Goal: Task Accomplishment & Management: Manage account settings

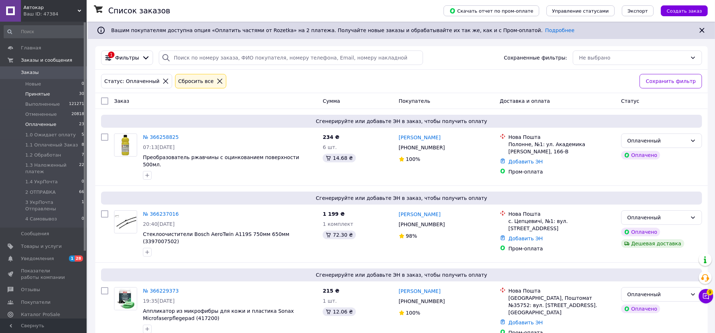
click at [34, 93] on span "Принятые" at bounding box center [37, 94] width 25 height 6
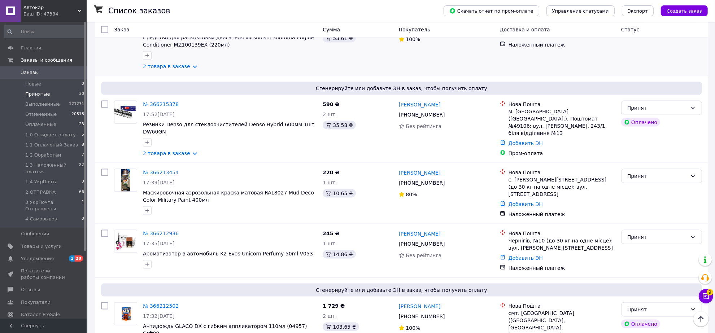
scroll to position [1038, 0]
click at [706, 292] on button "Чат с покупателем 9" at bounding box center [706, 296] width 14 height 14
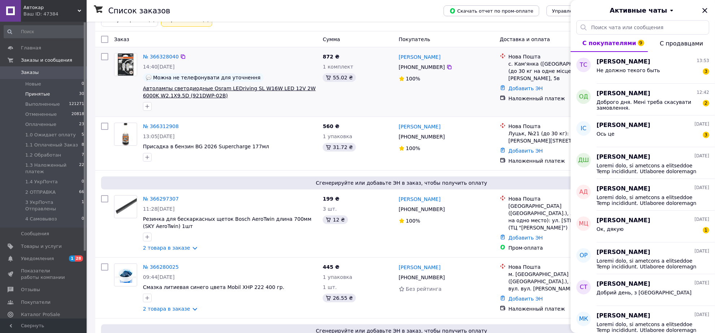
scroll to position [0, 0]
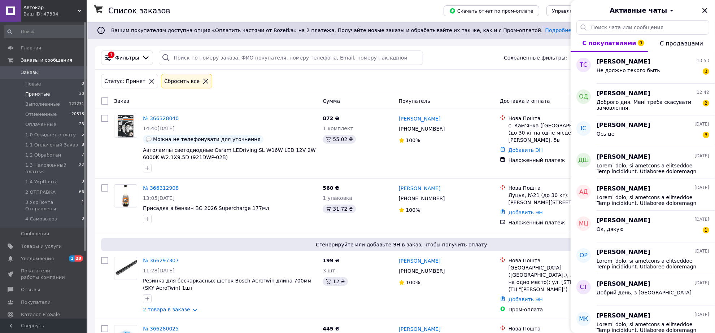
click at [209, 82] on icon at bounding box center [205, 81] width 6 height 6
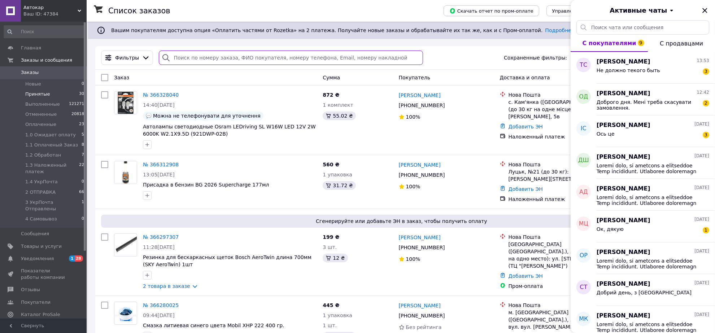
click at [191, 58] on input "search" at bounding box center [291, 58] width 264 height 14
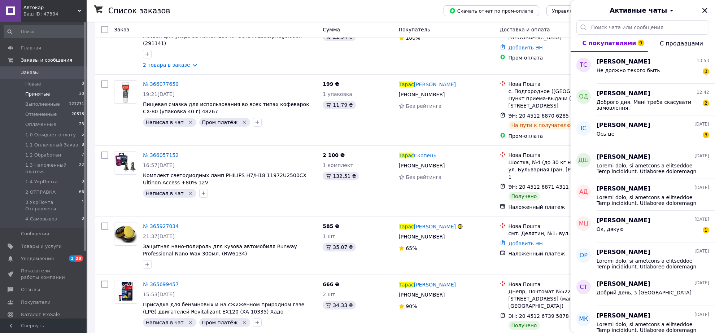
scroll to position [180, 0]
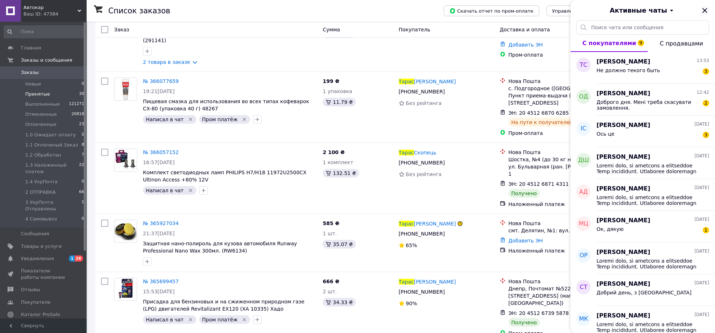
type input "тарас"
click at [704, 13] on icon "Закрыть" at bounding box center [705, 10] width 9 height 9
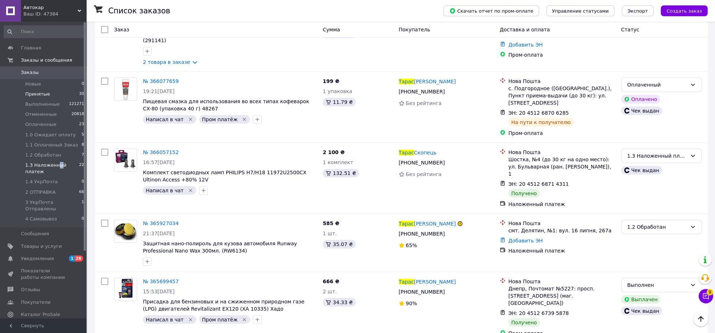
click at [57, 163] on span "1.3 Наложенный платеж" at bounding box center [52, 168] width 54 height 13
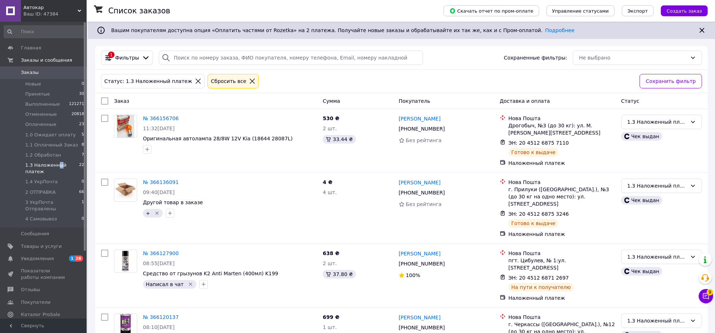
click at [107, 104] on input "checkbox" at bounding box center [104, 100] width 7 height 7
checkbox input "true"
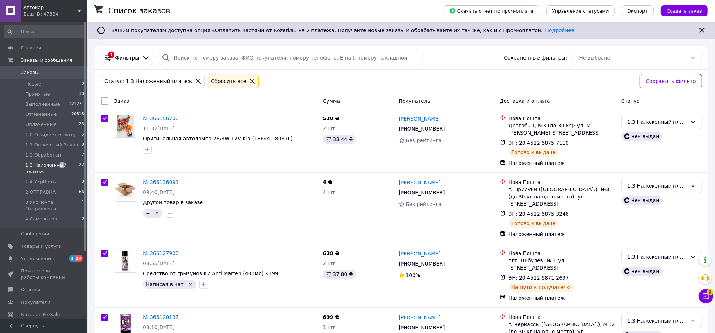
checkbox input "true"
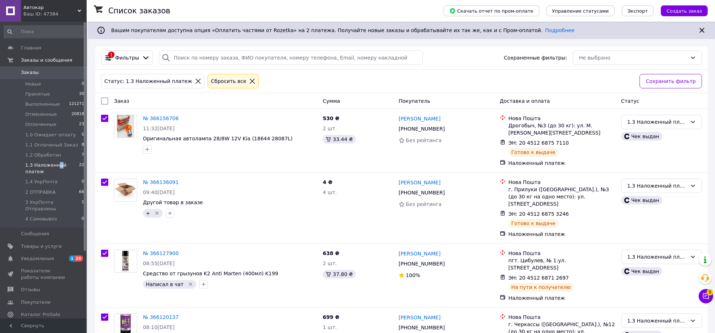
checkbox input "true"
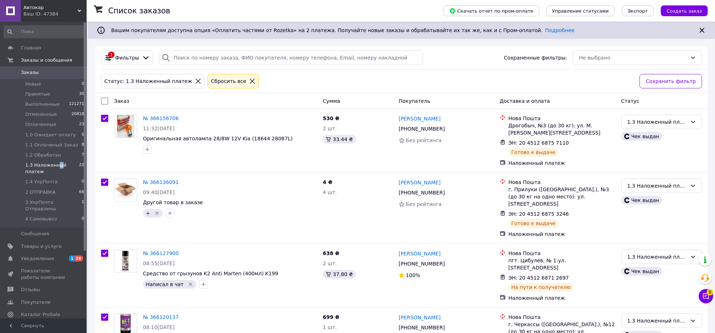
checkbox input "true"
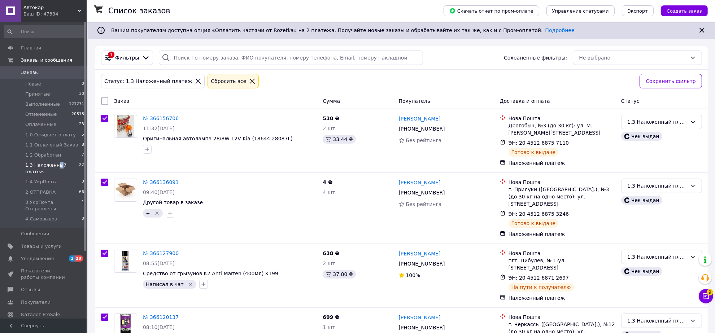
checkbox input "true"
click at [176, 103] on icon at bounding box center [178, 101] width 4 height 4
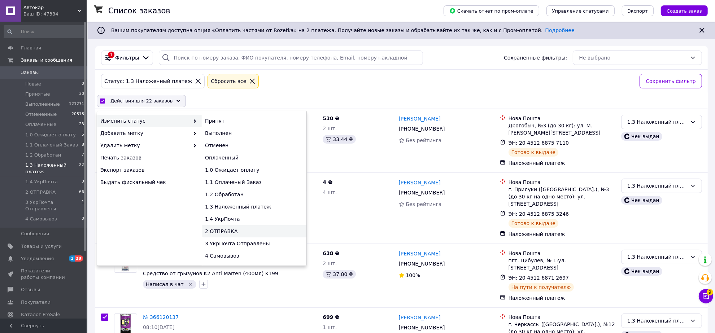
click at [225, 237] on div "2 ОТПРАВКА" at bounding box center [254, 231] width 105 height 12
checkbox input "false"
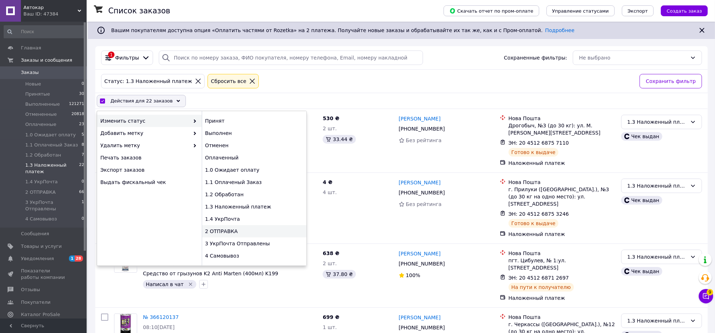
checkbox input "false"
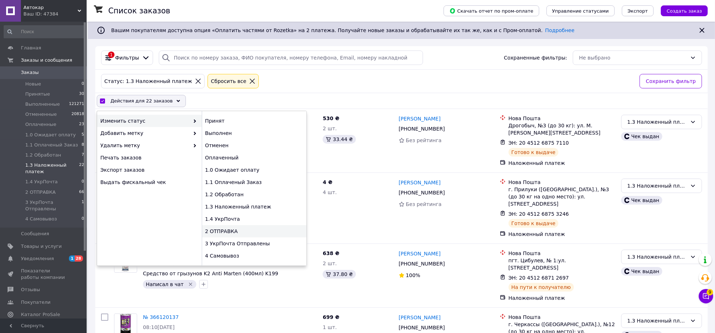
checkbox input "false"
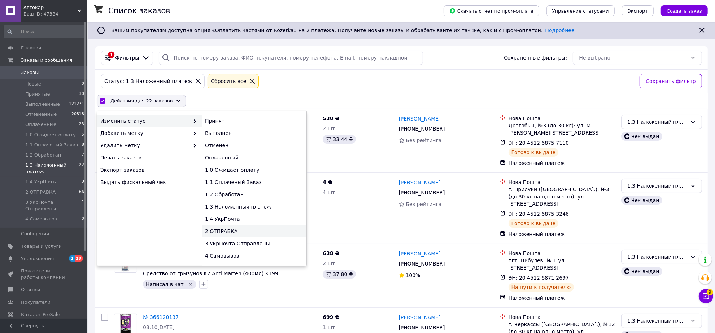
checkbox input "false"
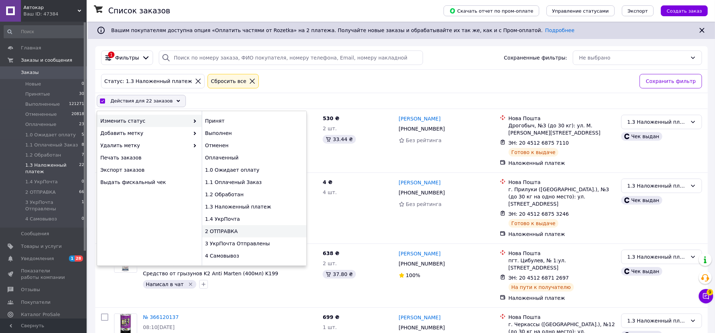
checkbox input "false"
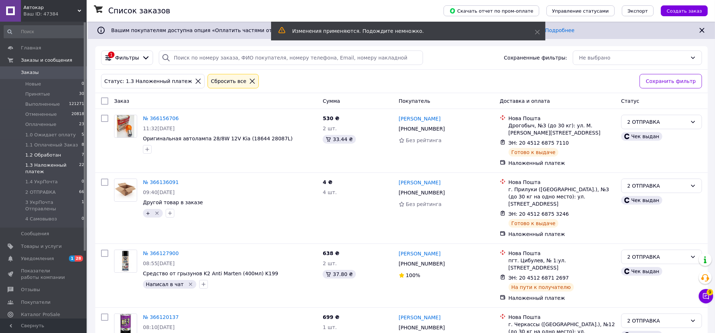
click at [39, 154] on span "1.2 Обработан" at bounding box center [43, 155] width 36 height 6
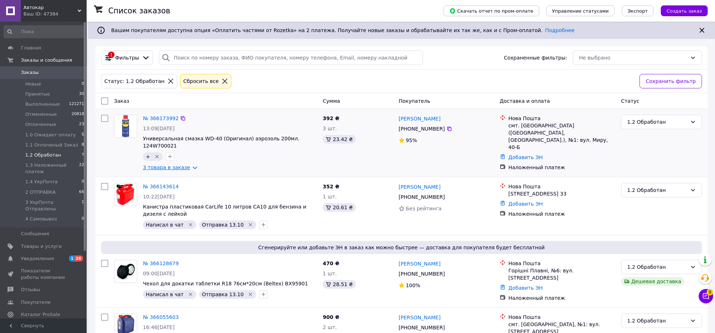
click at [190, 170] on link "3 товара в заказе" at bounding box center [166, 168] width 47 height 6
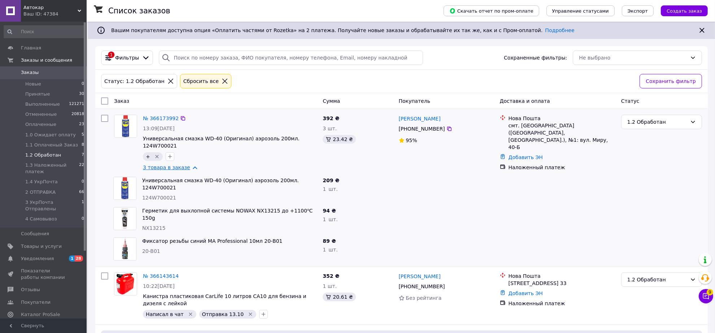
click at [190, 170] on link "3 товара в заказе" at bounding box center [166, 168] width 47 height 6
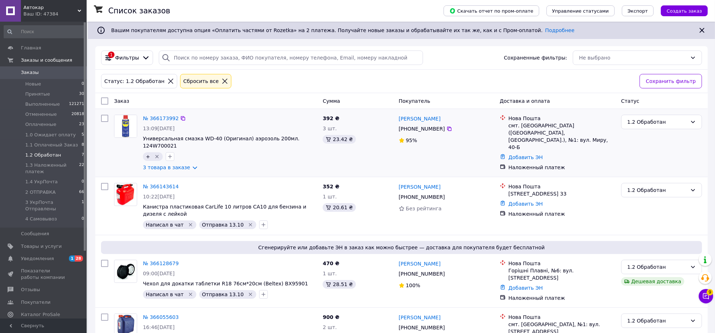
click at [106, 121] on input "checkbox" at bounding box center [104, 118] width 7 height 7
checkbox input "true"
click at [101, 190] on input "checkbox" at bounding box center [104, 186] width 7 height 7
checkbox input "true"
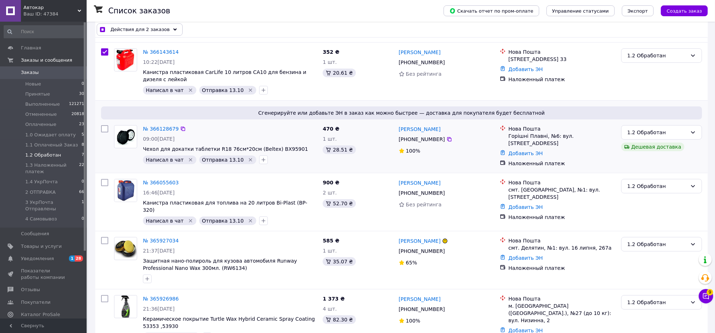
scroll to position [135, 0]
click at [105, 132] on input "checkbox" at bounding box center [104, 128] width 7 height 7
checkbox input "true"
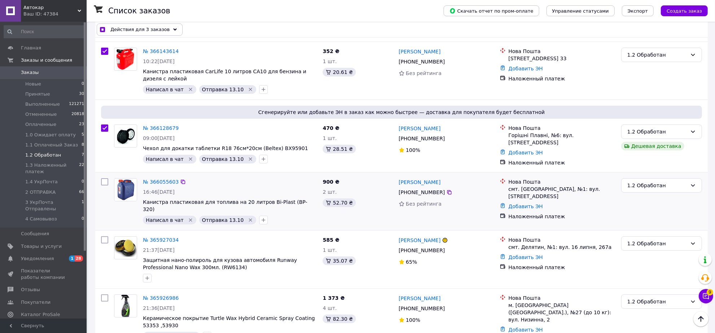
click at [105, 186] on input "checkbox" at bounding box center [104, 181] width 7 height 7
checkbox input "true"
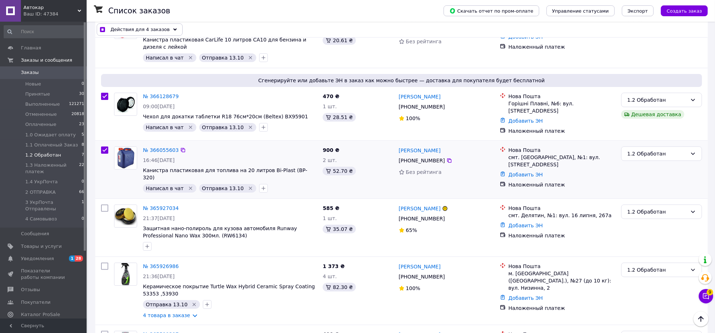
scroll to position [180, 0]
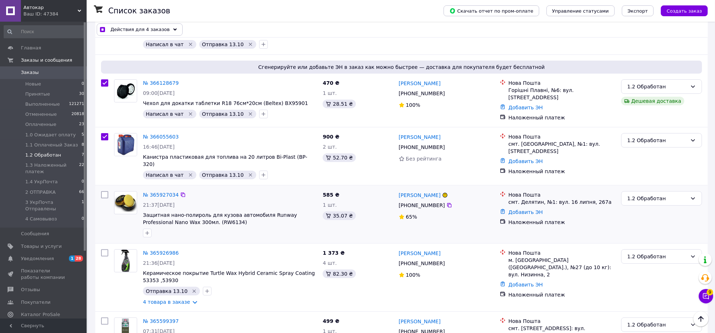
click at [103, 199] on input "checkbox" at bounding box center [104, 194] width 7 height 7
checkbox input "true"
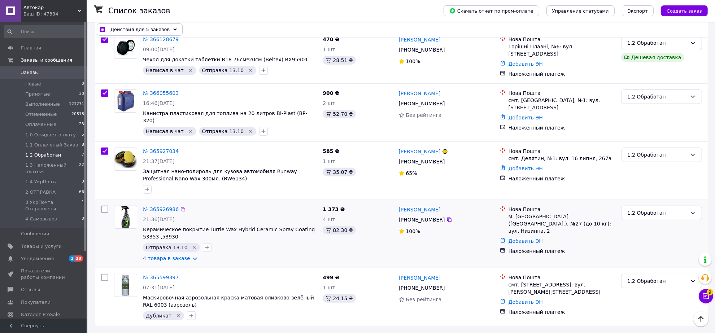
scroll to position [271, 0]
click at [105, 213] on input "checkbox" at bounding box center [104, 209] width 7 height 7
checkbox input "true"
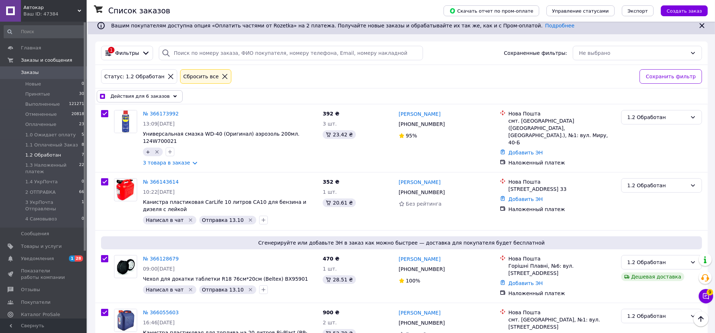
scroll to position [0, 0]
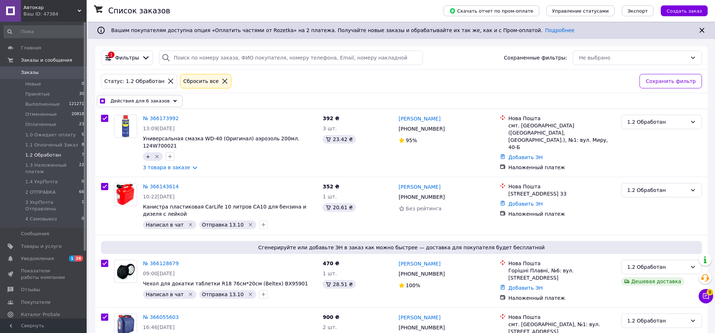
click at [173, 103] on icon at bounding box center [175, 101] width 4 height 4
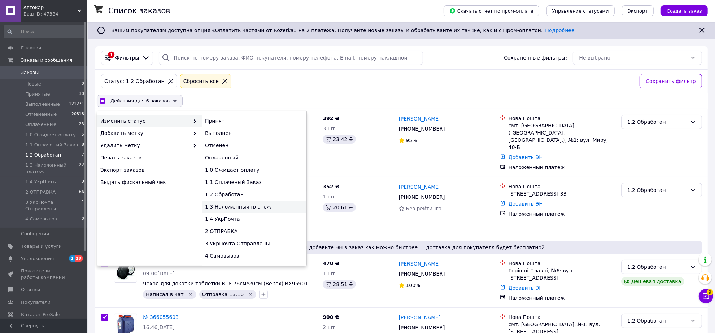
checkbox input "true"
click at [232, 213] on div "1.3 Наложенный платеж" at bounding box center [254, 207] width 105 height 12
checkbox input "false"
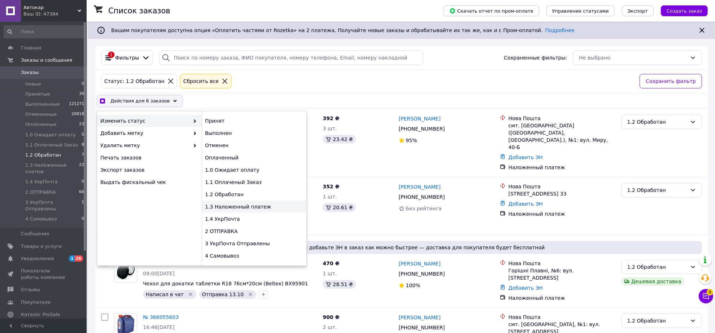
checkbox input "false"
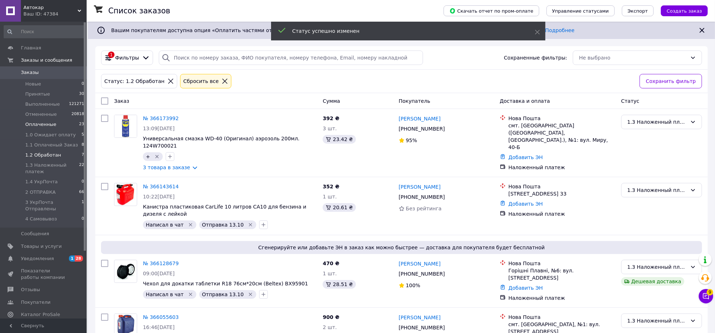
click at [42, 124] on span "Оплаченные" at bounding box center [40, 124] width 31 height 6
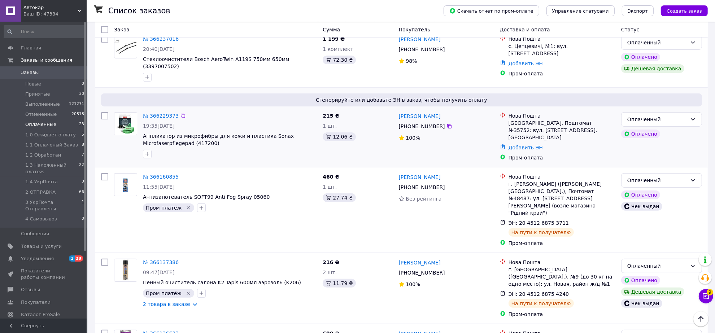
scroll to position [180, 0]
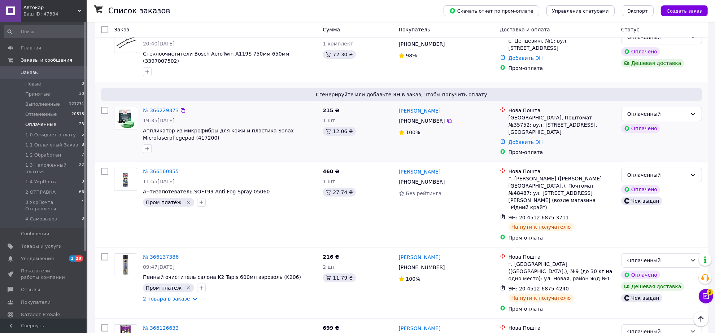
click at [105, 114] on input "checkbox" at bounding box center [104, 110] width 7 height 7
checkbox input "true"
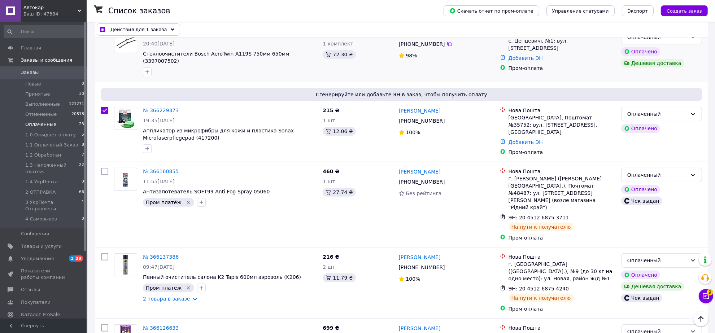
click at [104, 37] on input "checkbox" at bounding box center [104, 33] width 7 height 7
checkbox input "true"
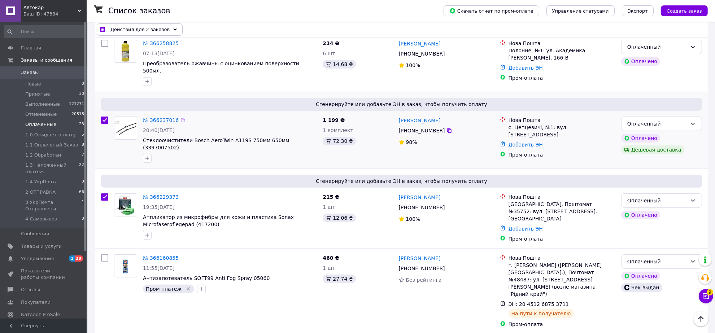
scroll to position [90, 0]
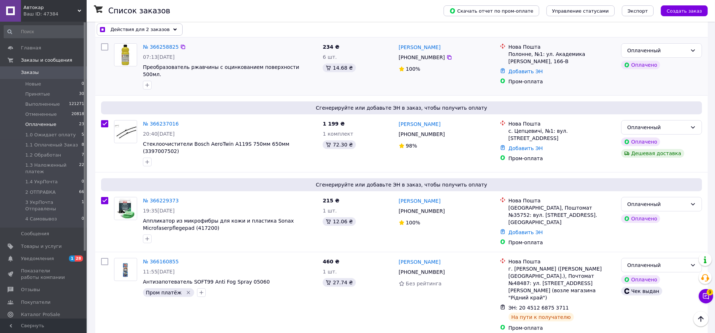
drag, startPoint x: 105, startPoint y: 52, endPoint x: 111, endPoint y: 83, distance: 32.4
click at [105, 51] on input "checkbox" at bounding box center [104, 46] width 7 height 7
checkbox input "true"
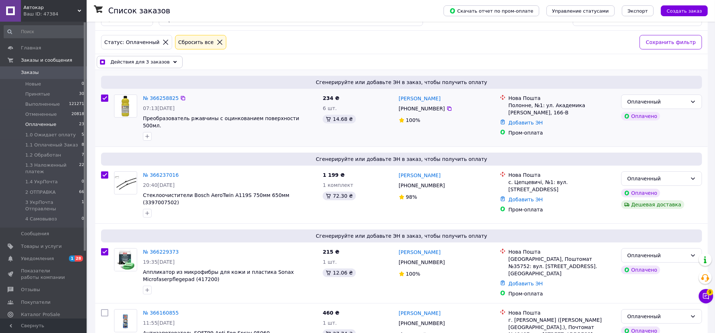
scroll to position [45, 0]
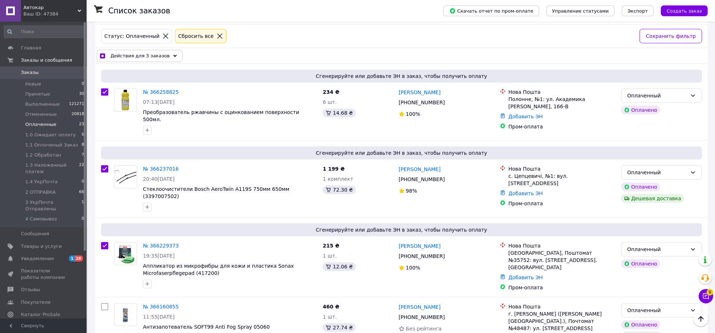
click at [168, 59] on div "Действия для 3 заказов" at bounding box center [140, 56] width 86 height 12
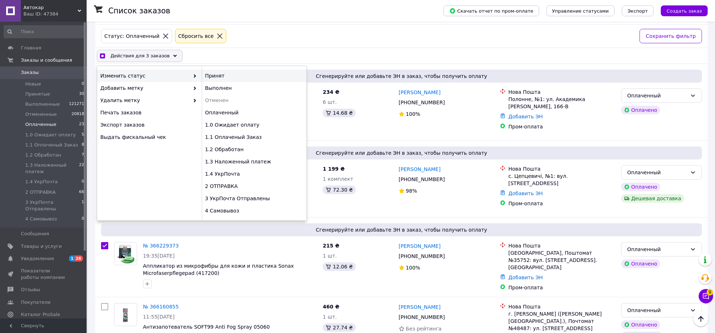
checkbox input "true"
click at [210, 80] on div "Принят" at bounding box center [254, 76] width 105 height 12
checkbox input "false"
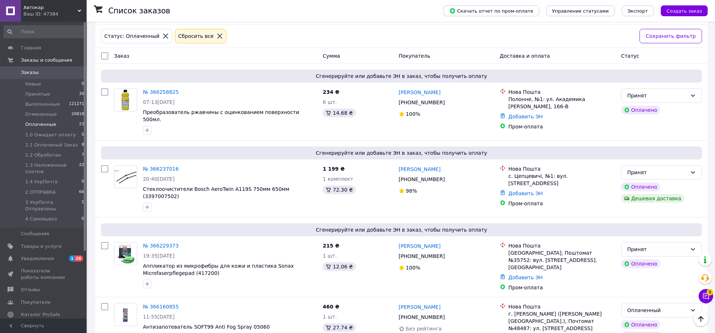
click at [104, 56] on input "checkbox" at bounding box center [104, 55] width 7 height 7
checkbox input "true"
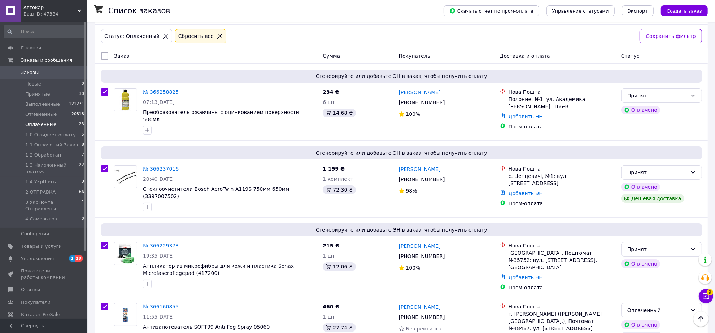
checkbox input "true"
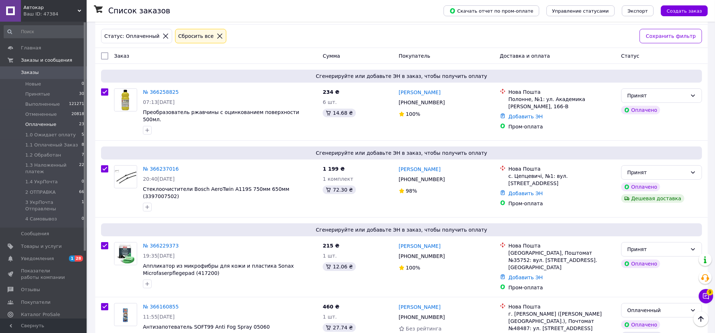
checkbox input "true"
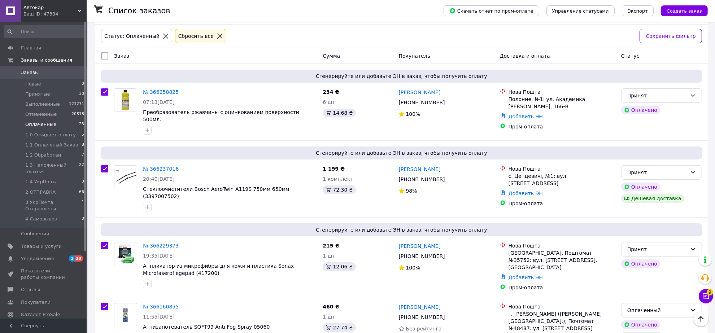
checkbox input "true"
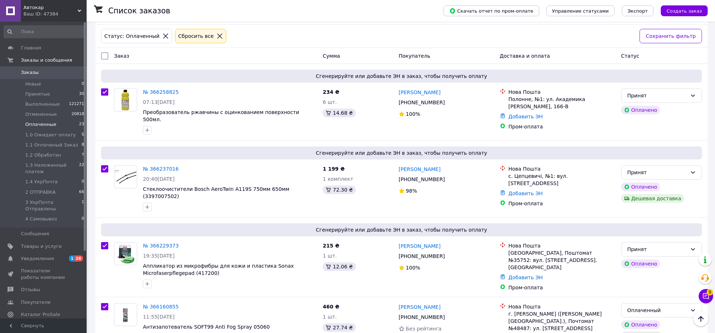
checkbox input "true"
click at [103, 96] on input "checkbox" at bounding box center [104, 91] width 7 height 7
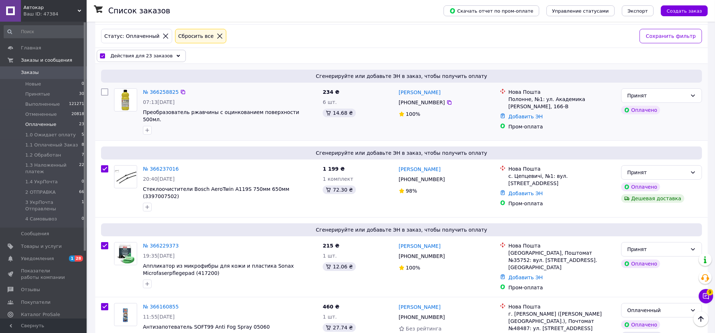
checkbox input "false"
checkbox input "true"
click at [102, 173] on input "checkbox" at bounding box center [104, 168] width 7 height 7
checkbox input "false"
checkbox input "true"
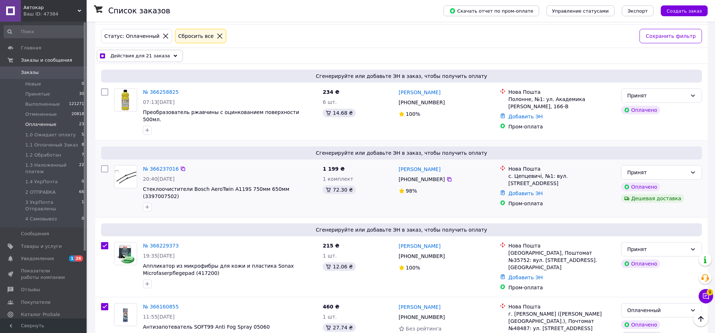
scroll to position [135, 0]
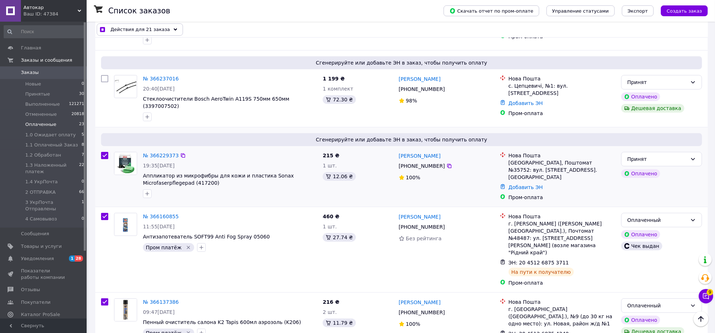
click at [105, 159] on input "checkbox" at bounding box center [104, 155] width 7 height 7
checkbox input "false"
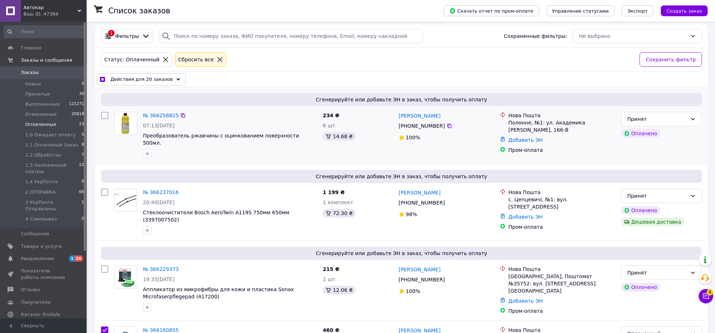
scroll to position [0, 0]
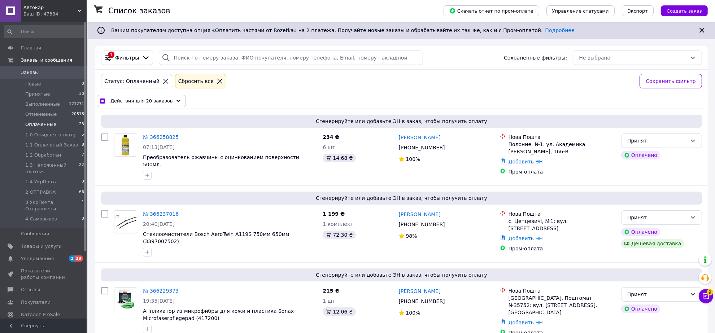
click at [176, 103] on icon at bounding box center [178, 101] width 4 height 4
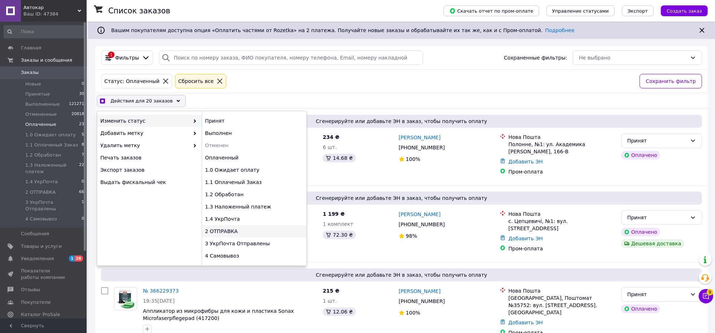
checkbox input "true"
click at [230, 237] on div "2 ОТПРАВКА" at bounding box center [254, 231] width 105 height 12
checkbox input "false"
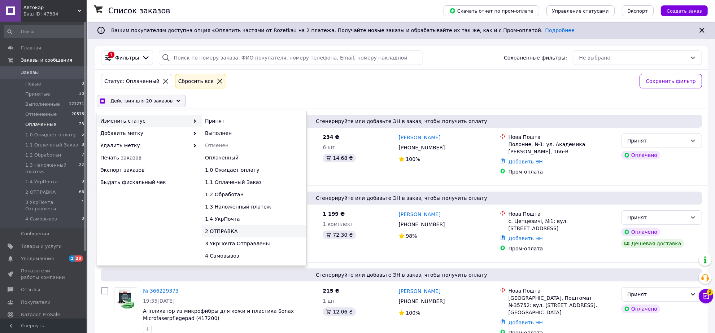
checkbox input "false"
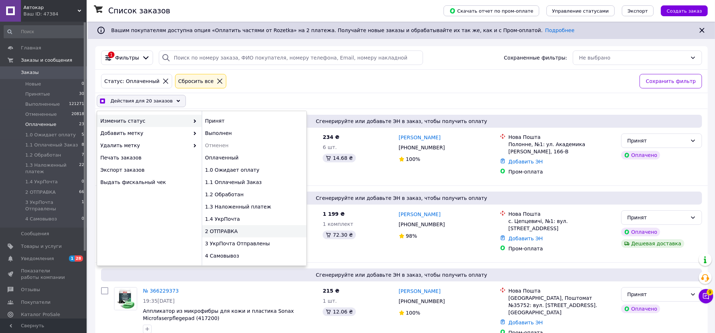
checkbox input "false"
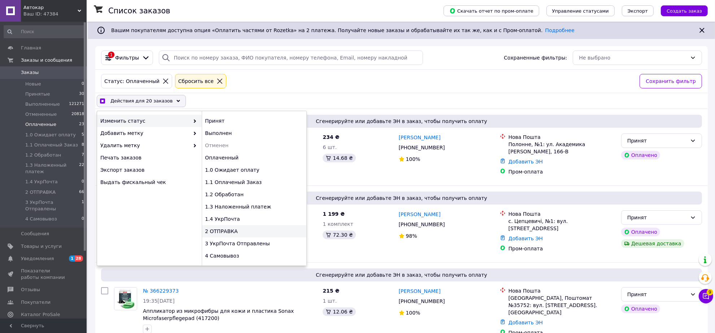
checkbox input "false"
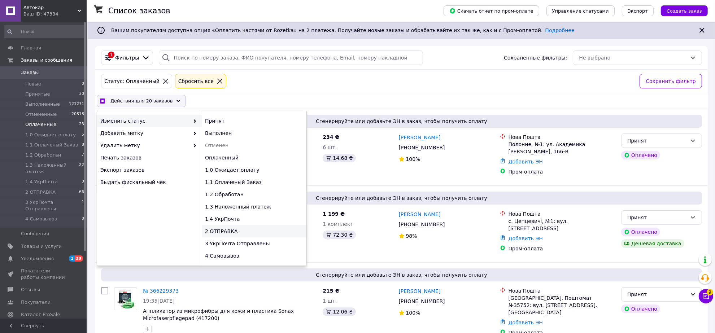
checkbox input "false"
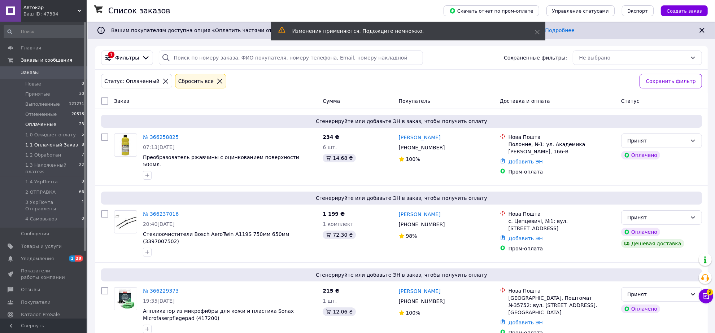
click at [51, 145] on span "1.1 Оплаченый Заказ" at bounding box center [51, 145] width 53 height 6
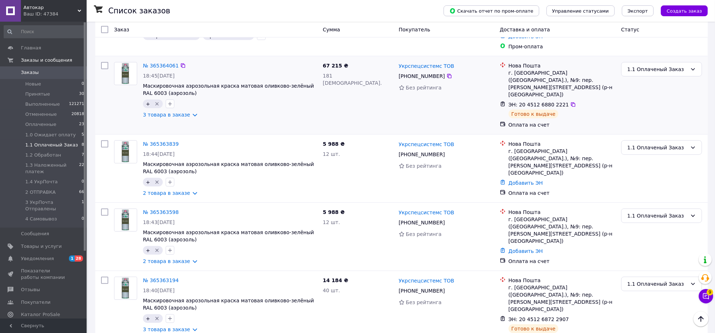
scroll to position [451, 0]
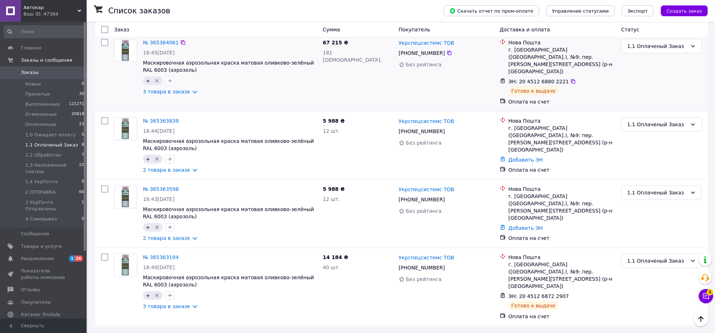
click at [102, 46] on input "checkbox" at bounding box center [104, 42] width 7 height 7
checkbox input "true"
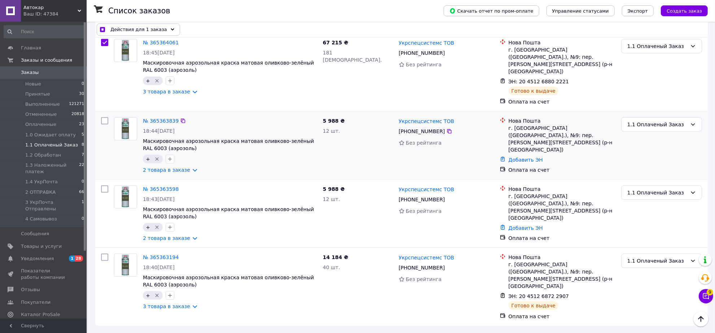
click at [104, 125] on input "checkbox" at bounding box center [104, 120] width 7 height 7
checkbox input "true"
drag, startPoint x: 104, startPoint y: 172, endPoint x: 100, endPoint y: 213, distance: 41.0
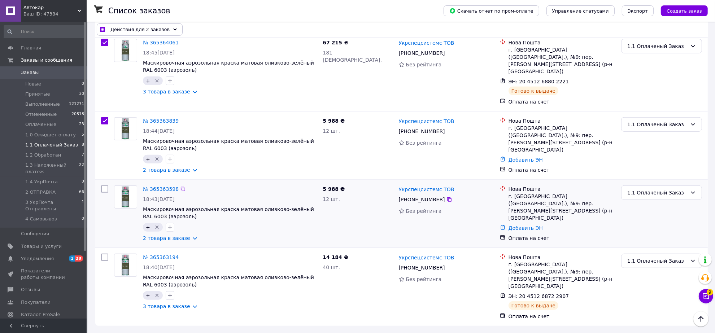
click at [104, 186] on input "checkbox" at bounding box center [104, 189] width 7 height 7
checkbox input "true"
click at [104, 254] on input "checkbox" at bounding box center [104, 257] width 7 height 7
checkbox input "true"
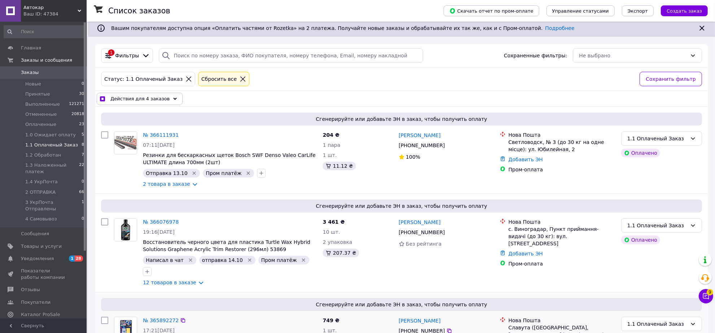
scroll to position [0, 0]
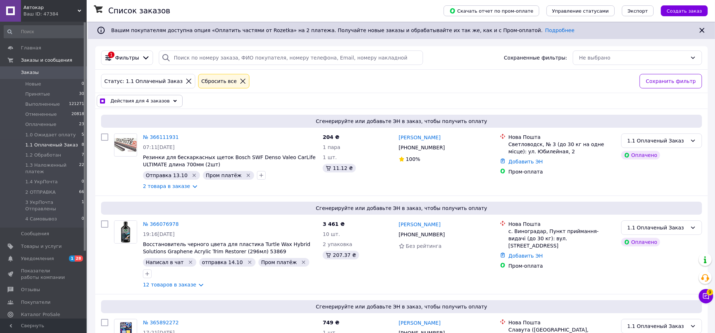
click at [169, 105] on div "Действия для 4 заказов" at bounding box center [140, 101] width 86 height 12
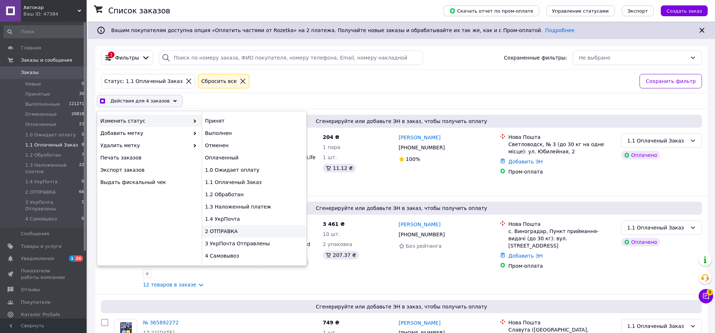
checkbox input "true"
click at [229, 237] on div "2 ОТПРАВКА" at bounding box center [254, 231] width 105 height 12
checkbox input "false"
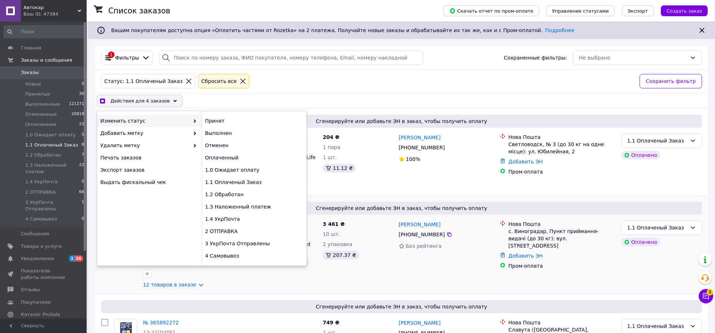
checkbox input "false"
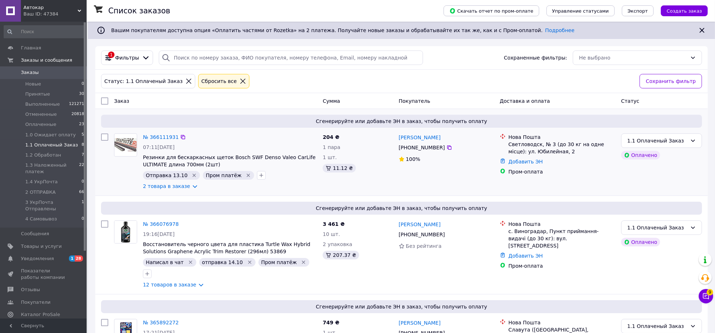
click at [101, 141] on input "checkbox" at bounding box center [104, 137] width 7 height 7
checkbox input "true"
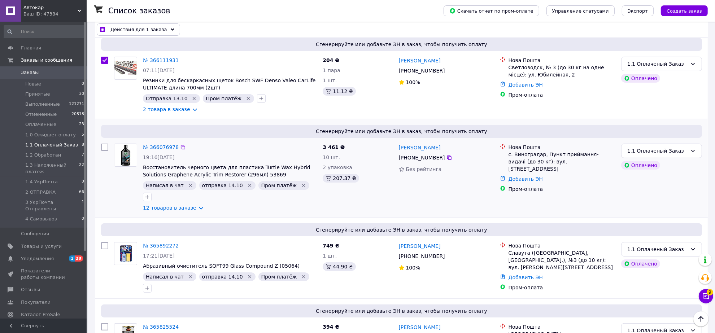
scroll to position [90, 0]
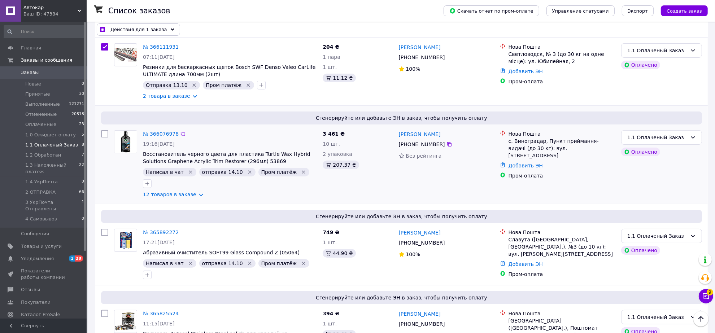
click at [104, 138] on input "checkbox" at bounding box center [104, 133] width 7 height 7
checkbox input "true"
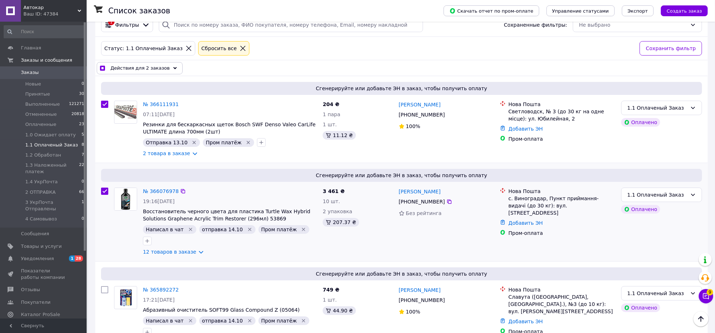
scroll to position [0, 0]
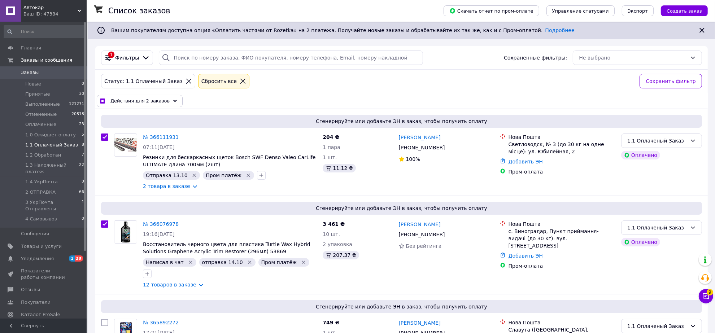
click at [173, 103] on icon at bounding box center [175, 101] width 4 height 4
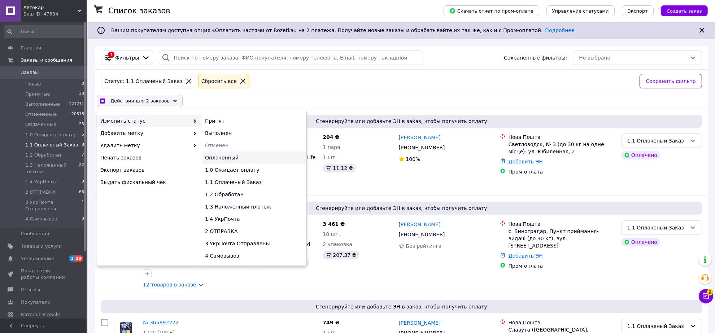
checkbox input "true"
click at [228, 164] on div "Оплаченный" at bounding box center [254, 158] width 105 height 12
checkbox input "false"
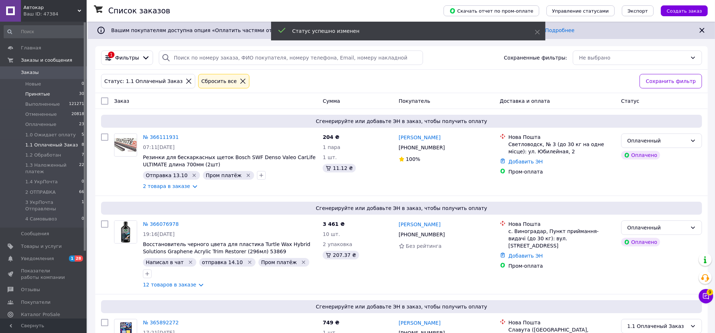
click at [37, 93] on span "Принятые" at bounding box center [37, 94] width 25 height 6
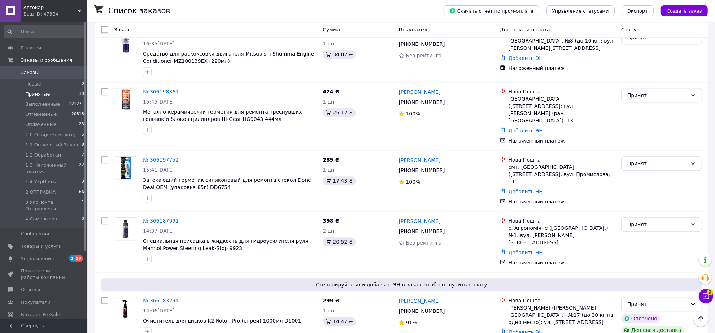
scroll to position [1807, 0]
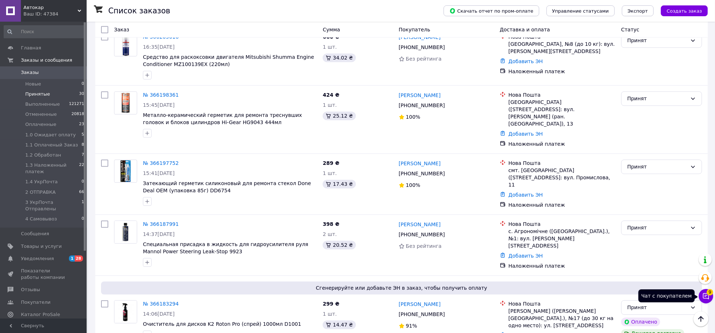
click at [704, 297] on icon at bounding box center [705, 296] width 7 height 7
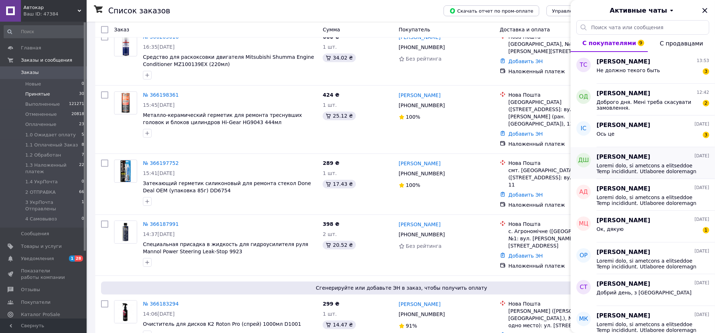
click at [627, 168] on span at bounding box center [648, 169] width 103 height 12
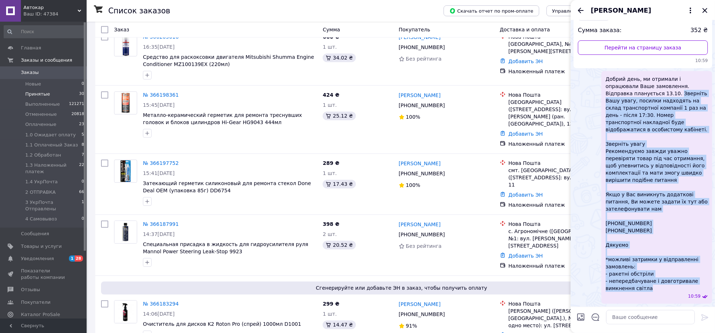
scroll to position [88, 0]
drag, startPoint x: 656, startPoint y: 286, endPoint x: 605, endPoint y: 86, distance: 206.7
click at [606, 86] on span "Добрий день, ми отримали і опрацювали Ваше замовлення. Відправка планується 13.…" at bounding box center [657, 183] width 102 height 217
copy span "Добрий день, ми отримали і опрацювали Ваше замовлення. Відправка планується 13.…"
click at [704, 11] on icon "Закрыть" at bounding box center [704, 10] width 5 height 5
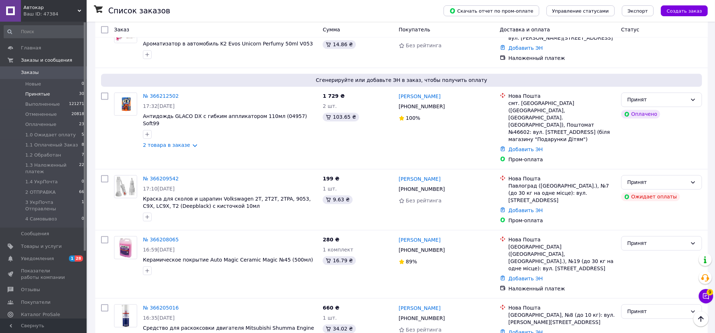
scroll to position [1491, 0]
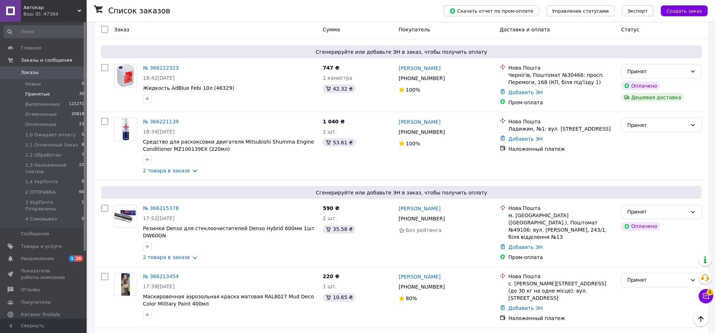
scroll to position [1221, 0]
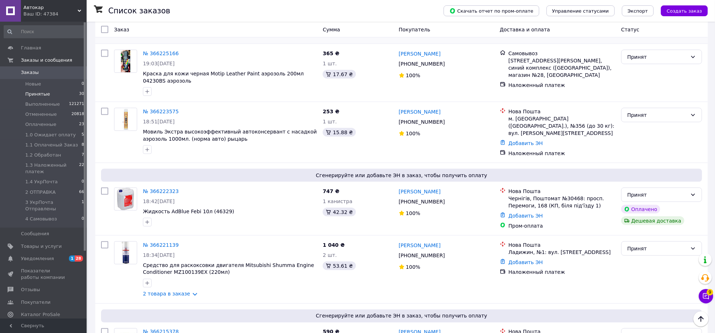
scroll to position [1130, 0]
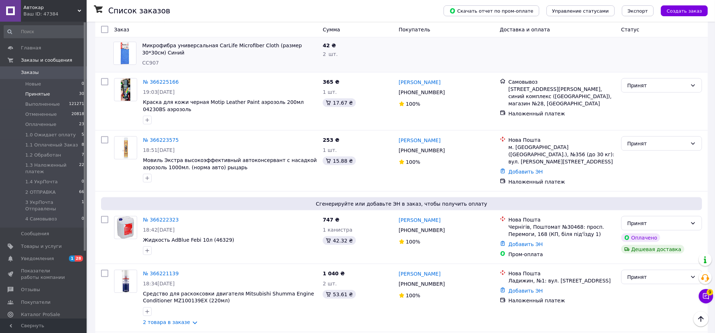
click at [190, 5] on link "2 товара в заказе" at bounding box center [166, 2] width 47 height 6
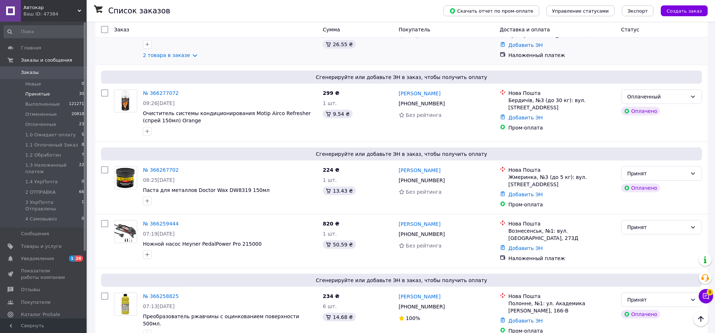
scroll to position [363, 0]
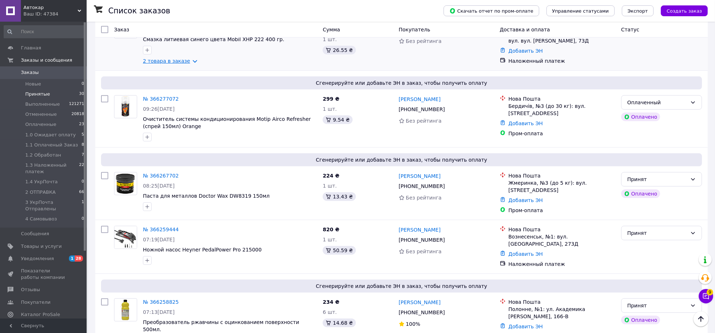
click at [190, 64] on link "2 товара в заказе" at bounding box center [166, 61] width 47 height 6
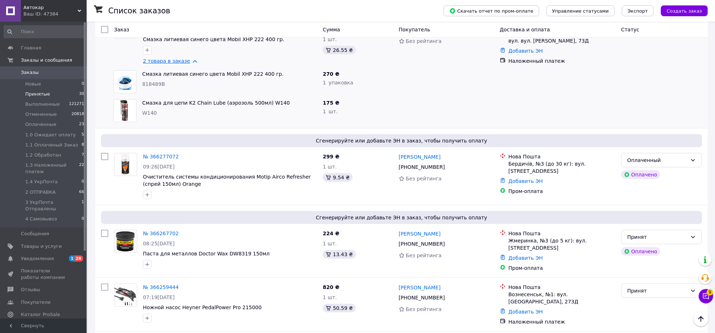
click at [190, 64] on link "2 товара в заказе" at bounding box center [166, 61] width 47 height 6
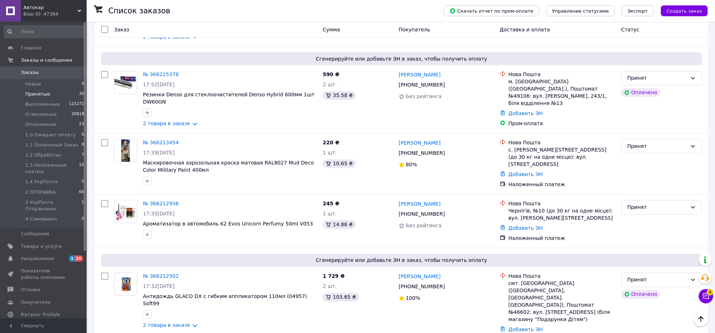
scroll to position [1356, 0]
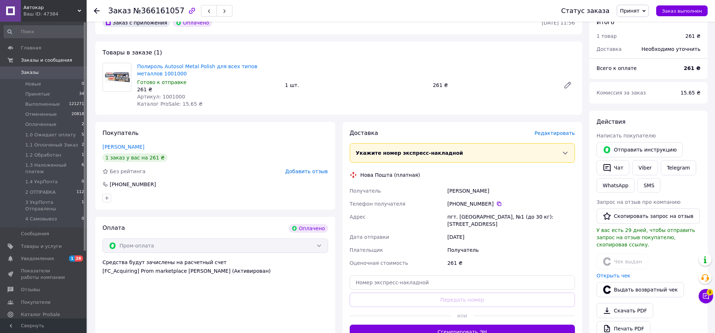
scroll to position [45, 0]
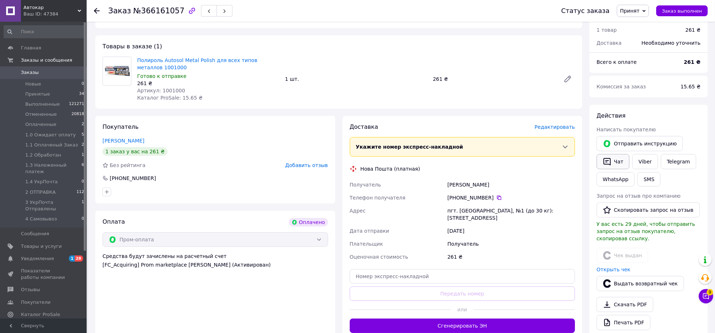
click at [617, 169] on button "Чат" at bounding box center [613, 161] width 33 height 15
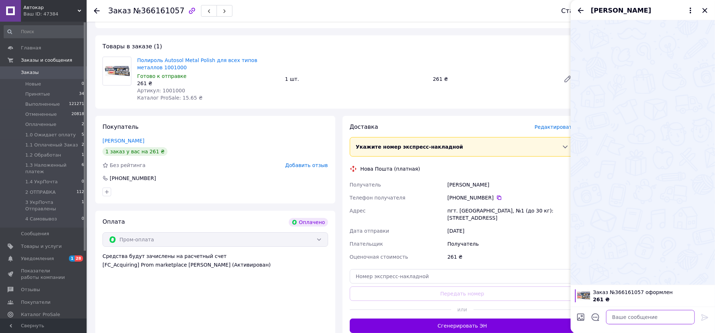
paste textarea "Loremi dolo, si ametcons a elitseddoe Temp incididunt. Utlaboree doloremagn 78.…"
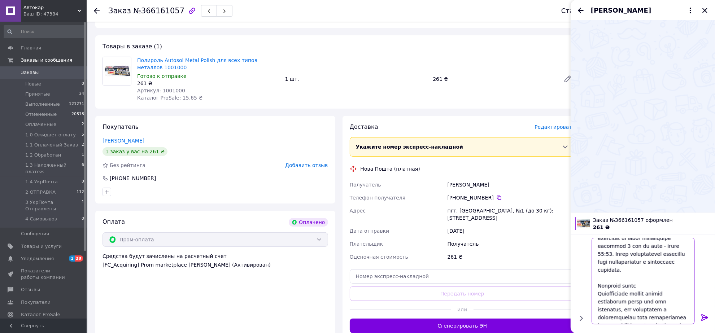
scroll to position [0, 0]
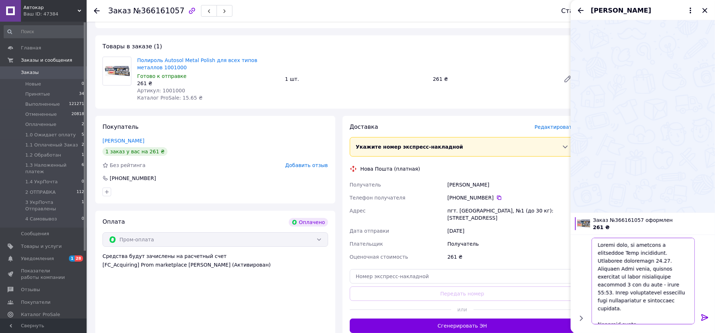
type textarea "Loremi dolo, si ametcons a elitseddoe Temp incididunt. Utlaboree doloremagn 78.…"
click at [702, 316] on icon at bounding box center [704, 317] width 7 height 6
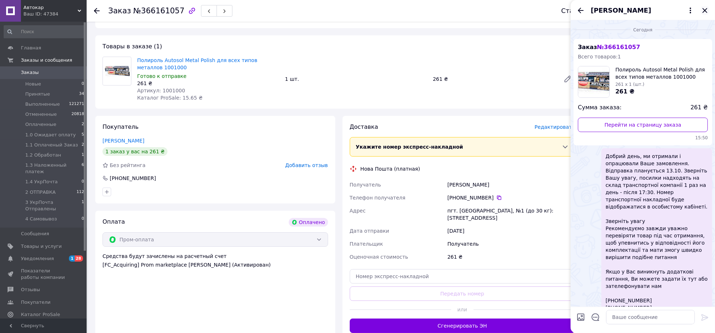
click at [704, 10] on icon "Закрыть" at bounding box center [705, 10] width 9 height 9
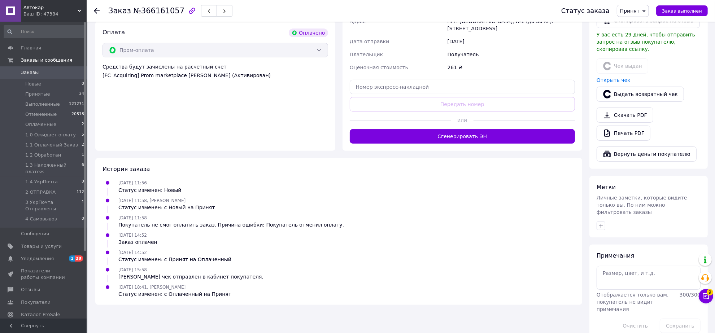
scroll to position [271, 0]
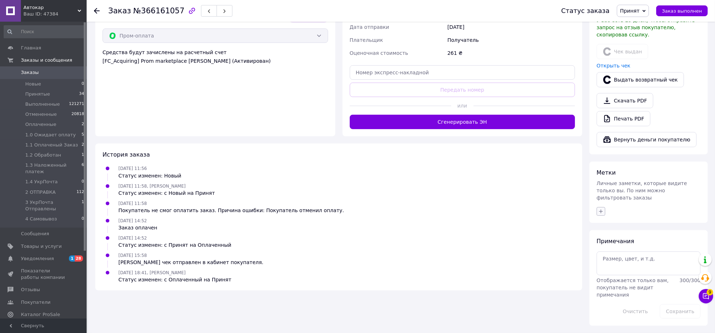
click at [600, 214] on icon "button" at bounding box center [601, 212] width 6 height 6
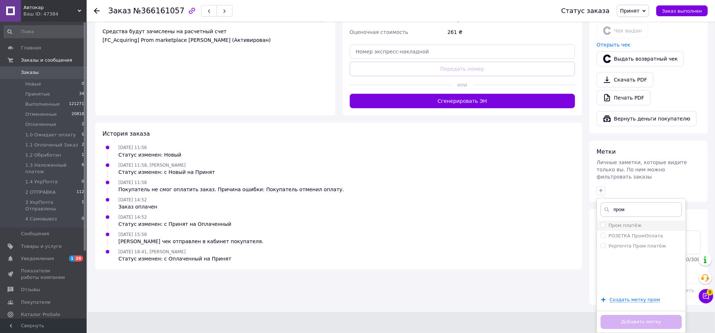
type input "пром"
click at [604, 227] on input "Пром платёж" at bounding box center [603, 225] width 5 height 5
checkbox input "true"
drag, startPoint x: 621, startPoint y: 297, endPoint x: 627, endPoint y: 298, distance: 5.9
click at [627, 217] on input "пром" at bounding box center [641, 209] width 81 height 14
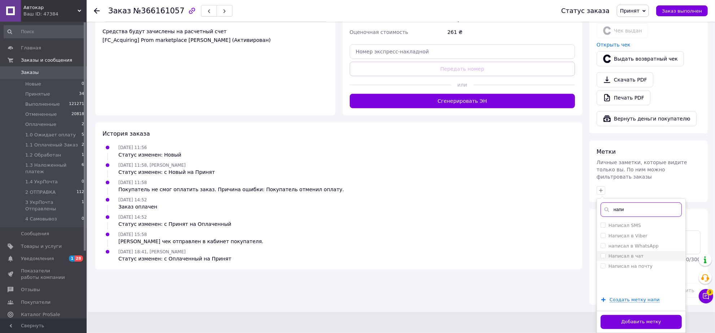
scroll to position [316, 0]
type input "напи"
drag, startPoint x: 603, startPoint y: 291, endPoint x: 609, endPoint y: 266, distance: 26.4
click at [603, 261] on li "Написал в чат" at bounding box center [641, 256] width 88 height 10
checkbox input "true"
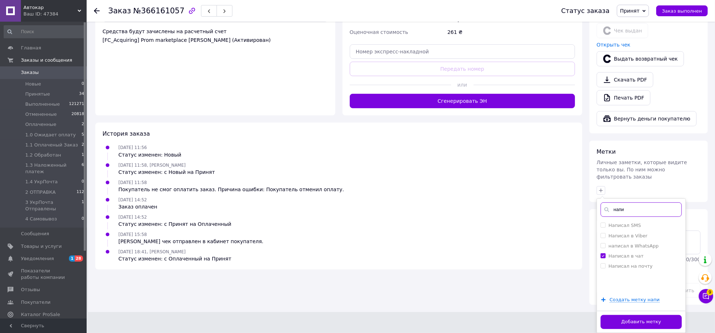
drag, startPoint x: 623, startPoint y: 250, endPoint x: 629, endPoint y: 252, distance: 6.5
click at [629, 217] on input "напи" at bounding box center [641, 209] width 81 height 14
type input "13.10"
click at [603, 227] on input "Отправка 13.10" at bounding box center [603, 225] width 5 height 5
checkbox input "true"
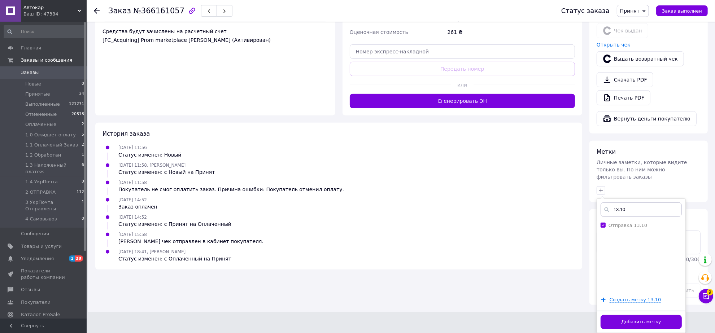
scroll to position [355, 0]
click at [632, 319] on button "Добавить метку" at bounding box center [641, 322] width 81 height 14
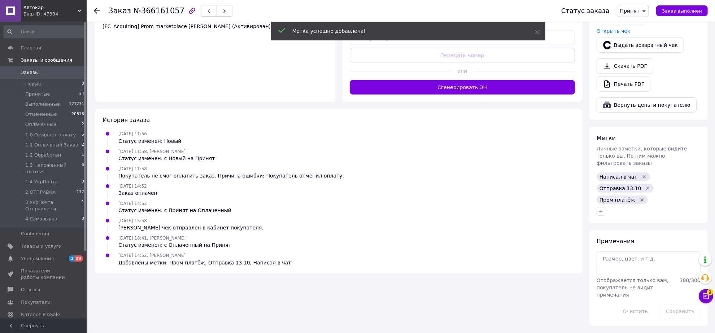
drag, startPoint x: 638, startPoint y: 12, endPoint x: 643, endPoint y: 41, distance: 29.7
click at [639, 12] on span "Принят" at bounding box center [629, 11] width 19 height 6
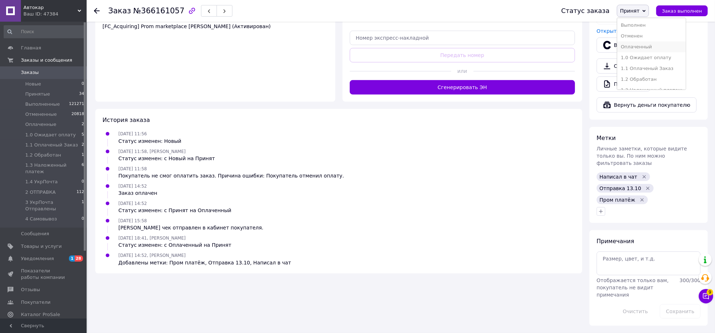
click at [646, 52] on li "Оплаченный" at bounding box center [651, 47] width 69 height 11
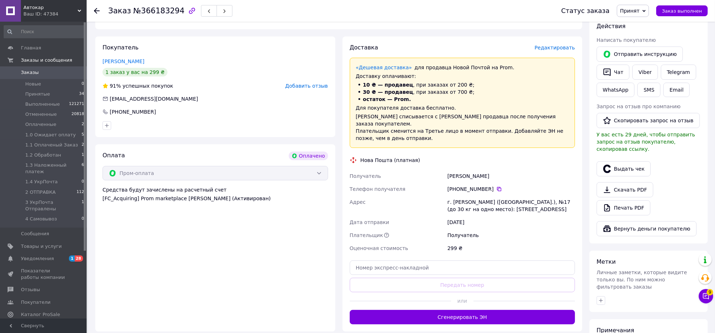
scroll to position [135, 0]
click at [617, 79] on button "Чат" at bounding box center [613, 71] width 33 height 15
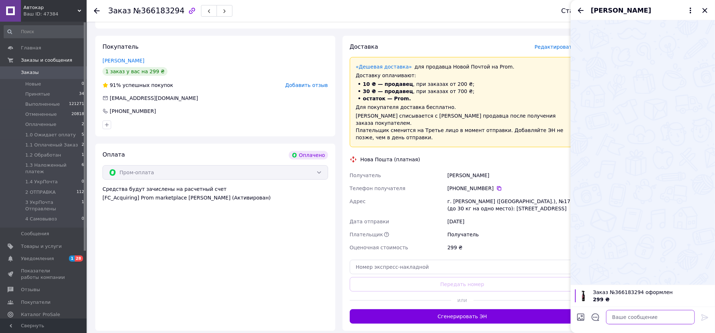
paste textarea "Loremi dolo, si ametcons a elitseddoe Temp incididunt. Utlaboree doloremagn 12.…"
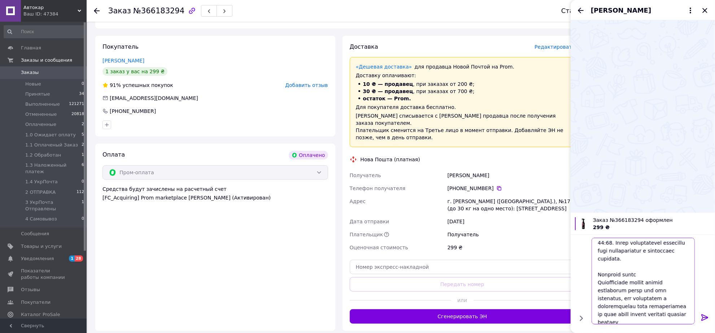
scroll to position [0, 0]
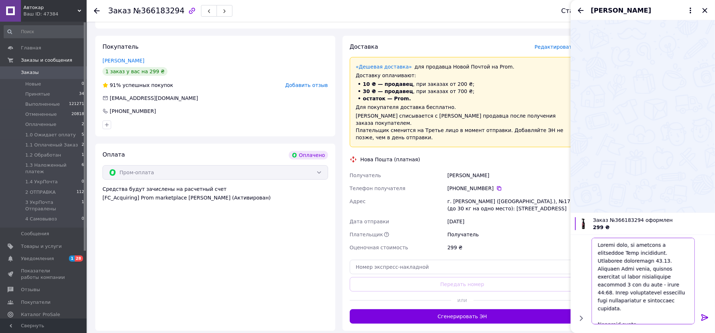
type textarea "Loremi dolo, si ametcons a elitseddoe Temp incididunt. Utlaboree doloremagn 12.…"
click at [704, 315] on icon at bounding box center [704, 317] width 7 height 6
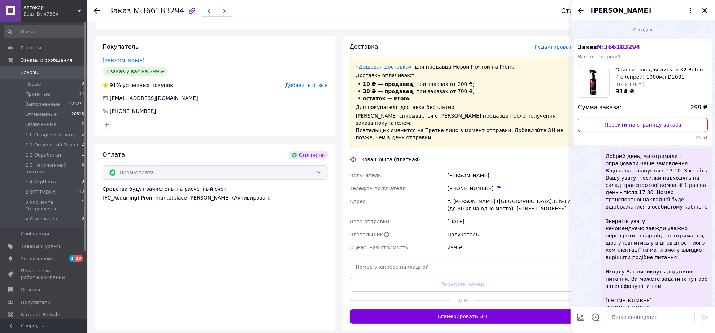
drag, startPoint x: 705, startPoint y: 16, endPoint x: 692, endPoint y: 31, distance: 19.8
click at [704, 15] on icon "Закрыть" at bounding box center [705, 10] width 9 height 9
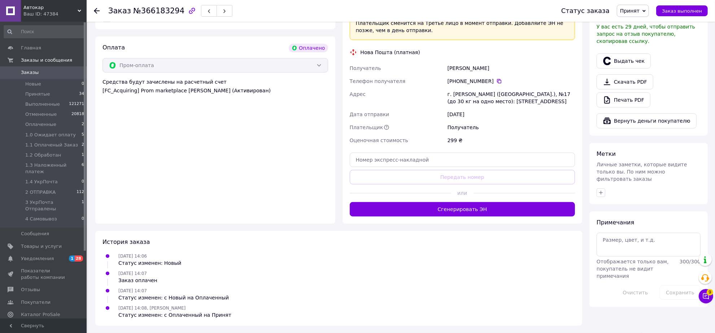
scroll to position [316, 0]
drag, startPoint x: 602, startPoint y: 199, endPoint x: 594, endPoint y: 199, distance: 7.2
click at [600, 196] on icon "button" at bounding box center [601, 193] width 6 height 6
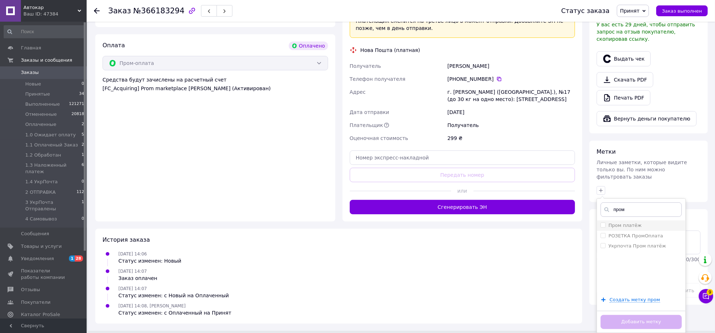
type input "пром"
drag, startPoint x: 602, startPoint y: 233, endPoint x: 608, endPoint y: 225, distance: 10.6
click at [607, 227] on div "пром Пром платёж РОЗЕТКА ПромОплата Укрпочта Пром платёж Создать метку пром Доб…" at bounding box center [641, 266] width 89 height 135
drag, startPoint x: 603, startPoint y: 235, endPoint x: 615, endPoint y: 225, distance: 15.6
click at [606, 229] on label "Пром платёж" at bounding box center [621, 225] width 41 height 6
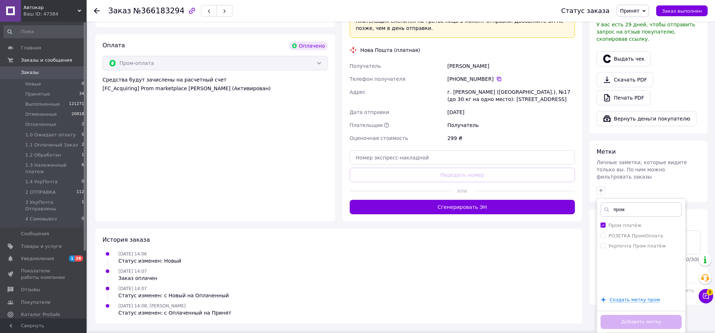
click at [605, 227] on input "Пром платёж" at bounding box center [603, 225] width 5 height 5
drag, startPoint x: 602, startPoint y: 234, endPoint x: 607, endPoint y: 230, distance: 5.7
click at [602, 227] on input "Пром платёж" at bounding box center [603, 225] width 5 height 5
checkbox input "true"
drag, startPoint x: 615, startPoint y: 222, endPoint x: 583, endPoint y: 207, distance: 35.5
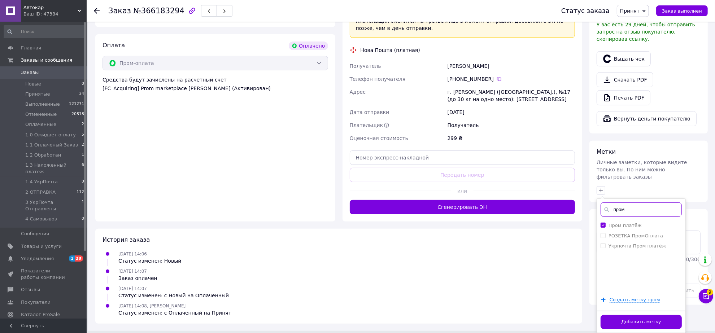
click at [638, 227] on div "пром Пром платёж РОЗЕТКА ПромОплата Укрпочта Пром платёж Создать метку пром Доб…" at bounding box center [641, 266] width 89 height 135
type input "напи"
drag, startPoint x: 604, startPoint y: 265, endPoint x: 609, endPoint y: 247, distance: 18.8
click at [605, 261] on li "Написал в чат" at bounding box center [641, 256] width 88 height 10
checkbox input "true"
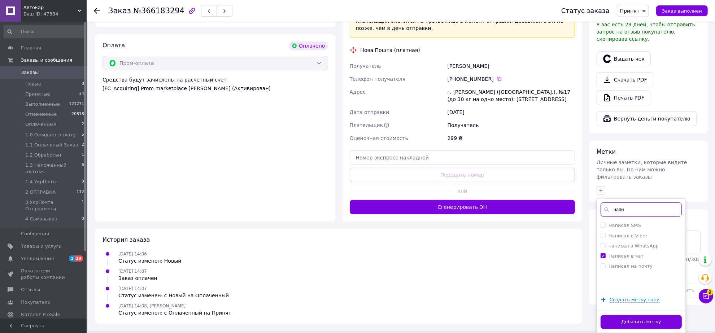
drag, startPoint x: 623, startPoint y: 221, endPoint x: 609, endPoint y: 210, distance: 17.6
click at [631, 217] on input "напи" at bounding box center [641, 209] width 81 height 14
type input "13.10"
drag, startPoint x: 603, startPoint y: 234, endPoint x: 609, endPoint y: 249, distance: 16.6
click at [603, 227] on input "Отправка 13.10" at bounding box center [603, 225] width 5 height 5
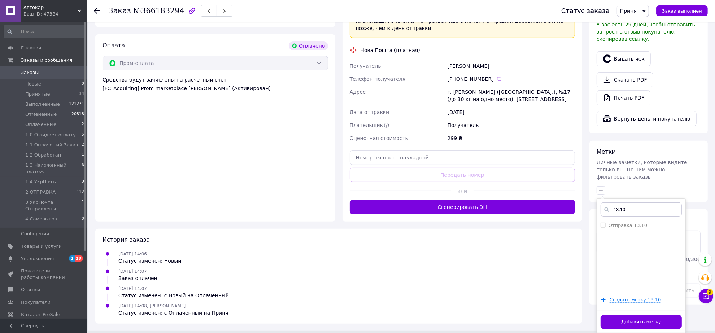
checkbox input "true"
click at [623, 328] on button "Добавить метку" at bounding box center [641, 322] width 81 height 14
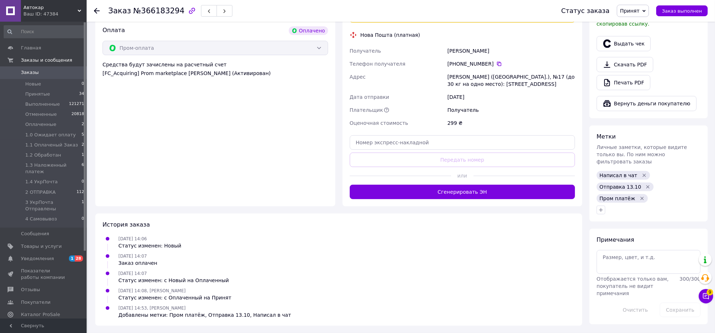
drag, startPoint x: 631, startPoint y: 9, endPoint x: 633, endPoint y: 13, distance: 5.0
click at [632, 10] on span "Принят" at bounding box center [629, 11] width 19 height 6
click at [641, 52] on li "Оплаченный" at bounding box center [651, 47] width 69 height 11
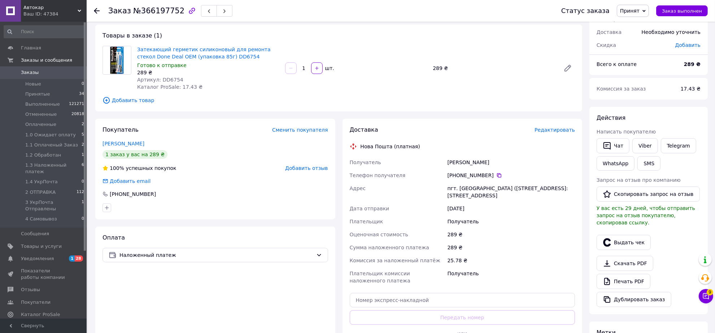
scroll to position [90, 0]
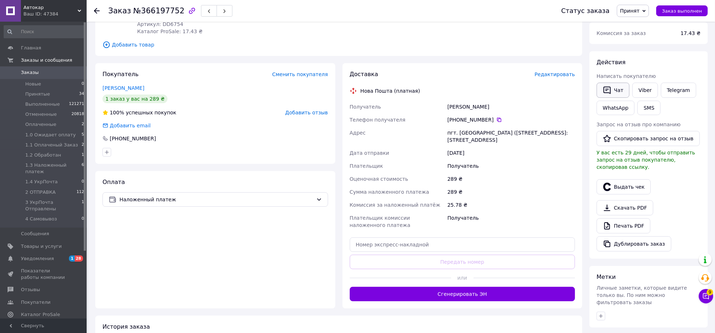
click at [618, 98] on button "Чат" at bounding box center [613, 90] width 33 height 15
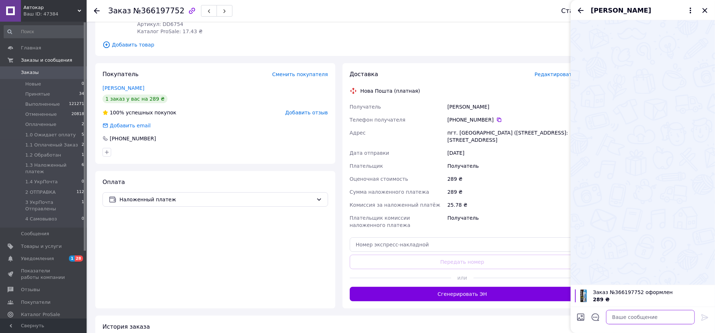
paste textarea "Loremi dolo, si ametcons a elitseddoe Temp incididunt. Utlaboree doloremagn 11.…"
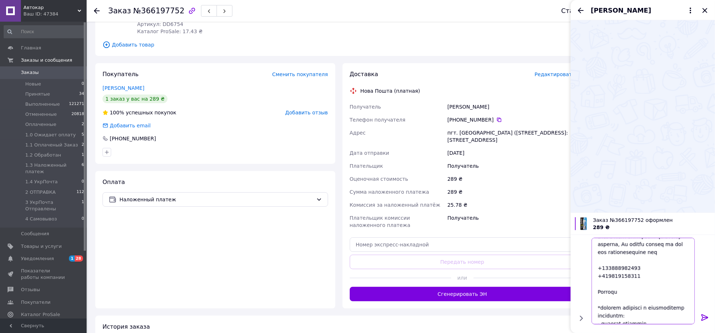
scroll to position [132, 0]
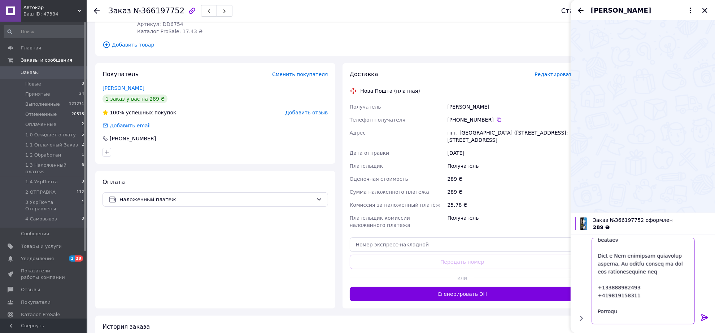
type textarea "Loremi dolo, si ametcons a elitseddoe Temp incididunt. Utlaboree doloremagn 11.…"
click at [702, 316] on icon at bounding box center [704, 317] width 7 height 6
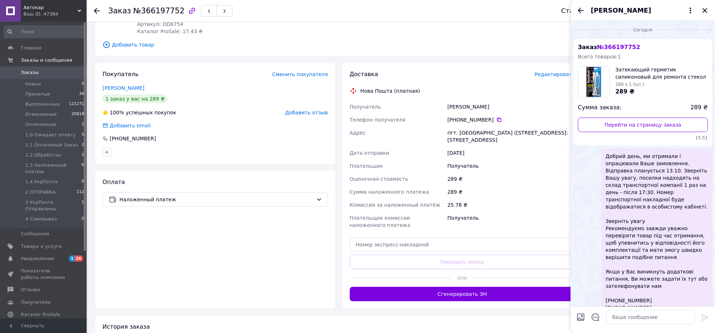
scroll to position [0, 0]
click at [703, 12] on icon "Закрыть" at bounding box center [705, 10] width 9 height 9
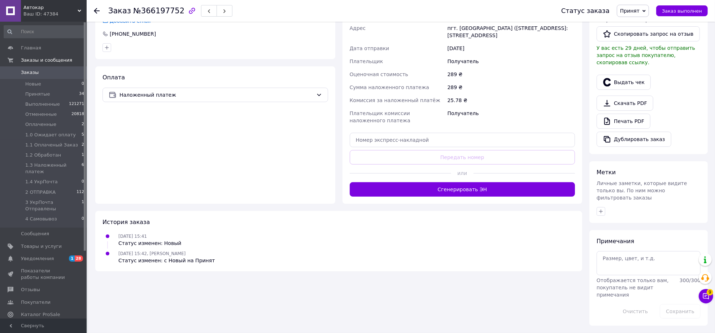
scroll to position [226, 0]
drag, startPoint x: 600, startPoint y: 249, endPoint x: 587, endPoint y: 237, distance: 17.9
click at [600, 214] on icon "button" at bounding box center [601, 212] width 6 height 6
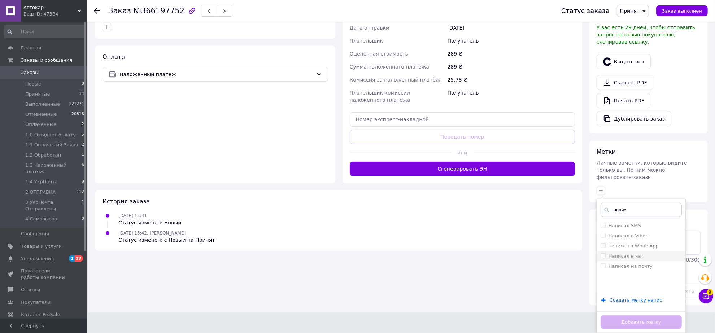
type input "напис"
drag, startPoint x: 603, startPoint y: 314, endPoint x: 603, endPoint y: 310, distance: 4.7
click at [603, 258] on input "Написал в чат" at bounding box center [603, 255] width 5 height 5
checkbox input "true"
drag, startPoint x: 614, startPoint y: 265, endPoint x: 625, endPoint y: 269, distance: 11.5
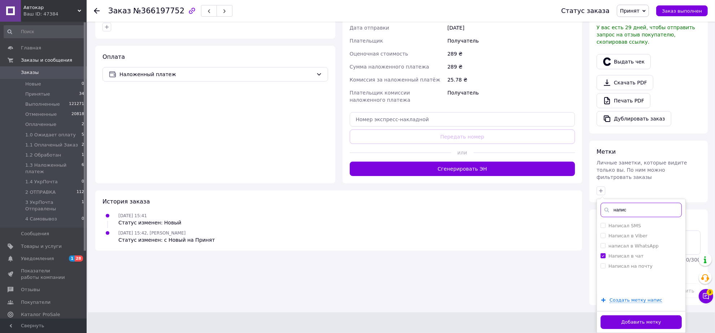
click at [625, 217] on input "напис" at bounding box center [641, 210] width 81 height 14
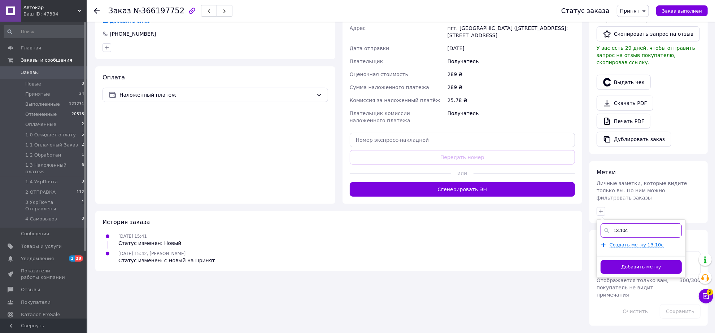
drag, startPoint x: 631, startPoint y: 270, endPoint x: 626, endPoint y: 269, distance: 5.1
click at [626, 238] on input "13.10с" at bounding box center [641, 230] width 81 height 14
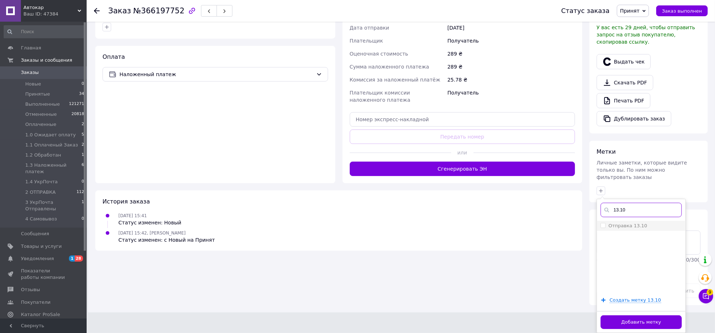
type input "13.10"
click at [603, 228] on input "Отправка 13.10" at bounding box center [603, 225] width 5 height 5
checkbox input "true"
click at [636, 318] on button "Добавить метку" at bounding box center [641, 322] width 81 height 14
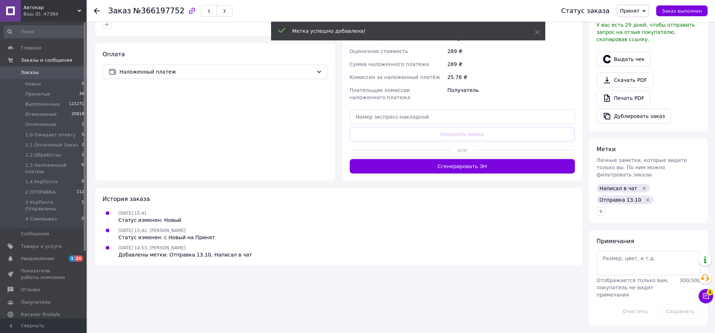
scroll to position [196, 0]
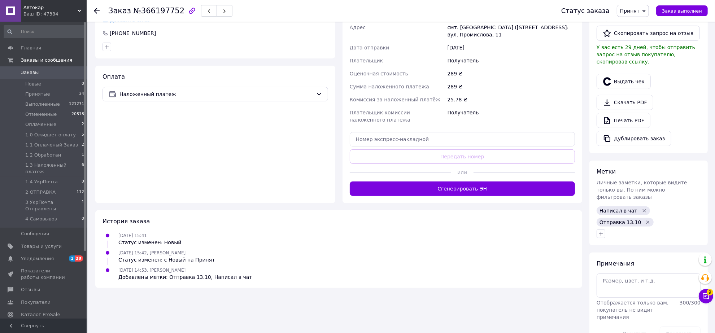
drag, startPoint x: 634, startPoint y: 13, endPoint x: 637, endPoint y: 32, distance: 19.0
click at [635, 13] on span "Принят" at bounding box center [629, 11] width 19 height 6
click at [646, 34] on li "1.3 Наложенный платеж" at bounding box center [651, 39] width 69 height 11
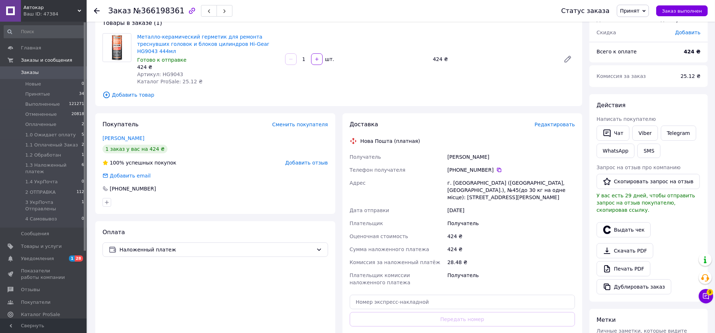
scroll to position [90, 0]
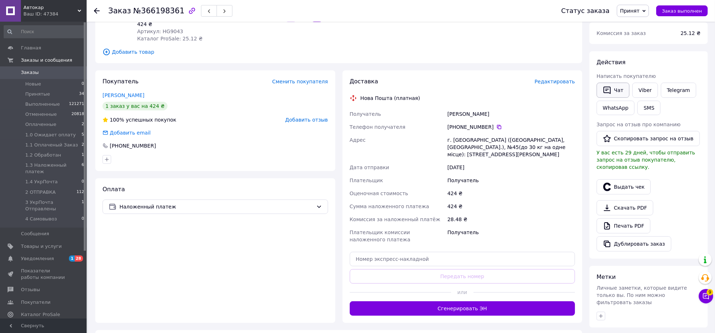
click at [616, 98] on button "Чат" at bounding box center [613, 90] width 33 height 15
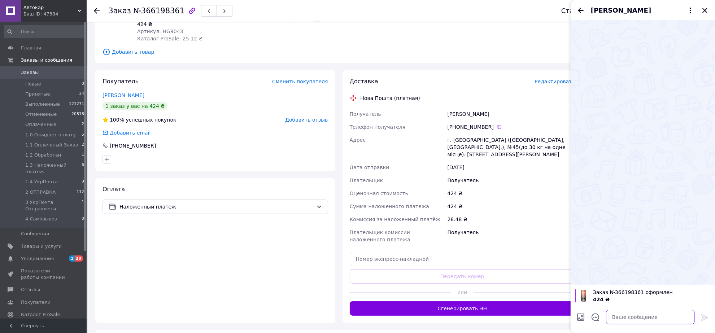
paste textarea "Loremi dolo, si ametcons a elitseddoe Temp incididunt. Utlaboree doloremagn 12.…"
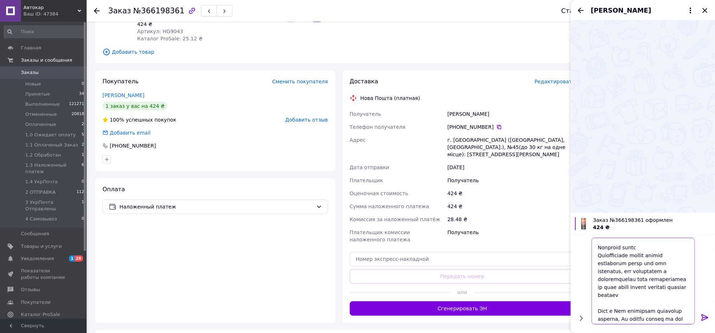
scroll to position [0, 0]
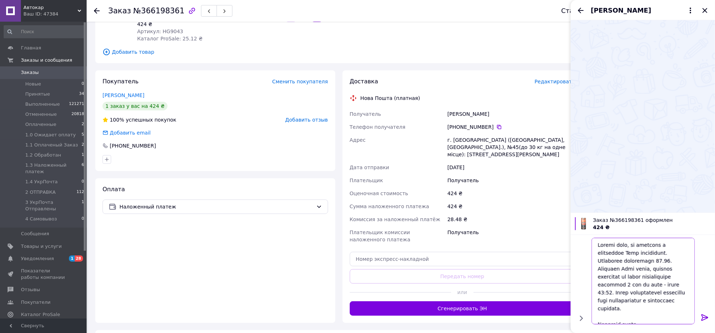
type textarea "Loremi dolo, si ametcons a elitseddoe Temp incididunt. Utlaboree doloremagn 12.…"
click at [703, 313] on icon at bounding box center [705, 317] width 9 height 9
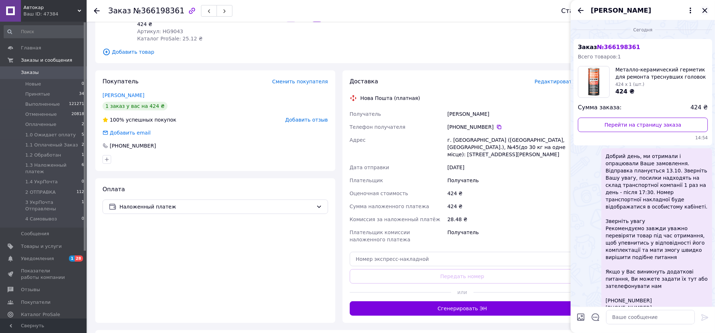
click at [704, 12] on icon "Закрыть" at bounding box center [705, 10] width 9 height 9
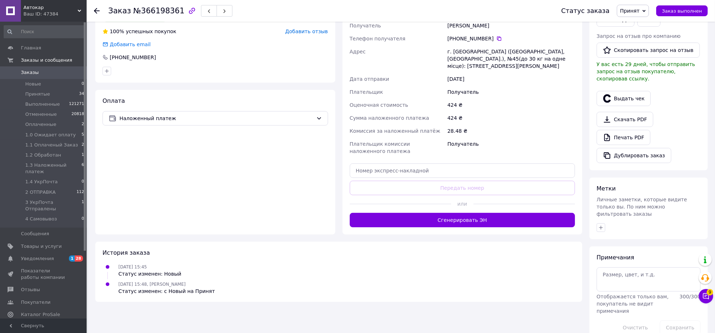
scroll to position [271, 0]
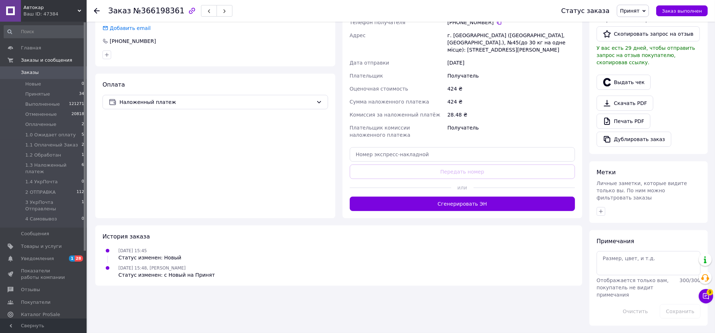
drag, startPoint x: 601, startPoint y: 201, endPoint x: 583, endPoint y: 182, distance: 26.3
click at [600, 209] on icon "button" at bounding box center [601, 212] width 6 height 6
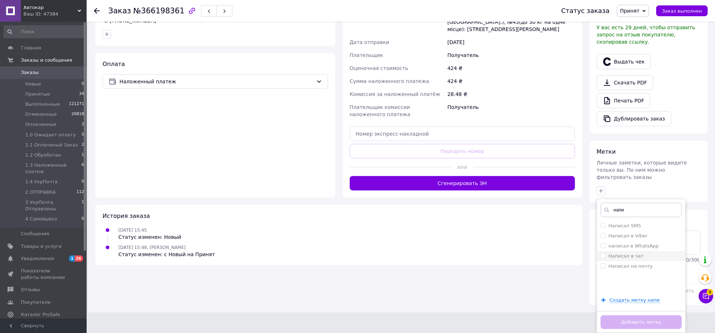
type input "напи"
drag, startPoint x: 602, startPoint y: 270, endPoint x: 609, endPoint y: 262, distance: 10.2
click at [603, 258] on input "Написал в чат" at bounding box center [603, 255] width 5 height 5
checkbox input "true"
drag, startPoint x: 620, startPoint y: 225, endPoint x: 630, endPoint y: 232, distance: 12.4
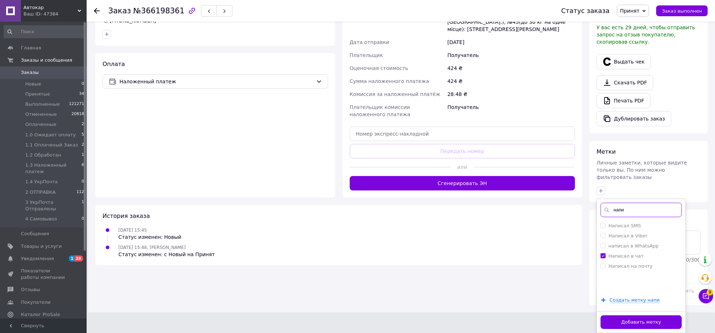
click at [636, 217] on input "напи" at bounding box center [641, 210] width 81 height 14
type input "13.10"
click at [604, 228] on input "Отправка 13.10" at bounding box center [603, 225] width 5 height 5
checkbox input "true"
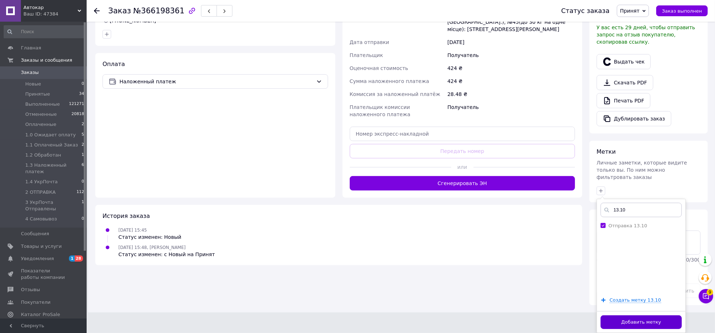
click at [627, 319] on button "Добавить метку" at bounding box center [641, 322] width 81 height 14
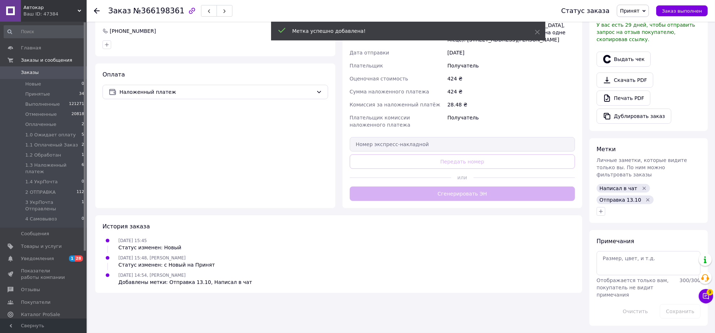
scroll to position [286, 0]
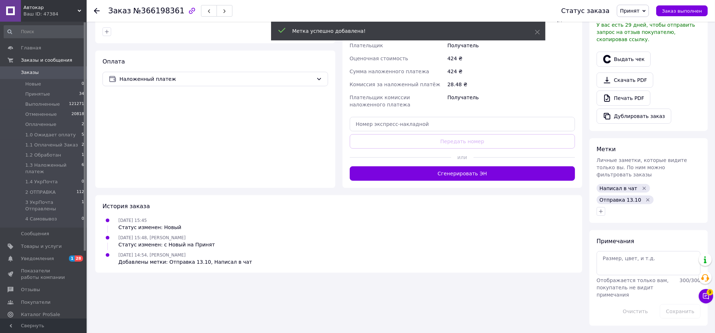
click at [637, 11] on span "Принят" at bounding box center [629, 11] width 19 height 6
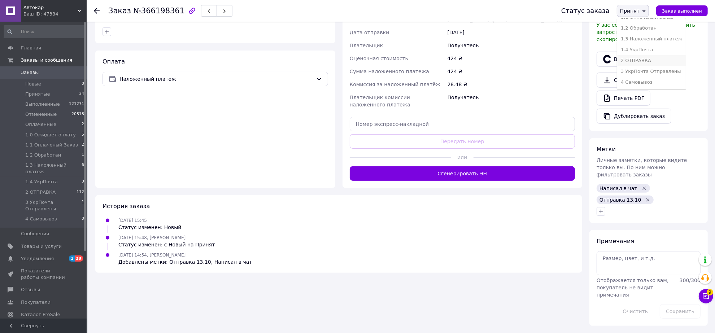
scroll to position [71, 0]
click at [643, 34] on li "1.3 Наложенный платеж" at bounding box center [651, 39] width 69 height 11
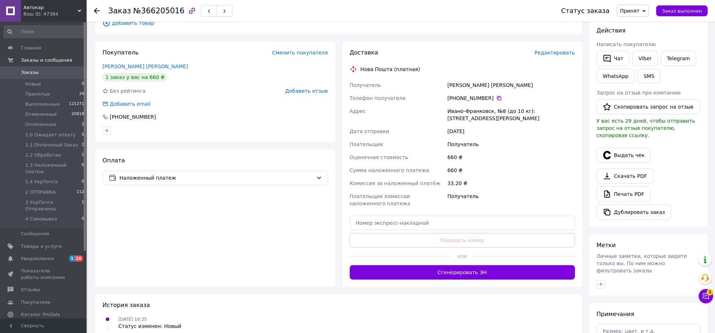
scroll to position [135, 0]
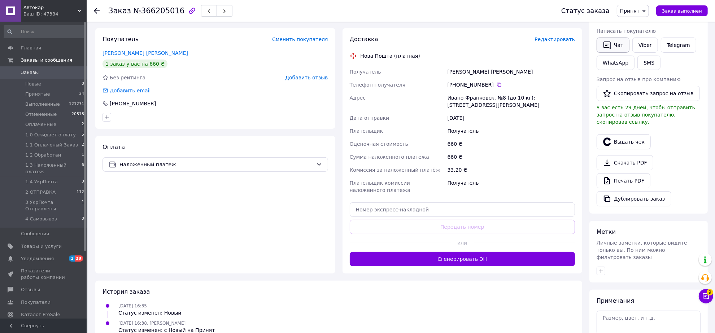
click at [607, 49] on icon "button" at bounding box center [606, 46] width 7 height 8
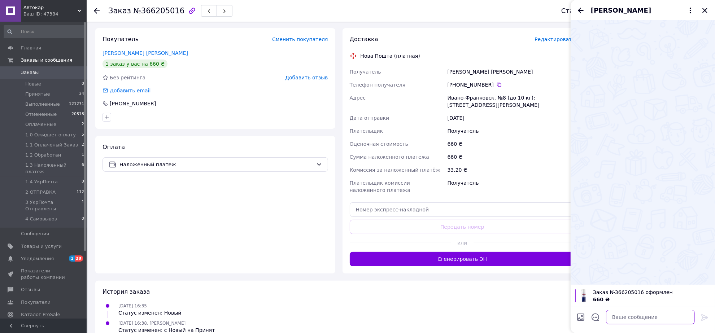
paste textarea "Loremi dolo, si ametcons a elitseddoe Temp incididunt. Utlaboree doloremagn 98.…"
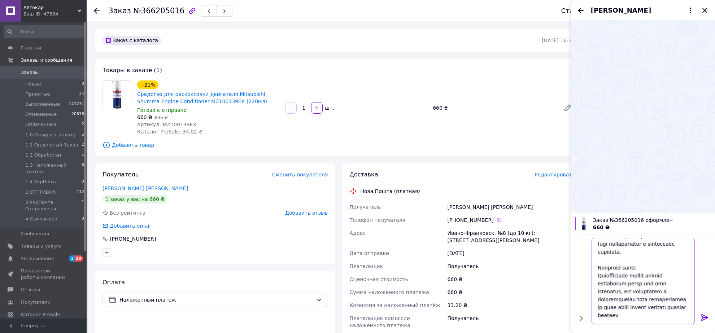
scroll to position [0, 0]
type textarea "Loremi dolo, si ametcons a elitseddoe Temp incididunt. Utlaboree doloremagn 98.…"
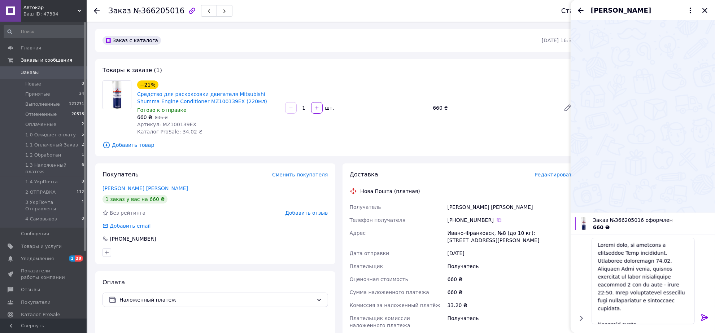
drag, startPoint x: 704, startPoint y: 313, endPoint x: 715, endPoint y: 238, distance: 75.9
click at [704, 313] on icon at bounding box center [705, 317] width 9 height 9
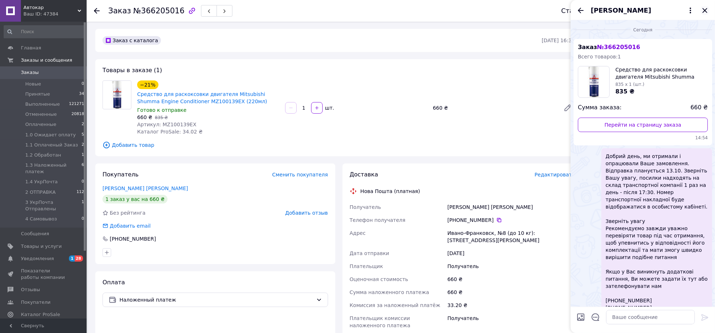
click at [704, 13] on icon "Закрыть" at bounding box center [704, 10] width 5 height 5
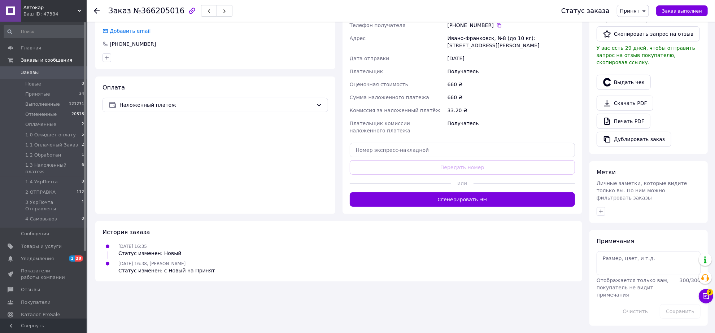
scroll to position [271, 0]
drag, startPoint x: 601, startPoint y: 205, endPoint x: 590, endPoint y: 195, distance: 14.6
click at [600, 209] on icon "button" at bounding box center [601, 212] width 6 height 6
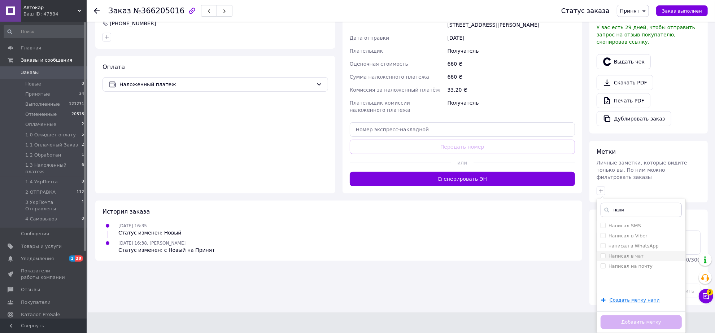
type input "напи"
drag, startPoint x: 605, startPoint y: 269, endPoint x: 610, endPoint y: 253, distance: 16.4
click at [605, 258] on input "Написал в чат" at bounding box center [603, 255] width 5 height 5
checkbox input "true"
drag, startPoint x: 615, startPoint y: 220, endPoint x: 631, endPoint y: 218, distance: 16.0
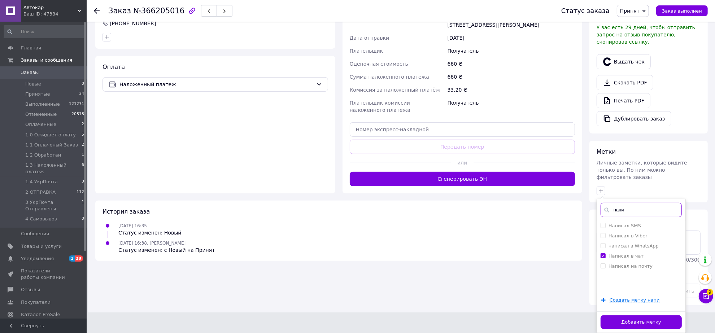
click at [637, 217] on input "напи" at bounding box center [641, 210] width 81 height 14
type input "13.10"
click at [602, 228] on input "Отправка 13.10" at bounding box center [603, 225] width 5 height 5
checkbox input "true"
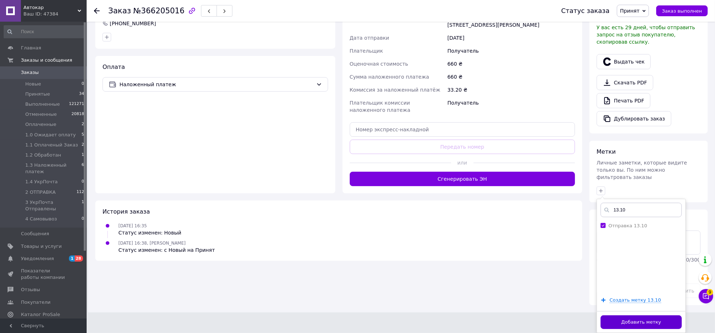
click at [627, 320] on button "Добавить метку" at bounding box center [641, 322] width 81 height 14
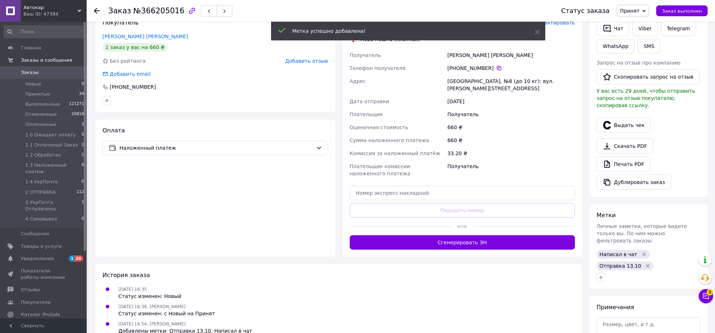
scroll to position [151, 0]
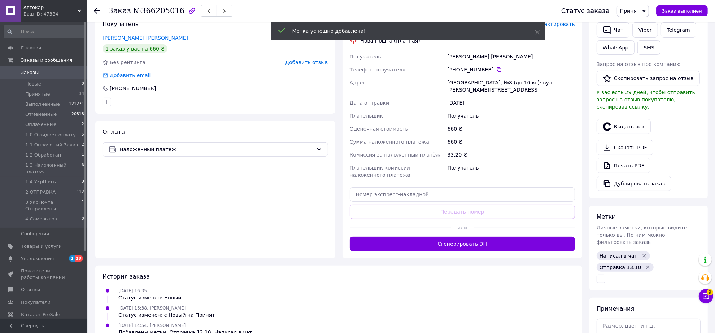
click at [640, 14] on span "Принят" at bounding box center [629, 11] width 19 height 6
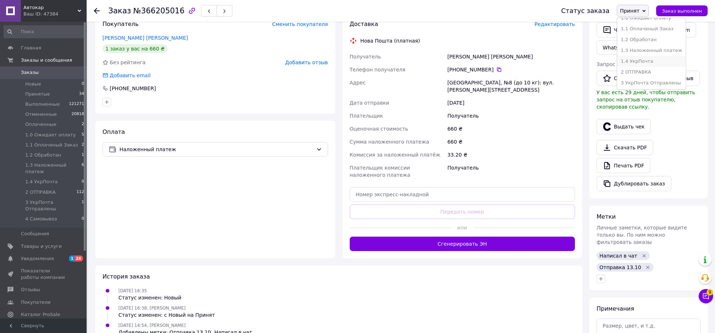
scroll to position [45, 0]
click at [641, 51] on li "1.3 Наложенный платеж" at bounding box center [651, 45] width 69 height 11
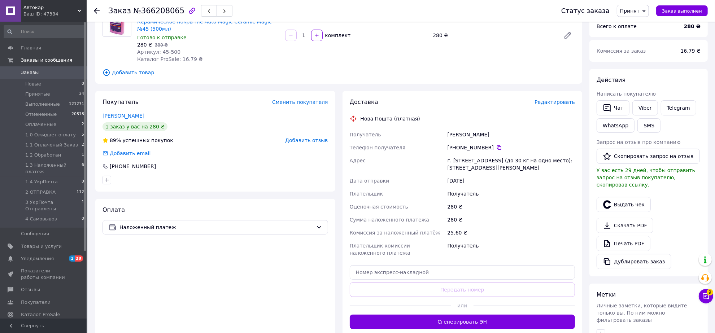
scroll to position [90, 0]
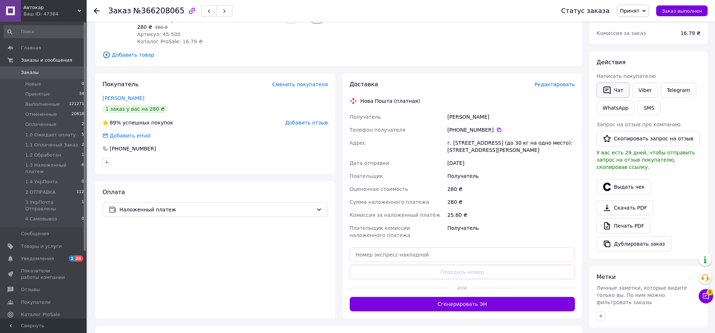
click at [608, 94] on icon "button" at bounding box center [606, 91] width 7 height 8
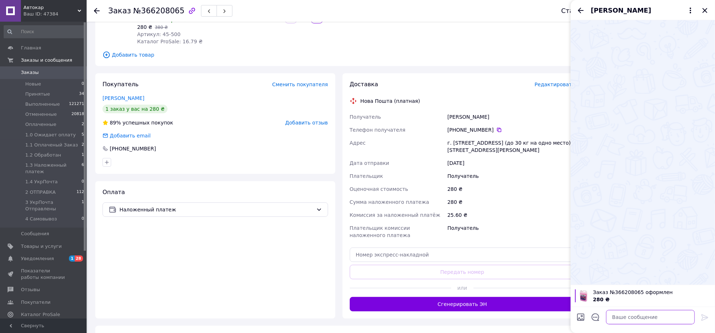
paste textarea "Loremi dolo, si ametcons a elitseddoe Temp incididunt. Utlaboree doloremagn 34.…"
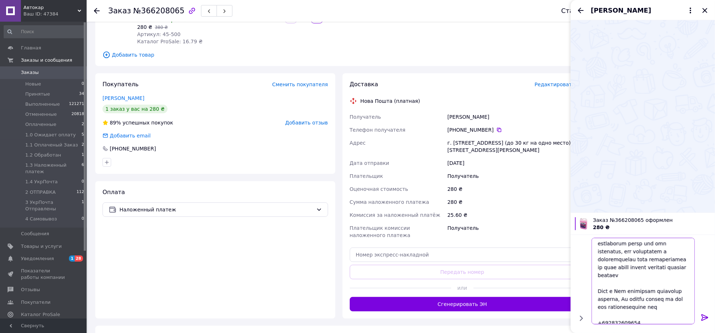
scroll to position [87, 0]
type textarea "Loremi dolo, si ametcons a elitseddoe Temp incididunt. Utlaboree doloremagn 34.…"
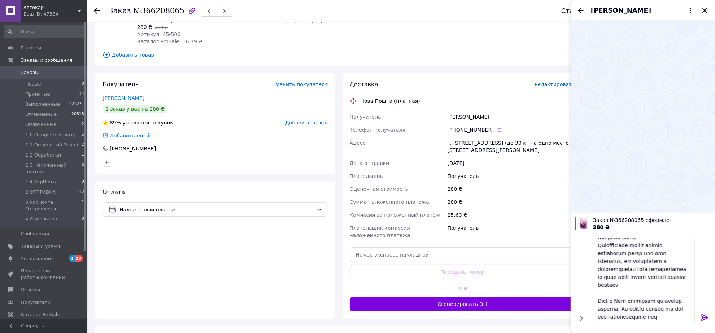
click at [702, 316] on icon at bounding box center [705, 317] width 9 height 9
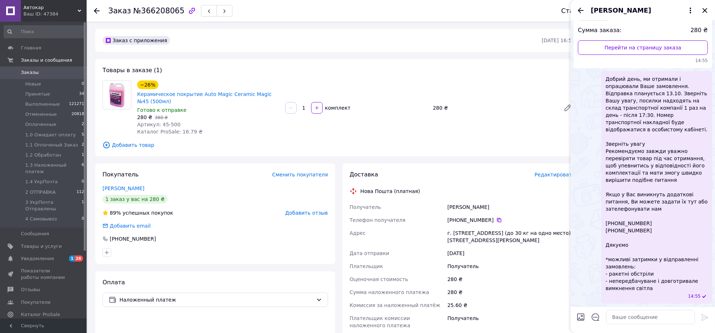
scroll to position [135, 0]
click at [704, 11] on icon "Закрыть" at bounding box center [704, 10] width 5 height 5
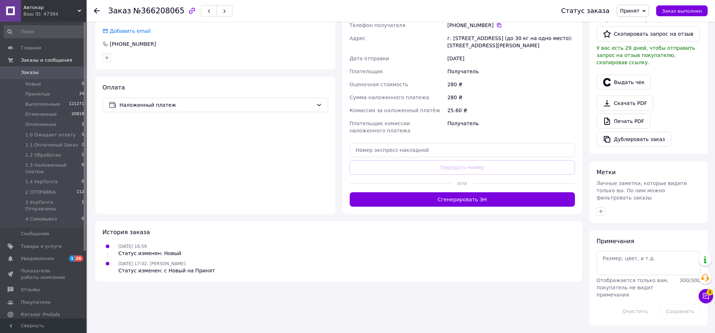
scroll to position [275, 0]
click at [600, 209] on icon "button" at bounding box center [601, 212] width 6 height 6
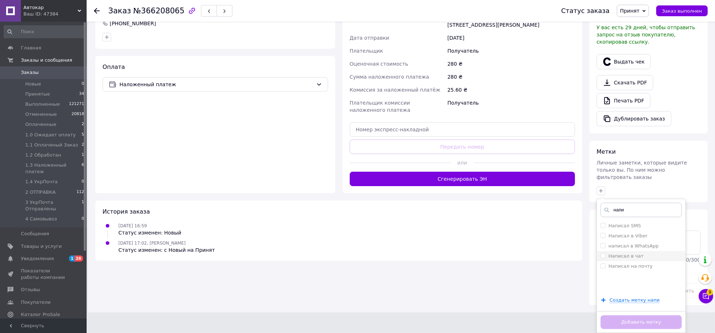
type input "напи"
drag, startPoint x: 602, startPoint y: 265, endPoint x: 610, endPoint y: 245, distance: 21.7
click at [602, 258] on input "Написал в чат" at bounding box center [603, 255] width 5 height 5
checkbox input "true"
drag, startPoint x: 619, startPoint y: 221, endPoint x: 611, endPoint y: 216, distance: 9.7
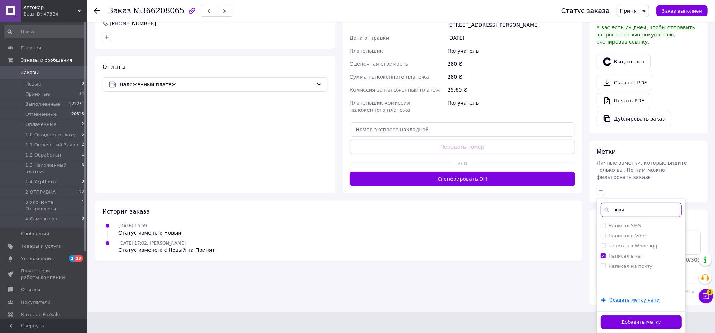
click at [623, 217] on input "напи" at bounding box center [641, 210] width 81 height 14
type input "13.10"
click at [603, 228] on input "Отправка 13.10" at bounding box center [603, 225] width 5 height 5
checkbox input "true"
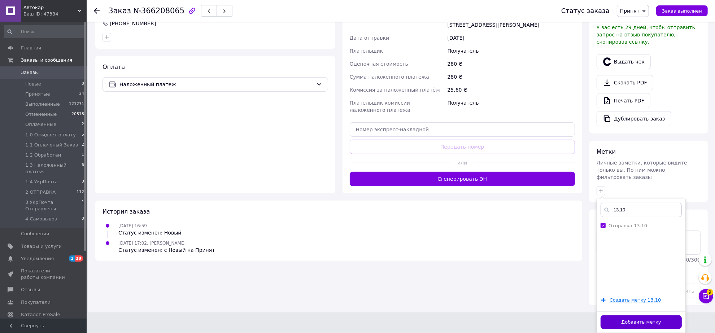
click at [634, 321] on button "Добавить метку" at bounding box center [641, 322] width 81 height 14
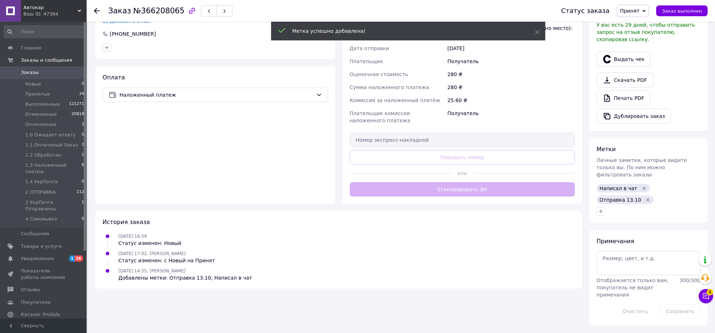
scroll to position [286, 0]
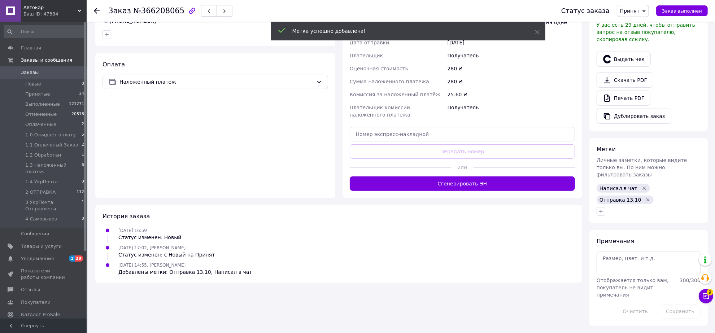
click at [637, 9] on span "Принят" at bounding box center [629, 11] width 19 height 6
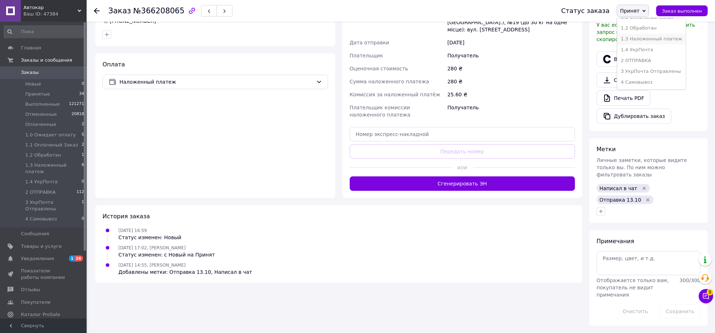
click at [637, 34] on li "1.3 Наложенный платеж" at bounding box center [651, 39] width 69 height 11
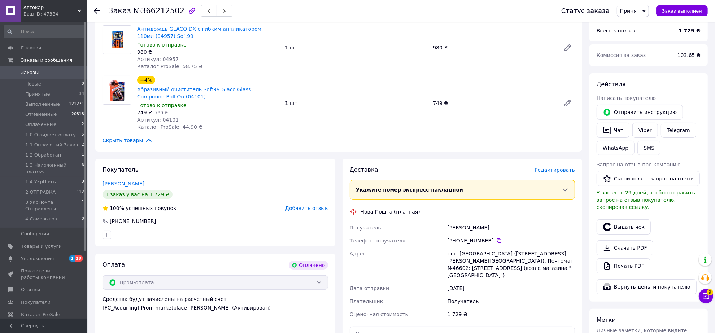
scroll to position [90, 0]
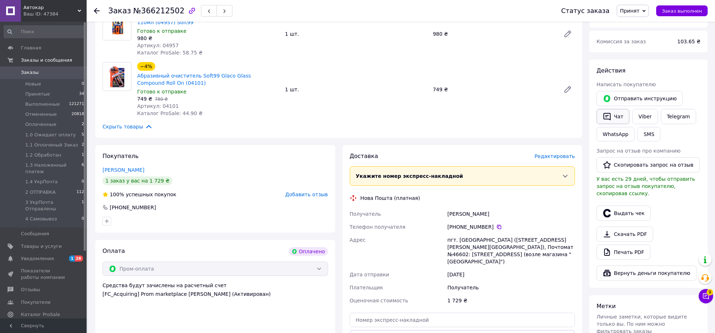
click at [610, 121] on icon "button" at bounding box center [607, 116] width 9 height 9
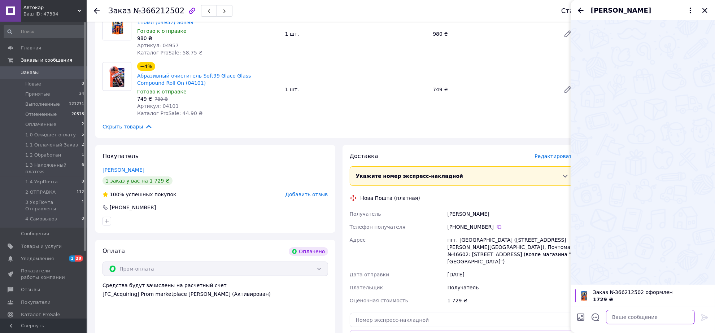
paste textarea "Loremi dolo, si ametcons a elitseddoe Temp incididunt. Utlaboree doloremagn 34.…"
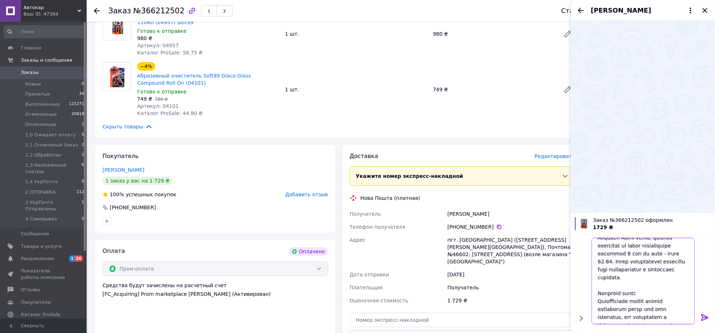
scroll to position [0, 0]
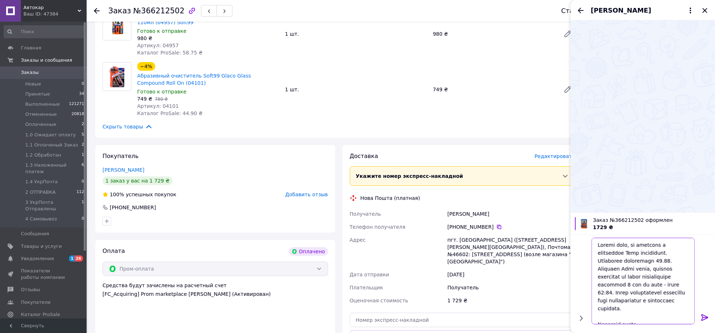
type textarea "Loremi dolo, si ametcons a elitseddoe Temp incididunt. Utlaboree doloremagn 34.…"
drag, startPoint x: 704, startPoint y: 317, endPoint x: 702, endPoint y: 294, distance: 22.5
click at [704, 315] on icon at bounding box center [705, 317] width 9 height 9
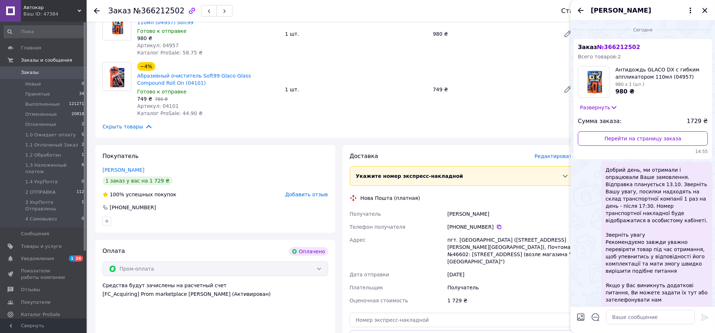
click at [704, 12] on icon "Закрыть" at bounding box center [705, 10] width 9 height 9
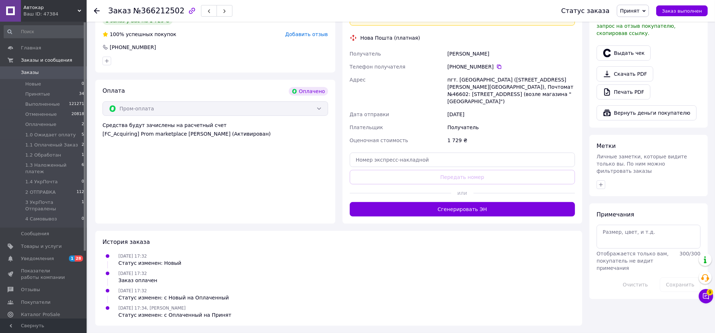
scroll to position [316, 0]
click at [601, 188] on icon "button" at bounding box center [601, 185] width 6 height 6
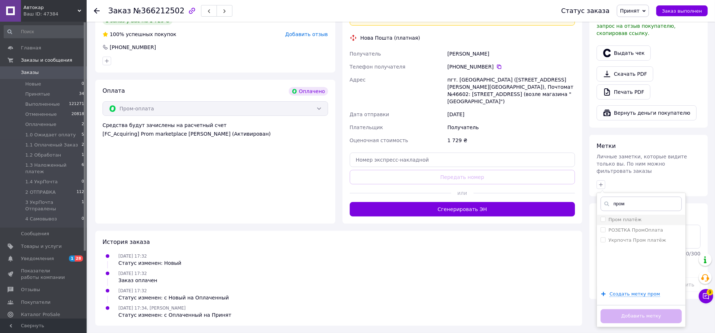
type input "пром"
drag, startPoint x: 601, startPoint y: 234, endPoint x: 609, endPoint y: 224, distance: 11.8
click at [606, 228] on div "пром Пром платёж РОЗЕТКА ПромОплата Укрпочта Пром платёж Создать метку пром Доб…" at bounding box center [641, 260] width 89 height 135
click at [603, 222] on input "Пром платёж" at bounding box center [603, 219] width 5 height 5
checkbox input "true"
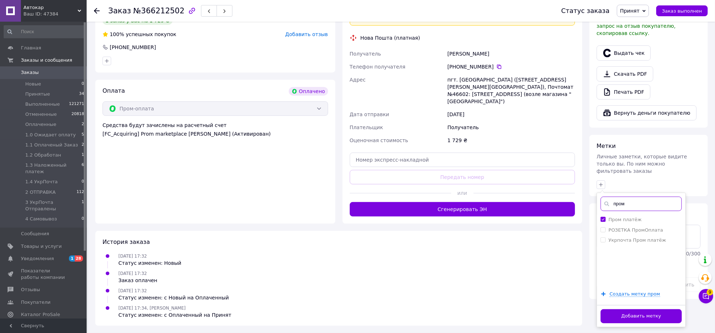
drag, startPoint x: 615, startPoint y: 218, endPoint x: 624, endPoint y: 212, distance: 11.1
click at [648, 211] on input "пром" at bounding box center [641, 204] width 81 height 14
type input "напи"
drag, startPoint x: 601, startPoint y: 265, endPoint x: 616, endPoint y: 236, distance: 32.4
click at [602, 252] on input "Написал в чат" at bounding box center [603, 250] width 5 height 5
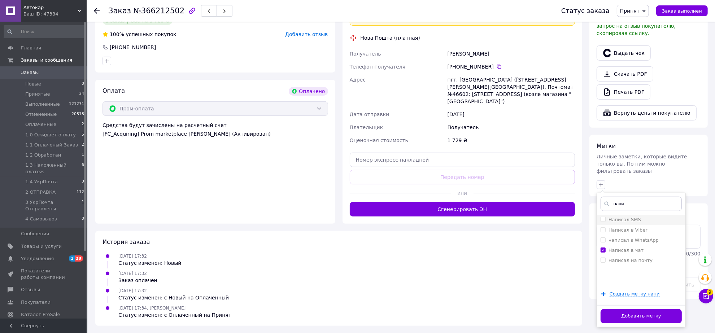
checkbox input "true"
drag, startPoint x: 614, startPoint y: 215, endPoint x: 627, endPoint y: 227, distance: 18.4
click at [634, 211] on input "напи" at bounding box center [641, 204] width 81 height 14
type input "13.10"
drag, startPoint x: 603, startPoint y: 235, endPoint x: 613, endPoint y: 253, distance: 21.0
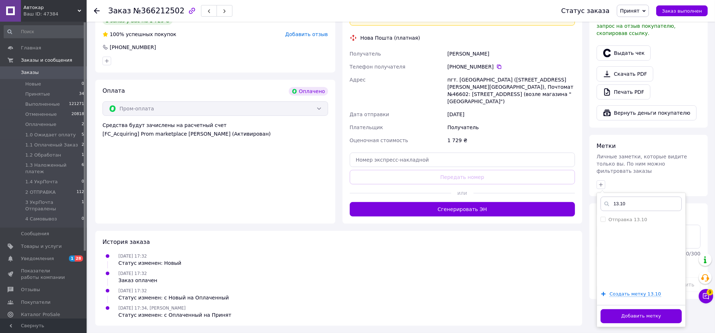
click at [603, 222] on input "Отправка 13.10" at bounding box center [603, 219] width 5 height 5
checkbox input "true"
click at [637, 320] on button "Добавить метку" at bounding box center [641, 316] width 81 height 14
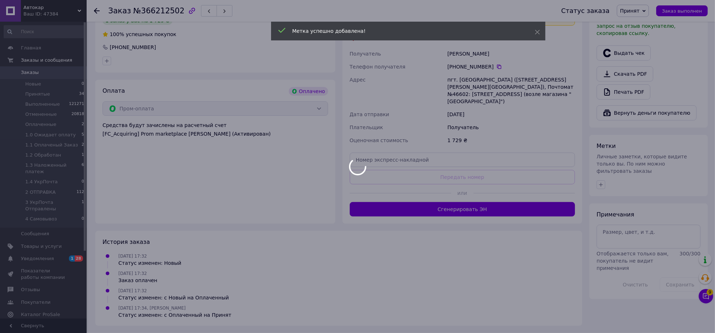
scroll to position [327, 0]
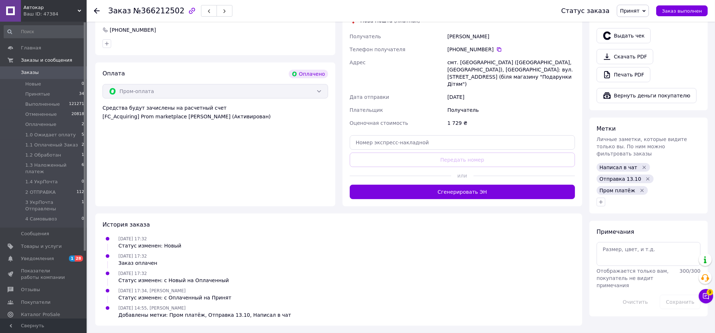
click at [639, 11] on span "Принят" at bounding box center [629, 11] width 19 height 6
click at [637, 52] on li "Оплаченный" at bounding box center [651, 47] width 69 height 11
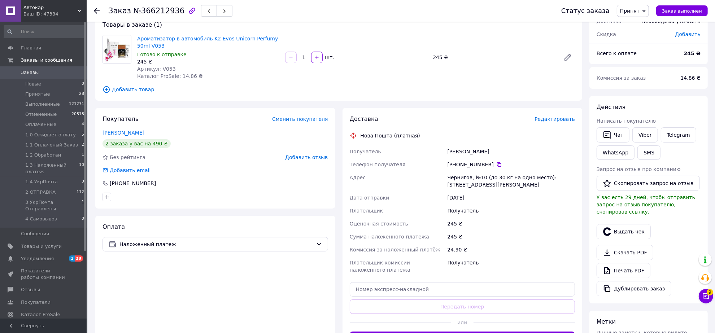
scroll to position [90, 0]
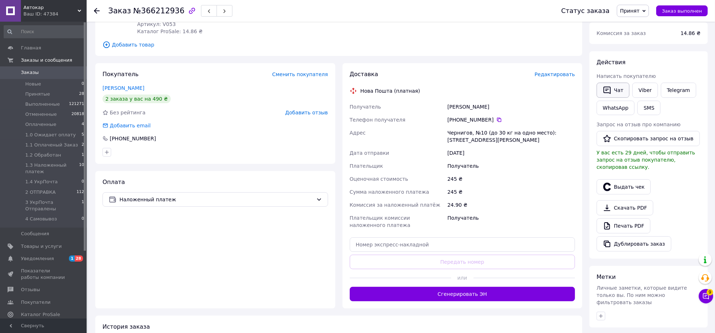
click at [616, 98] on button "Чат" at bounding box center [613, 90] width 33 height 15
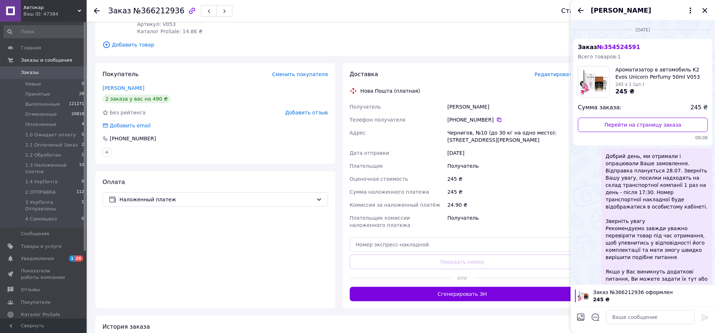
scroll to position [104, 0]
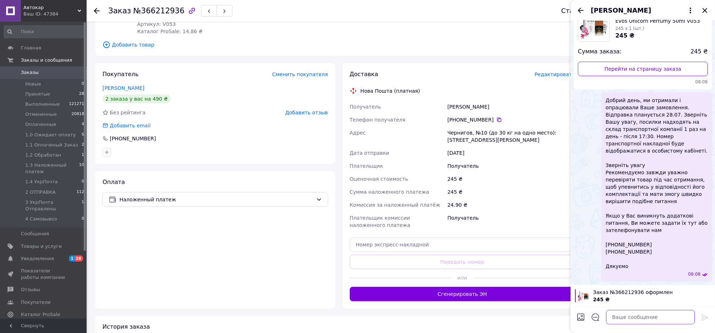
paste textarea "Loremi dolo, si ametcons a elitseddoe Temp incididunt. Utlaboree doloremagn 26.…"
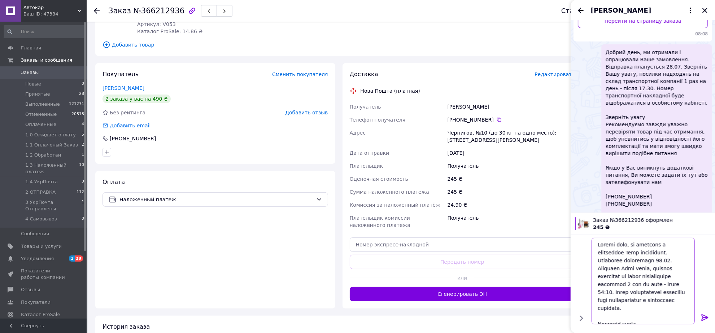
scroll to position [0, 0]
type textarea "Loremi dolo, si ametcons a elitseddoe Temp incididunt. Utlaboree doloremagn 26.…"
drag, startPoint x: 703, startPoint y: 315, endPoint x: 709, endPoint y: 273, distance: 42.7
click at [703, 314] on icon at bounding box center [705, 317] width 9 height 9
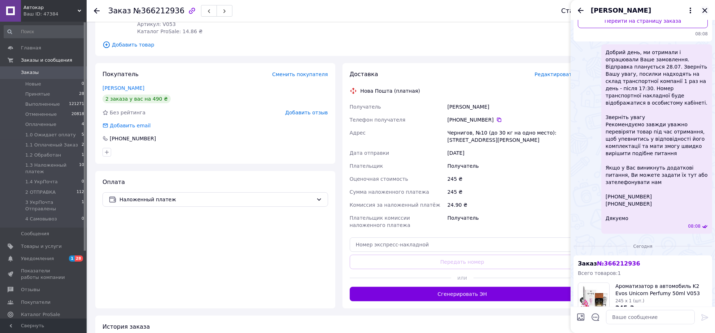
click at [706, 13] on icon "Закрыть" at bounding box center [705, 10] width 9 height 9
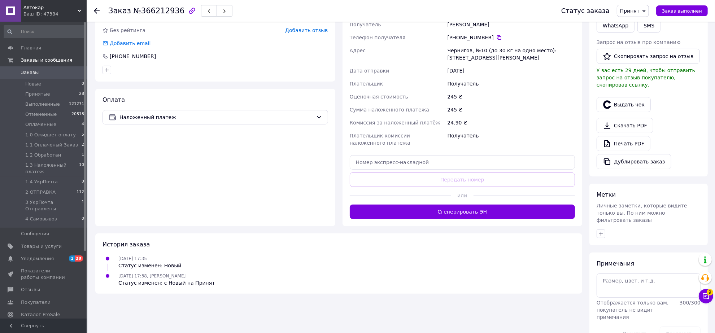
scroll to position [271, 0]
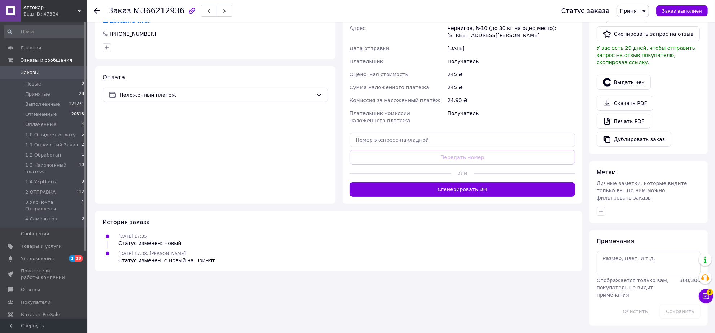
drag, startPoint x: 600, startPoint y: 205, endPoint x: 582, endPoint y: 193, distance: 21.4
click at [598, 209] on icon "button" at bounding box center [601, 212] width 6 height 6
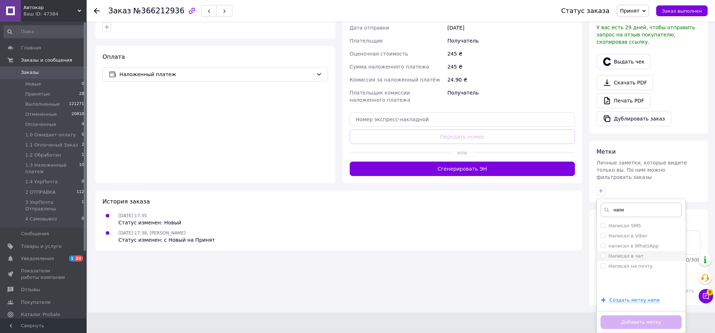
type input "напи"
click at [603, 261] on li "Написал в чат" at bounding box center [641, 256] width 88 height 10
checkbox input "true"
drag, startPoint x: 627, startPoint y: 232, endPoint x: 634, endPoint y: 233, distance: 6.7
click at [634, 233] on div "напи Написал SMS Написал в Viber написал в WhatsApp Написал в чат Написал на по…" at bounding box center [641, 266] width 89 height 135
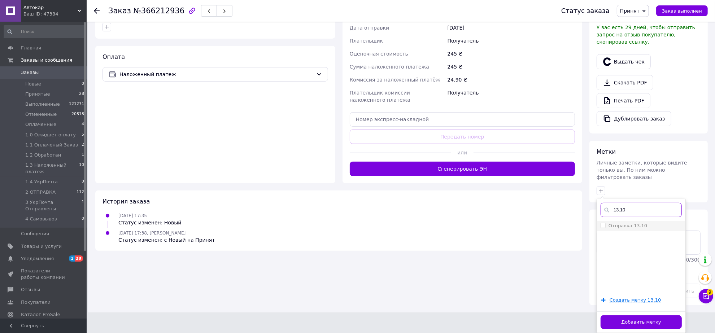
type input "13.10"
drag, startPoint x: 603, startPoint y: 239, endPoint x: 607, endPoint y: 246, distance: 7.3
click at [605, 228] on input "Отправка 13.10" at bounding box center [603, 225] width 5 height 5
checkbox input "true"
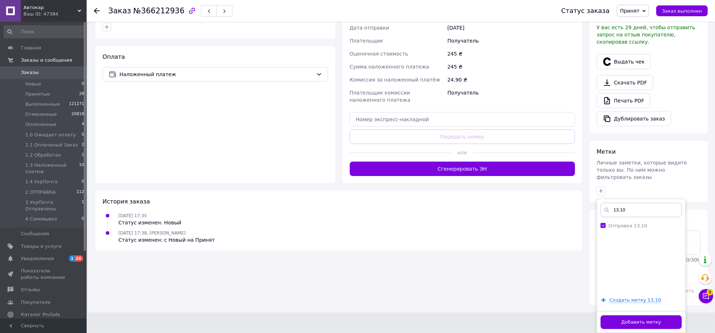
click at [628, 321] on button "Добавить метку" at bounding box center [641, 322] width 81 height 14
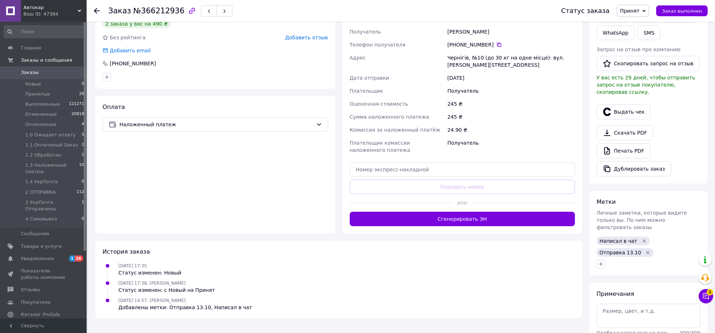
scroll to position [151, 0]
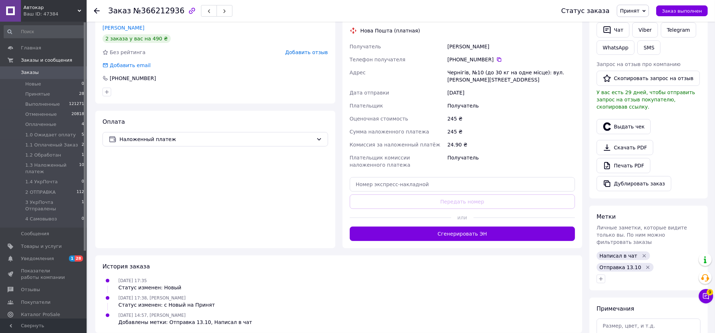
click at [636, 13] on span "Принят" at bounding box center [629, 11] width 19 height 6
click at [642, 34] on li "1.3 Наложенный платеж" at bounding box center [651, 39] width 69 height 11
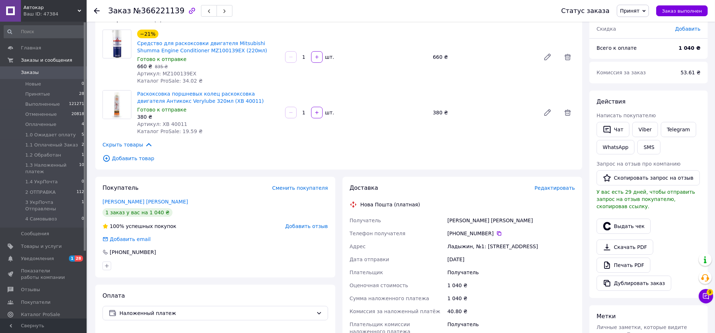
scroll to position [90, 0]
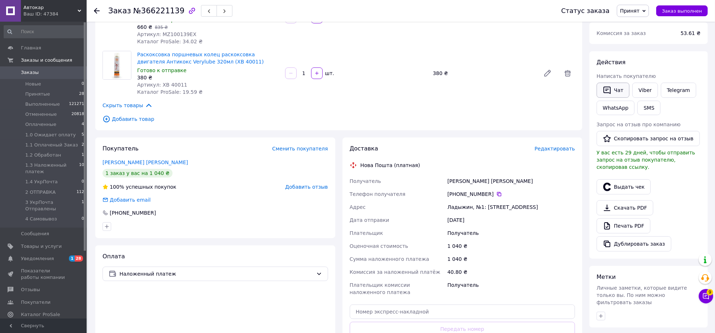
click at [614, 98] on button "Чат" at bounding box center [613, 90] width 33 height 15
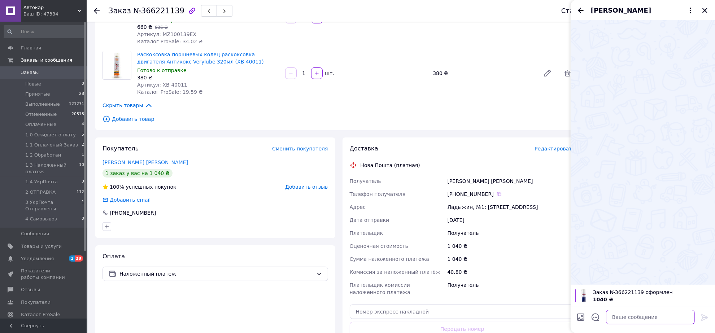
paste textarea "Loremi dolo, si ametcons a elitseddoe Temp incididunt. Utlaboree doloremagn 45.…"
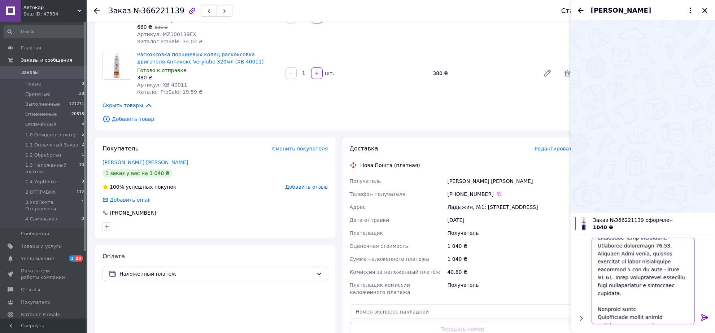
scroll to position [0, 0]
type textarea "Loremi dolo, si ametcons a elitseddoe Temp incididunt. Utlaboree doloremagn 45.…"
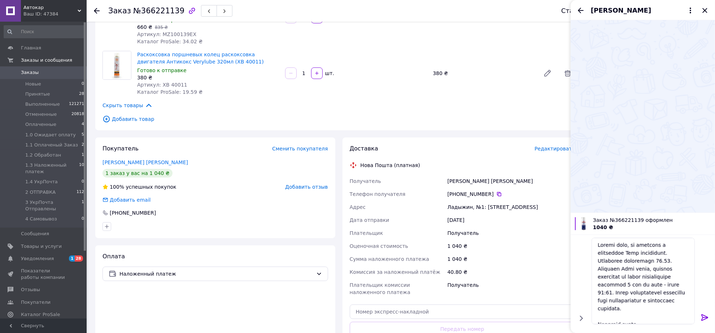
drag, startPoint x: 703, startPoint y: 315, endPoint x: 706, endPoint y: 293, distance: 21.8
click at [703, 314] on icon at bounding box center [704, 317] width 7 height 6
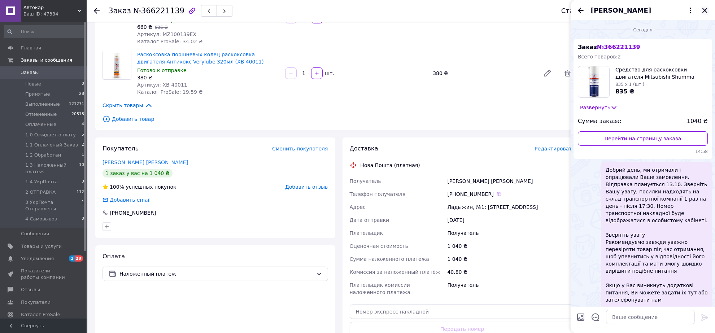
click at [703, 9] on icon "Закрыть" at bounding box center [705, 10] width 9 height 9
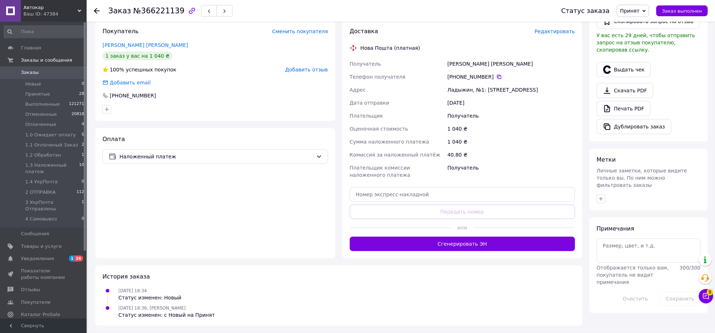
scroll to position [282, 0]
drag, startPoint x: 601, startPoint y: 193, endPoint x: 597, endPoint y: 192, distance: 4.5
click at [600, 196] on icon "button" at bounding box center [601, 199] width 6 height 6
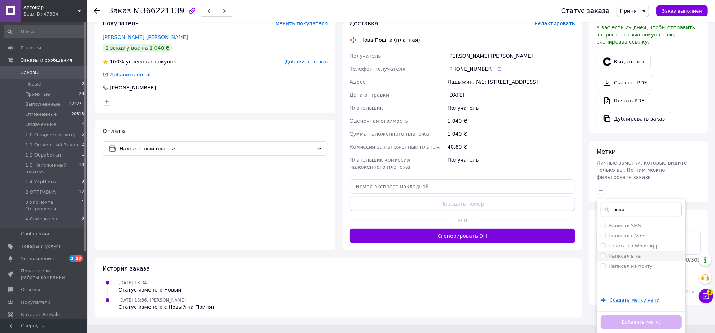
type input "напи"
drag, startPoint x: 603, startPoint y: 257, endPoint x: 611, endPoint y: 240, distance: 18.7
click at [605, 255] on li "Написал в чат" at bounding box center [641, 256] width 88 height 10
checkbox input "true"
drag, startPoint x: 623, startPoint y: 213, endPoint x: 632, endPoint y: 219, distance: 11.4
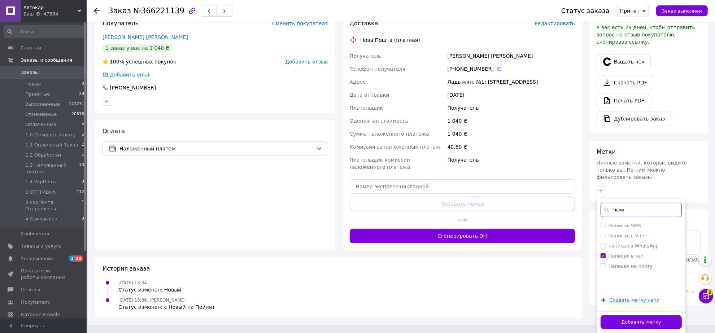
click at [636, 217] on input "напи" at bounding box center [641, 210] width 81 height 14
type input "13.10"
drag, startPoint x: 602, startPoint y: 226, endPoint x: 602, endPoint y: 232, distance: 6.1
click at [602, 228] on input "Отправка 13.10" at bounding box center [603, 225] width 5 height 5
checkbox input "true"
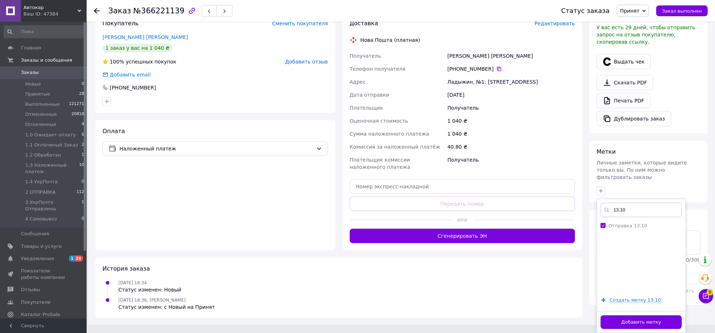
scroll to position [286, 0]
click at [630, 323] on button "Добавить метку" at bounding box center [641, 322] width 81 height 14
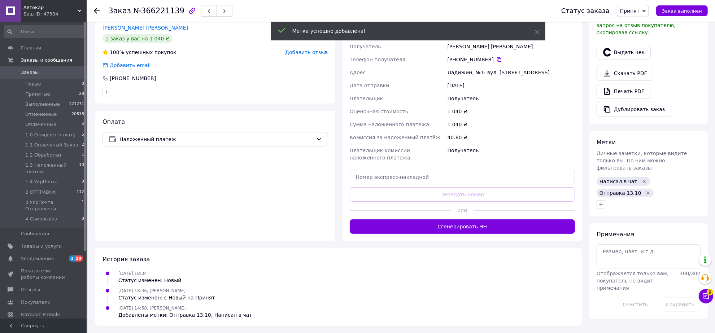
click at [640, 13] on span "Принят" at bounding box center [629, 11] width 19 height 6
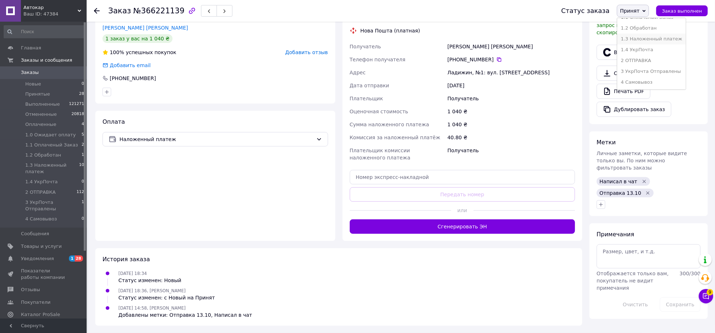
click at [644, 34] on li "1.3 Наложенный платеж" at bounding box center [651, 39] width 69 height 11
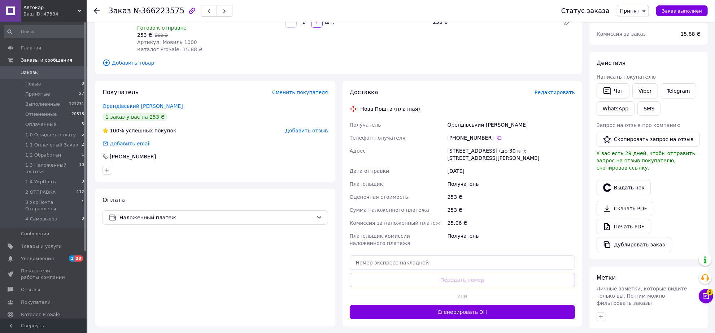
scroll to position [90, 0]
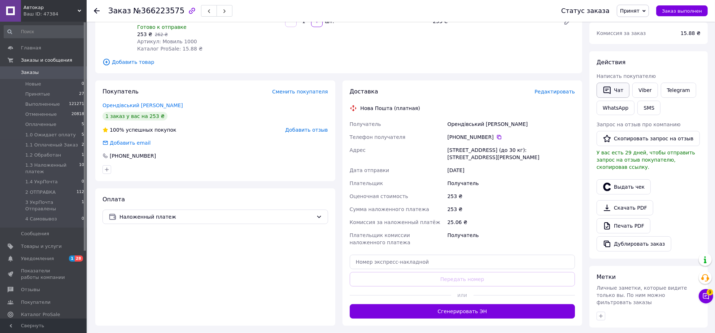
click at [615, 98] on button "Чат" at bounding box center [613, 90] width 33 height 15
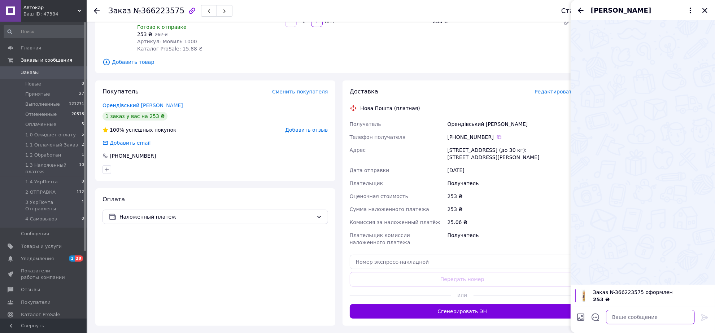
paste textarea "Loremi dolo, si ametcons a elitseddoe Temp incididunt. Utlaboree doloremagn 60.…"
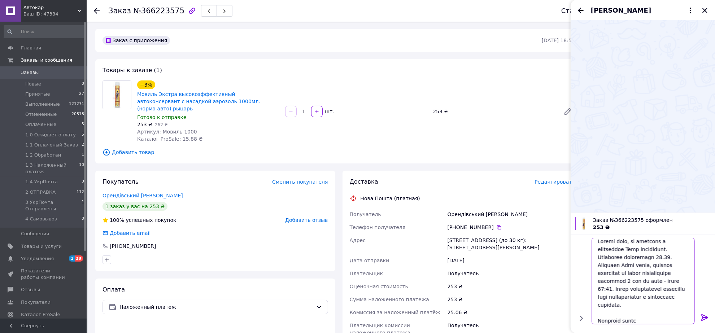
scroll to position [0, 0]
type textarea "Loremi dolo, si ametcons a elitseddoe Temp incididunt. Utlaboree doloremagn 60.…"
click at [704, 313] on icon at bounding box center [705, 317] width 9 height 9
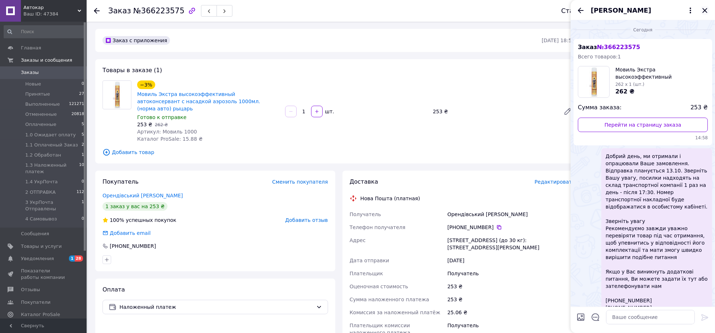
click at [704, 12] on icon "Закрыть" at bounding box center [705, 10] width 9 height 9
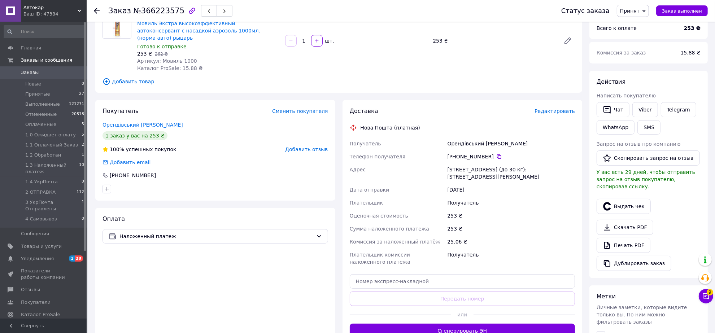
scroll to position [180, 0]
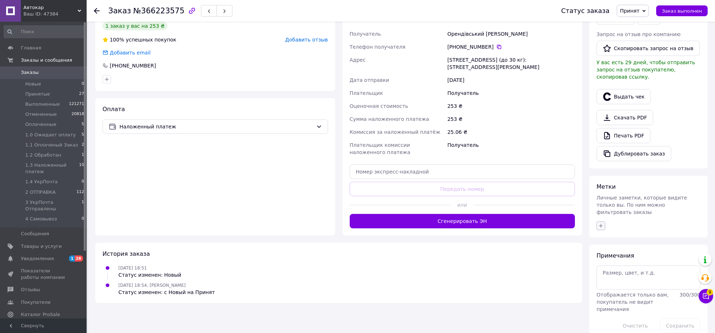
click at [600, 229] on icon "button" at bounding box center [601, 226] width 6 height 6
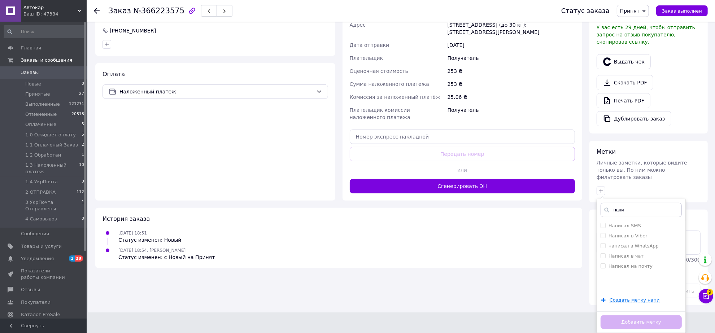
scroll to position [286, 0]
type input "напи"
drag, startPoint x: 601, startPoint y: 253, endPoint x: 606, endPoint y: 239, distance: 15.1
click at [603, 253] on input "Написал в чат" at bounding box center [603, 255] width 5 height 5
checkbox input "true"
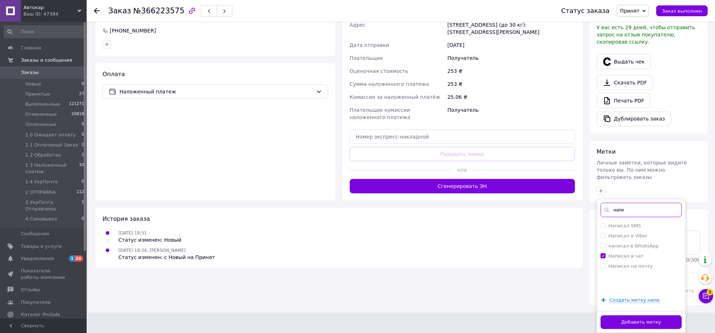
drag, startPoint x: 616, startPoint y: 208, endPoint x: 633, endPoint y: 218, distance: 19.6
click at [634, 217] on div "напи Написал SMS Написал в Viber написал в WhatsApp Написал в чат Написал на по…" at bounding box center [641, 266] width 89 height 135
type input "13.10"
click at [604, 223] on input "Отправка 13.10" at bounding box center [603, 225] width 5 height 5
checkbox input "true"
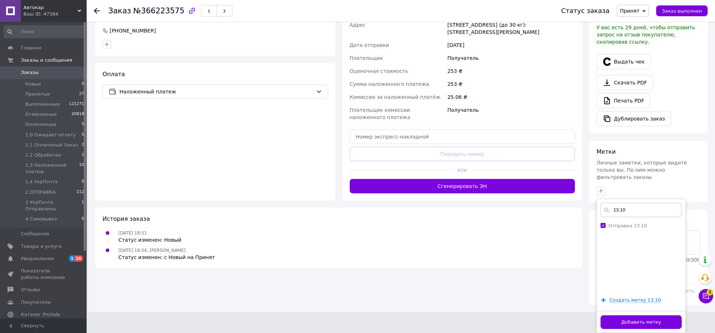
click at [638, 321] on button "Добавить метку" at bounding box center [641, 322] width 81 height 14
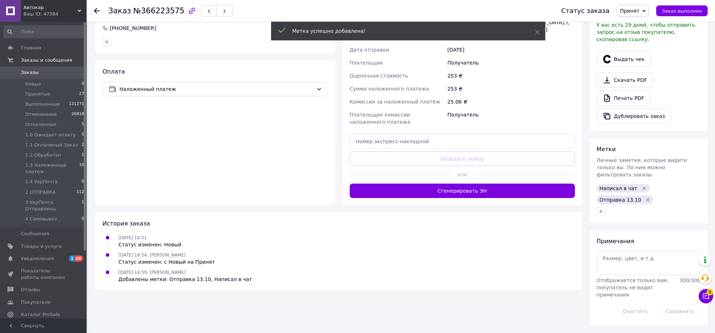
click at [636, 9] on span "Принят" at bounding box center [629, 11] width 19 height 6
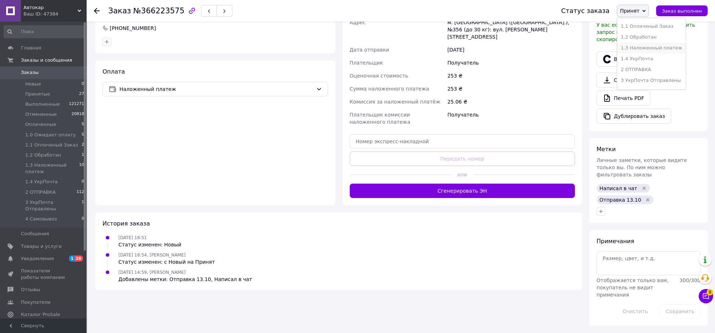
scroll to position [45, 0]
drag, startPoint x: 650, startPoint y: 58, endPoint x: 641, endPoint y: 57, distance: 8.4
click at [649, 51] on li "1.3 Наложенный платеж" at bounding box center [651, 45] width 69 height 11
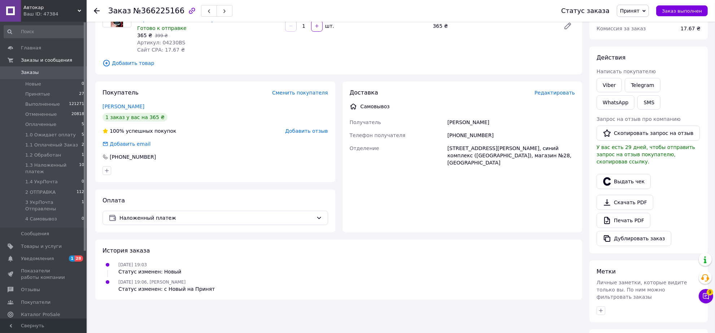
scroll to position [90, 0]
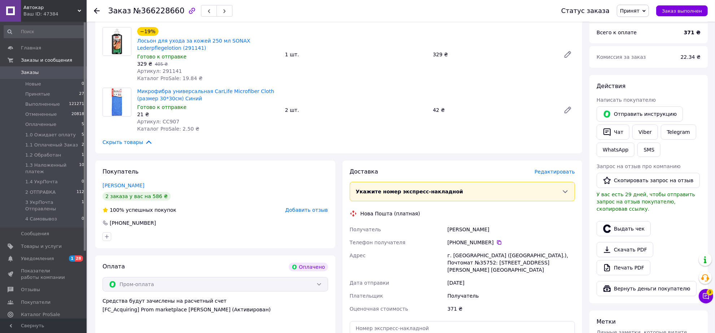
scroll to position [90, 0]
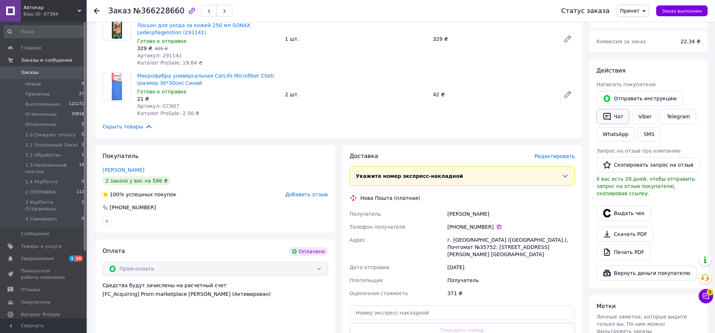
click at [611, 124] on button "Чат" at bounding box center [613, 116] width 33 height 15
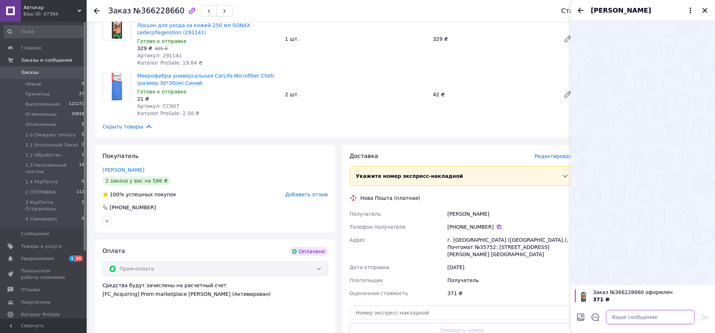
paste textarea "Loremi dolo, si ametcons a elitseddoe Temp incididunt. Utlaboree doloremagn 53.…"
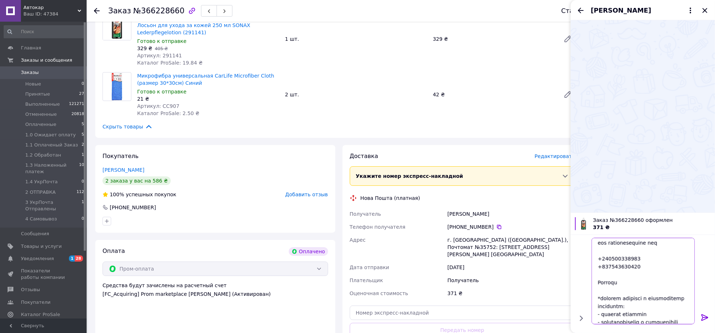
scroll to position [132, 0]
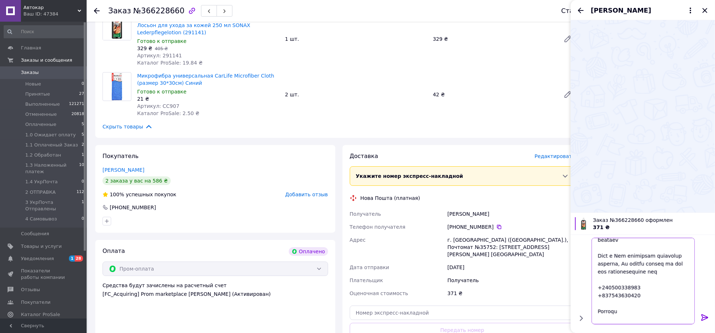
type textarea "Loremi dolo, si ametcons a elitseddoe Temp incididunt. Utlaboree doloremagn 53.…"
drag, startPoint x: 703, startPoint y: 315, endPoint x: 704, endPoint y: 309, distance: 5.5
click at [703, 314] on icon at bounding box center [704, 317] width 7 height 6
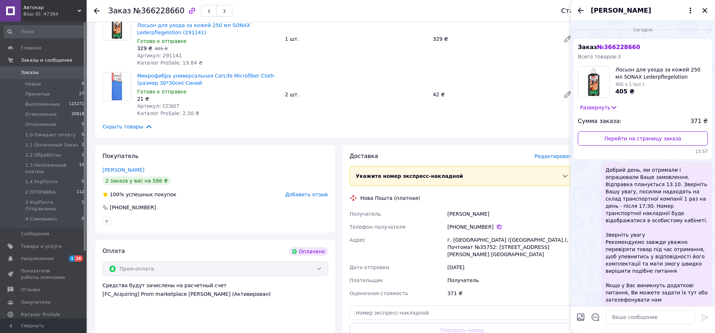
scroll to position [0, 0]
click at [703, 12] on icon "Закрыть" at bounding box center [705, 10] width 9 height 9
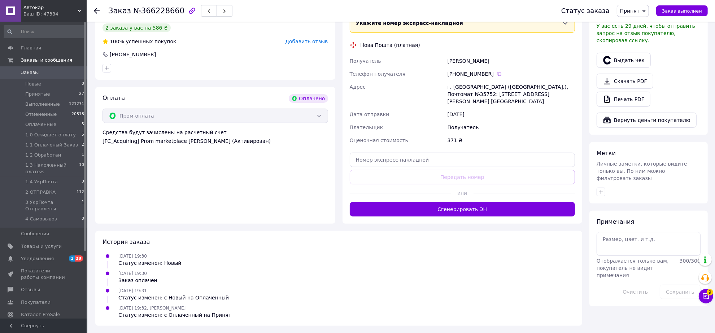
scroll to position [316, 0]
drag, startPoint x: 601, startPoint y: 201, endPoint x: 596, endPoint y: 197, distance: 6.2
click at [600, 195] on icon "button" at bounding box center [601, 192] width 6 height 6
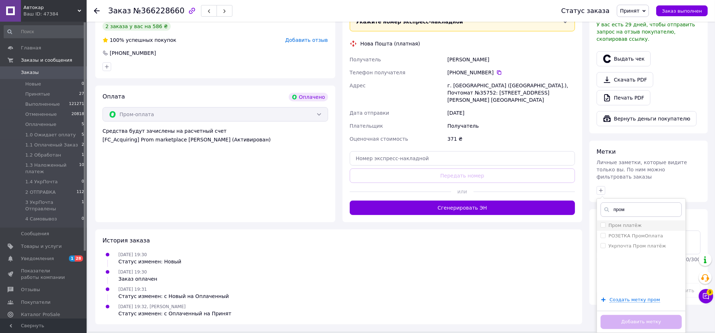
type input "пром"
drag, startPoint x: 601, startPoint y: 234, endPoint x: 611, endPoint y: 219, distance: 17.2
click at [603, 231] on li "Пром платёж" at bounding box center [641, 226] width 88 height 10
checkbox input "true"
drag, startPoint x: 625, startPoint y: 225, endPoint x: 622, endPoint y: 222, distance: 4.1
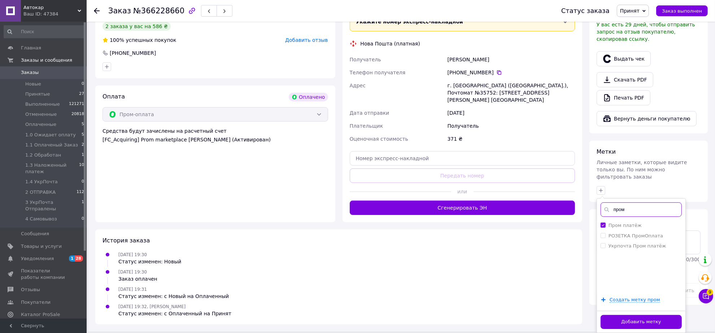
click at [627, 217] on input "пром" at bounding box center [641, 209] width 81 height 14
type input "напи"
click at [601, 261] on li "Написал в чат" at bounding box center [641, 256] width 88 height 10
checkbox input "true"
drag, startPoint x: 612, startPoint y: 219, endPoint x: 633, endPoint y: 230, distance: 23.4
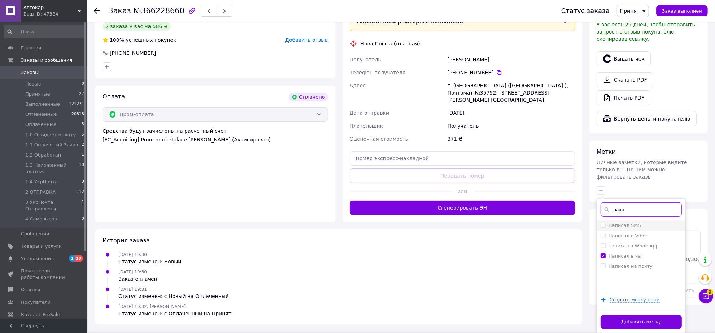
click at [634, 230] on div "напи Написал SMS Написал в Viber написал в WhatsApp Написал в чат Написал на по…" at bounding box center [641, 266] width 89 height 135
type input "13.10"
click at [603, 227] on input "Отправка 13.10" at bounding box center [603, 225] width 5 height 5
checkbox input "true"
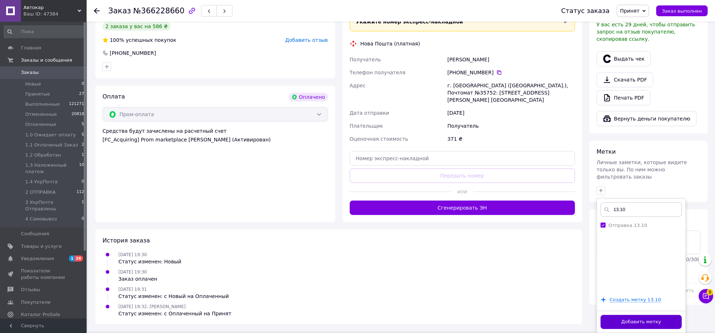
click at [644, 321] on button "Добавить метку" at bounding box center [641, 322] width 81 height 14
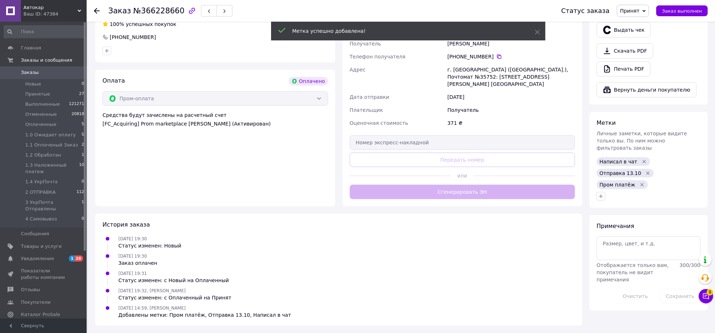
scroll to position [327, 0]
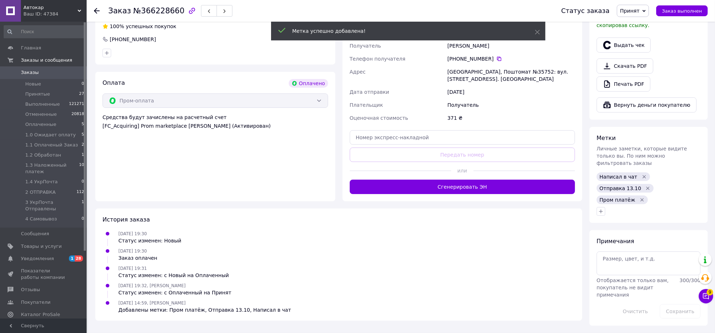
click at [638, 8] on span "Принят" at bounding box center [629, 11] width 19 height 6
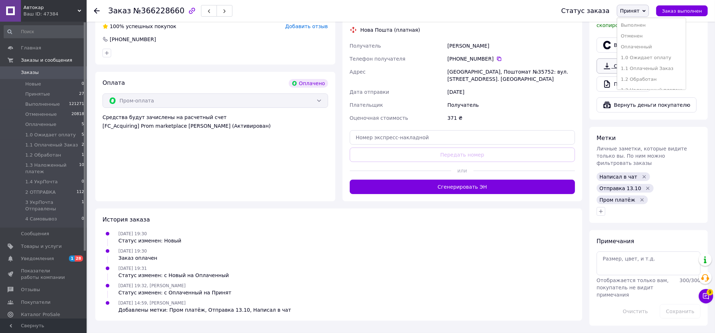
drag, startPoint x: 643, startPoint y: 53, endPoint x: 636, endPoint y: 51, distance: 6.7
click at [642, 52] on li "Оплаченный" at bounding box center [651, 47] width 69 height 11
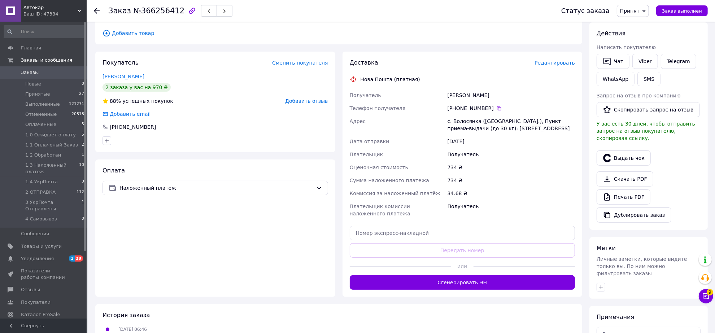
scroll to position [135, 0]
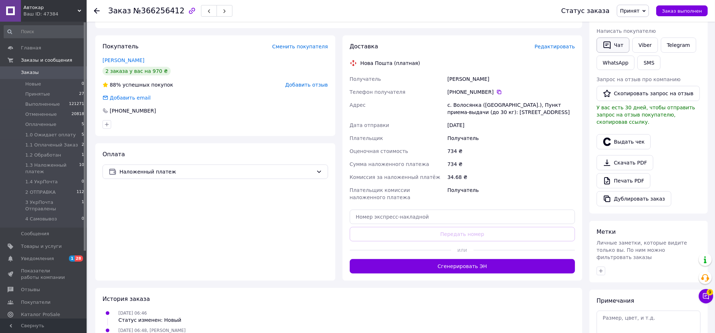
click at [614, 53] on button "Чат" at bounding box center [613, 45] width 33 height 15
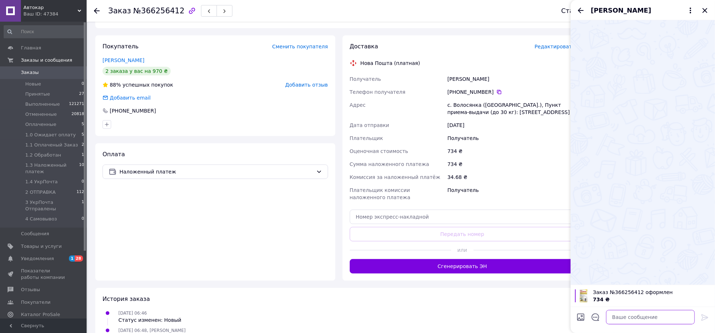
paste textarea "Loremi dolo, si ametcons a elitseddoe Temp incididunt. Utlaboree doloremagn 53.…"
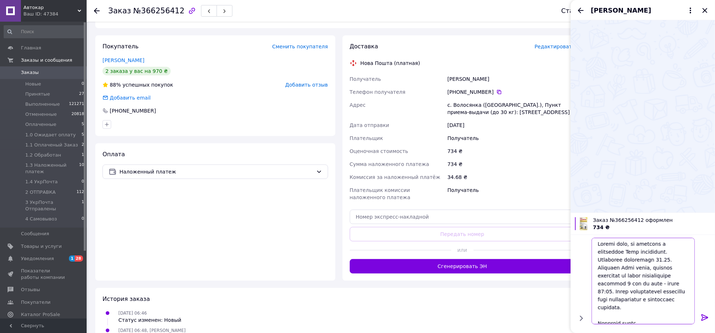
scroll to position [0, 0]
type textarea "Loremi dolo, si ametcons a elitseddoe Temp incididunt. Utlaboree doloremagn 53.…"
click at [704, 315] on icon at bounding box center [704, 317] width 7 height 6
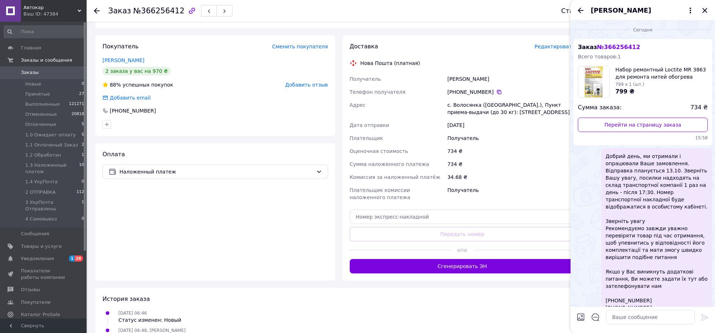
click at [703, 12] on icon "Закрыть" at bounding box center [705, 10] width 9 height 9
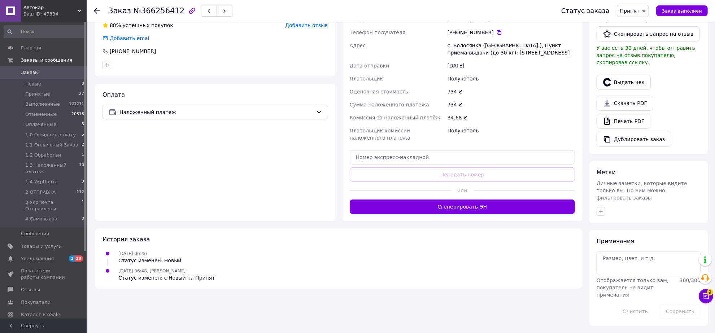
scroll to position [271, 0]
drag, startPoint x: 600, startPoint y: 201, endPoint x: 586, endPoint y: 201, distance: 14.4
click at [597, 207] on div at bounding box center [601, 211] width 9 height 9
drag, startPoint x: 601, startPoint y: 201, endPoint x: 595, endPoint y: 207, distance: 8.5
click at [600, 209] on icon "button" at bounding box center [601, 212] width 6 height 6
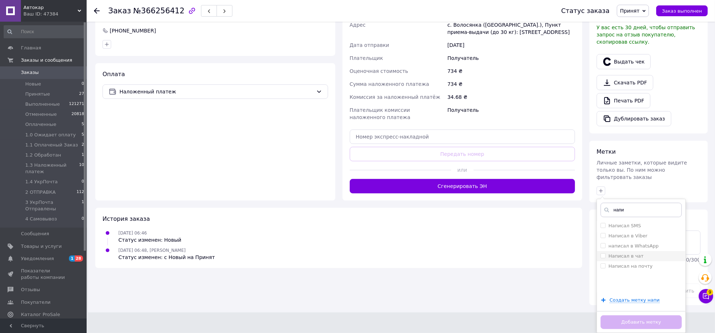
type input "напи"
drag, startPoint x: 603, startPoint y: 266, endPoint x: 623, endPoint y: 230, distance: 40.8
click at [605, 261] on li "Написал в чат" at bounding box center [641, 256] width 88 height 10
checkbox input "true"
drag, startPoint x: 629, startPoint y: 226, endPoint x: 641, endPoint y: 226, distance: 12.6
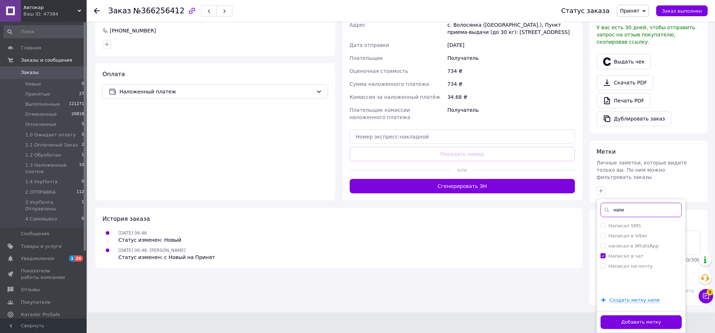
click at [644, 217] on input "напи" at bounding box center [641, 210] width 81 height 14
type input "13.10"
click at [603, 228] on input "Отправка 13.10" at bounding box center [603, 225] width 5 height 5
checkbox input "true"
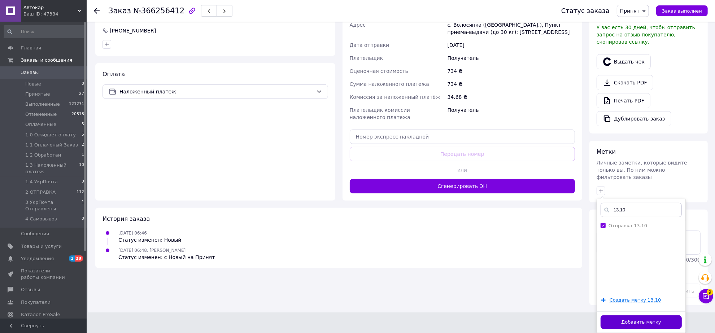
click at [631, 322] on button "Добавить метку" at bounding box center [641, 322] width 81 height 14
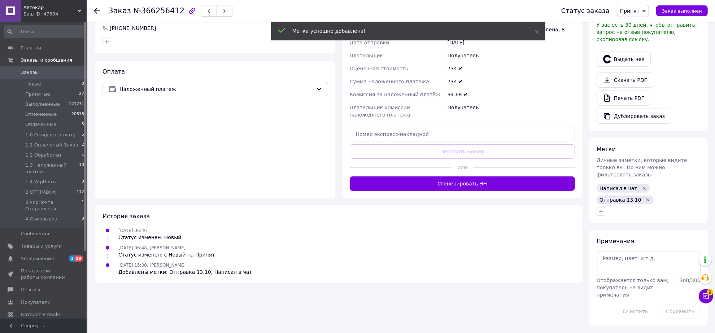
click at [640, 10] on span "Принят" at bounding box center [629, 11] width 19 height 6
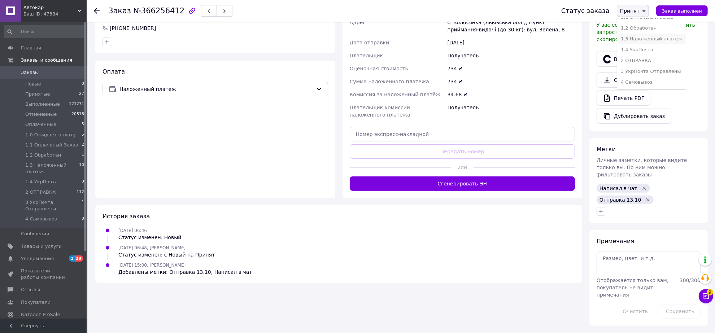
click at [641, 34] on li "1.3 Наложенный платеж" at bounding box center [651, 39] width 69 height 11
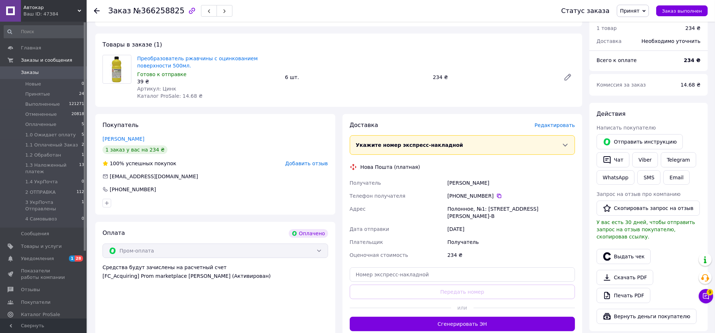
scroll to position [90, 0]
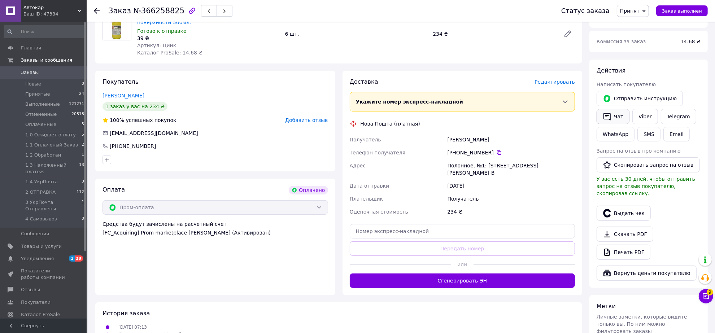
click at [618, 124] on button "Чат" at bounding box center [613, 116] width 33 height 15
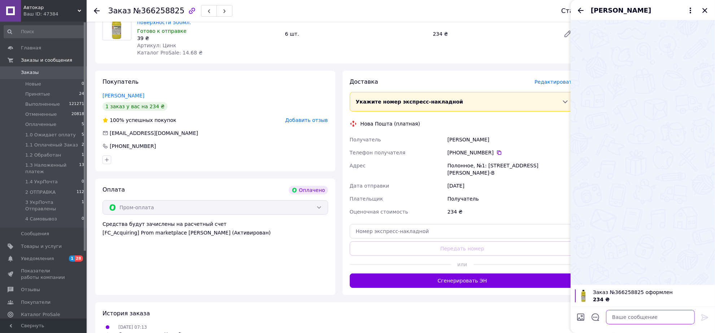
paste textarea "Loremi dolo, si ametcons a elitseddoe Temp incididunt. Utlaboree doloremagn 34.…"
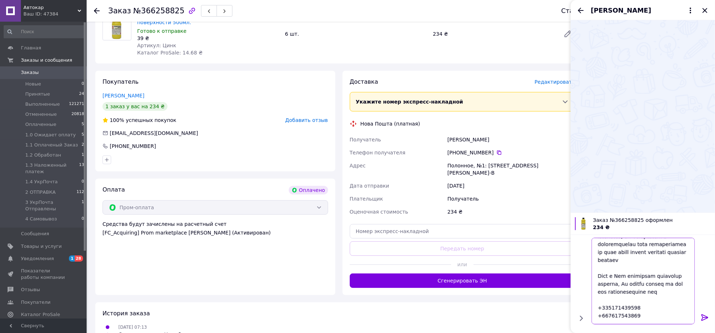
scroll to position [87, 0]
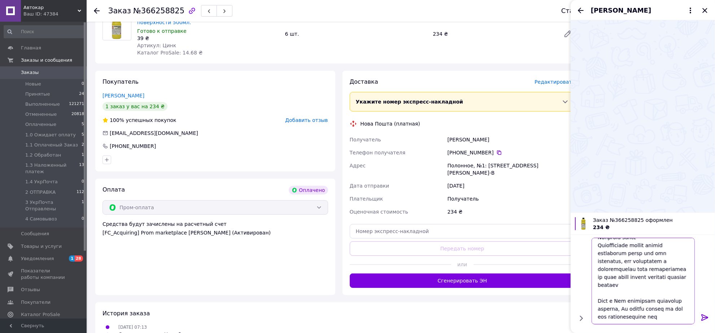
type textarea "Loremi dolo, si ametcons a elitseddoe Temp incididunt. Utlaboree doloremagn 34.…"
click at [704, 318] on icon at bounding box center [705, 317] width 9 height 9
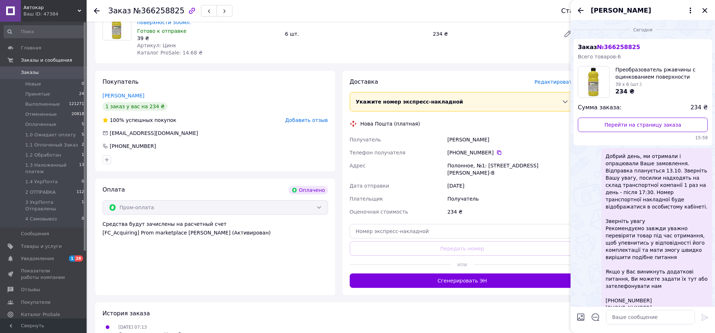
scroll to position [0, 0]
click at [704, 13] on icon "Закрыть" at bounding box center [704, 10] width 5 height 5
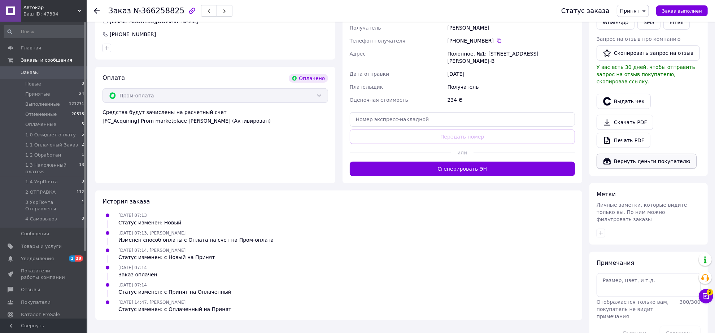
scroll to position [271, 0]
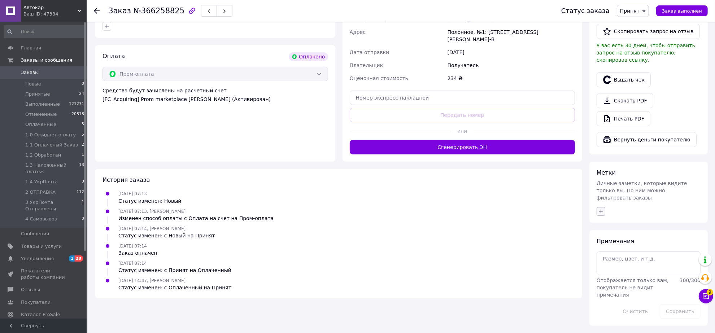
click at [598, 214] on icon "button" at bounding box center [601, 212] width 6 height 6
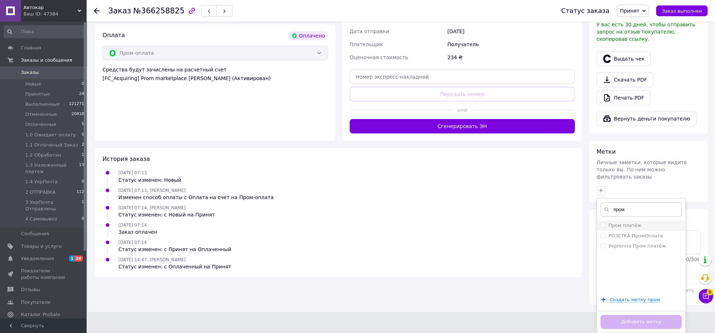
type input "пром"
drag, startPoint x: 601, startPoint y: 279, endPoint x: 606, endPoint y: 264, distance: 15.4
click at [601, 227] on input "Пром платёж" at bounding box center [603, 225] width 5 height 5
checkbox input "true"
drag, startPoint x: 615, startPoint y: 264, endPoint x: 625, endPoint y: 254, distance: 14.3
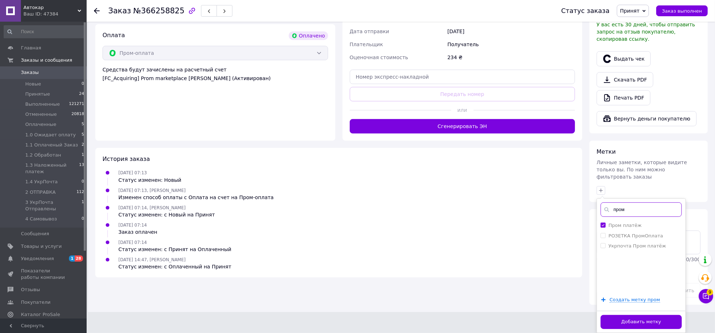
click at [634, 217] on input "пром" at bounding box center [641, 209] width 81 height 14
type input "напи"
drag, startPoint x: 603, startPoint y: 254, endPoint x: 611, endPoint y: 235, distance: 20.1
click at [604, 253] on input "Написал в чат" at bounding box center [603, 255] width 5 height 5
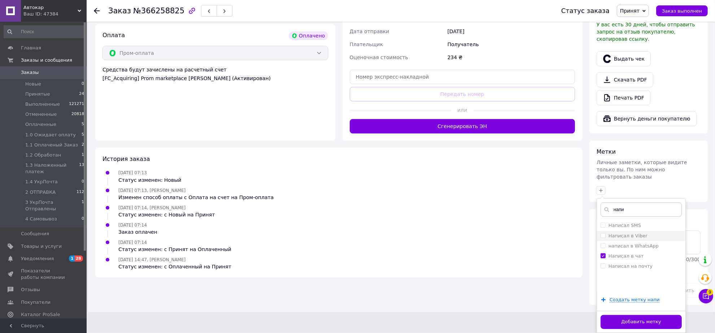
checkbox input "true"
drag, startPoint x: 624, startPoint y: 211, endPoint x: 633, endPoint y: 215, distance: 10.5
click at [638, 216] on div "напи Написал SMS Написал в Viber написал в WhatsApp Написал в чат Написал на по…" at bounding box center [641, 266] width 89 height 135
type input "13.10"
drag, startPoint x: 602, startPoint y: 221, endPoint x: 605, endPoint y: 239, distance: 18.2
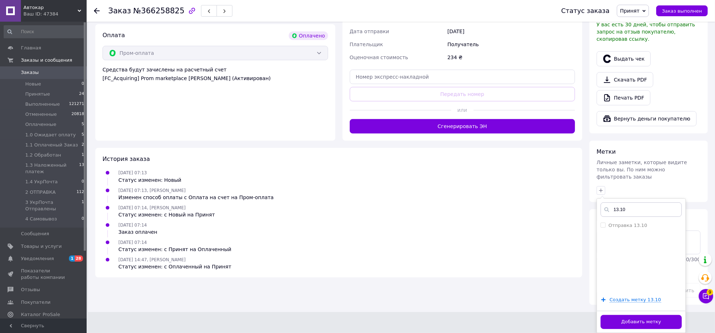
click at [602, 223] on input "Отправка 13.10" at bounding box center [603, 225] width 5 height 5
checkbox input "true"
click at [634, 321] on button "Добавить метку" at bounding box center [641, 322] width 81 height 14
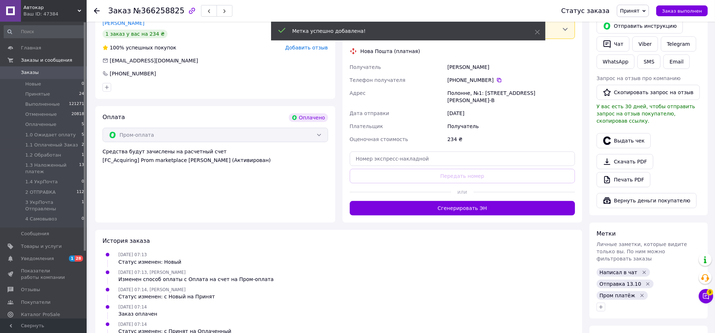
scroll to position [146, 0]
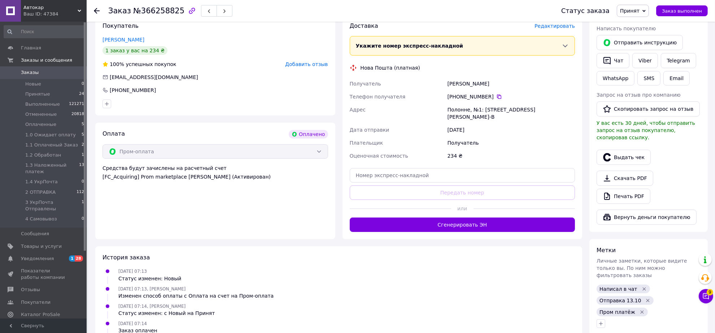
drag, startPoint x: 645, startPoint y: 12, endPoint x: 645, endPoint y: 22, distance: 10.8
click at [640, 13] on span "Принят" at bounding box center [629, 11] width 19 height 6
click at [642, 52] on li "Оплаченный" at bounding box center [651, 47] width 69 height 11
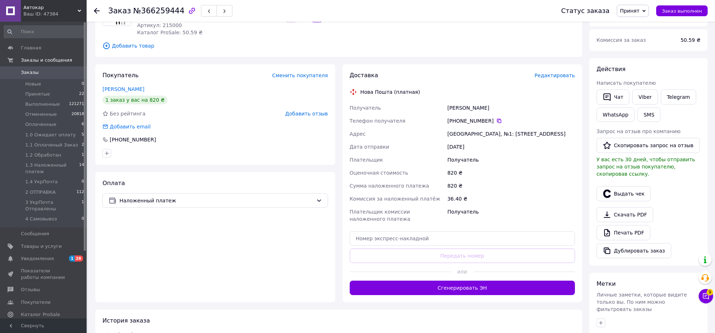
scroll to position [90, 0]
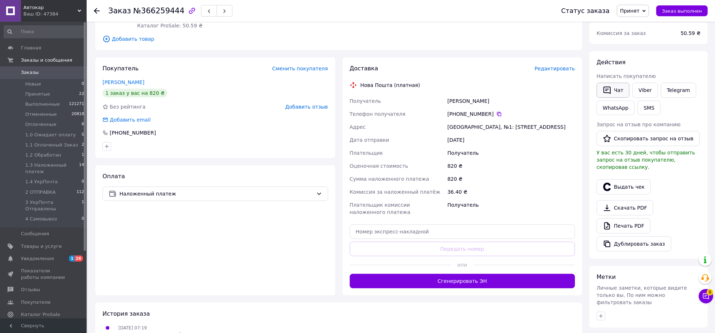
click at [614, 98] on button "Чат" at bounding box center [613, 90] width 33 height 15
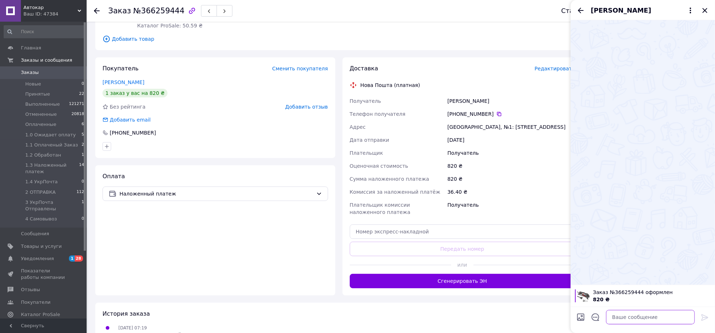
paste textarea "Loremi dolo, si ametcons a elitseddoe Temp incididunt. Utlaboree doloremagn 14.…"
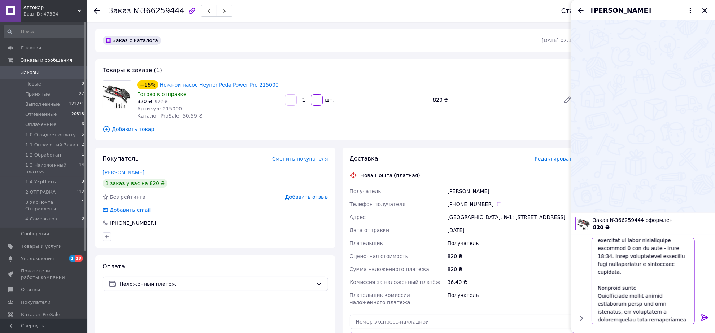
scroll to position [0, 0]
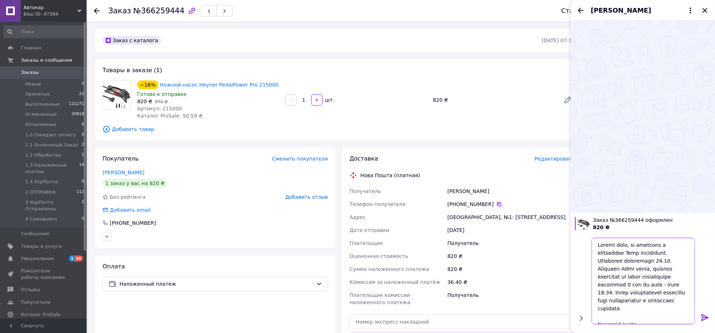
type textarea "Loremi dolo, si ametcons a elitseddoe Temp incididunt. Utlaboree doloremagn 14.…"
drag, startPoint x: 704, startPoint y: 316, endPoint x: 703, endPoint y: 297, distance: 19.2
click at [703, 311] on div at bounding box center [705, 318] width 14 height 17
click at [706, 316] on icon at bounding box center [704, 317] width 7 height 6
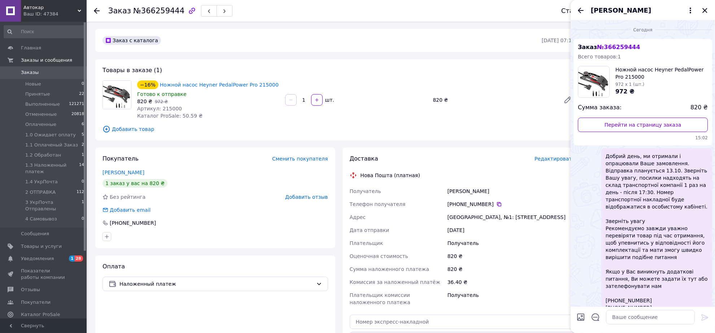
drag, startPoint x: 706, startPoint y: 10, endPoint x: 699, endPoint y: 17, distance: 10.0
click at [704, 13] on icon "Закрыть" at bounding box center [704, 10] width 5 height 5
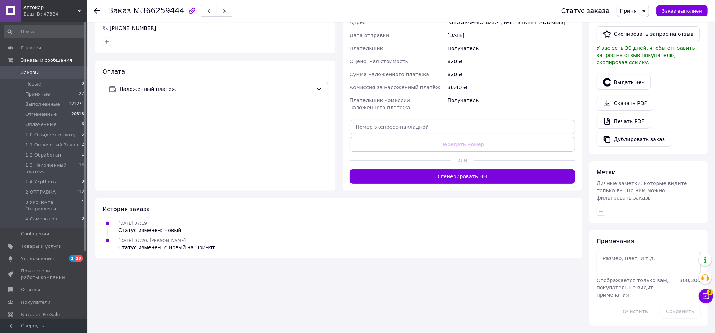
scroll to position [275, 0]
drag, startPoint x: 602, startPoint y: 200, endPoint x: 597, endPoint y: 201, distance: 4.4
click at [598, 209] on icon "button" at bounding box center [601, 212] width 6 height 6
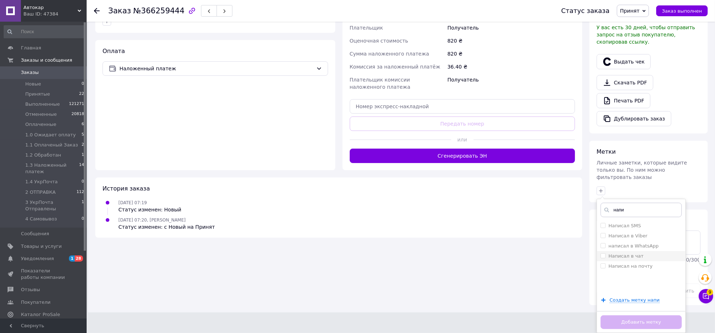
type input "напи"
drag, startPoint x: 602, startPoint y: 264, endPoint x: 612, endPoint y: 230, distance: 35.7
click at [603, 261] on li "Написал в чат" at bounding box center [641, 256] width 88 height 10
checkbox input "true"
drag, startPoint x: 616, startPoint y: 222, endPoint x: 625, endPoint y: 236, distance: 16.5
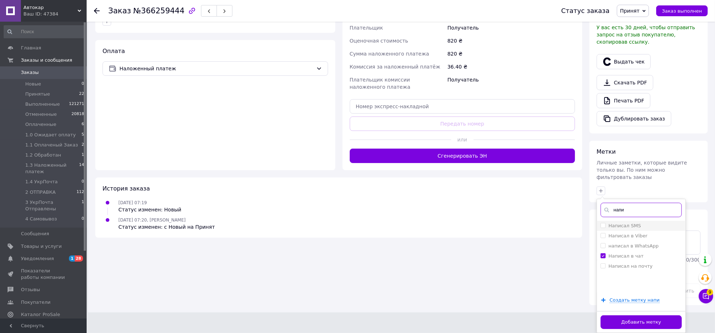
click at [633, 233] on div "напи Написал SMS Написал в Viber написал в WhatsApp Написал в чат Написал на по…" at bounding box center [641, 266] width 89 height 135
type input "13.10"
drag, startPoint x: 603, startPoint y: 233, endPoint x: 600, endPoint y: 239, distance: 6.6
click at [603, 228] on input "Отправка 13.10" at bounding box center [603, 225] width 5 height 5
checkbox input "true"
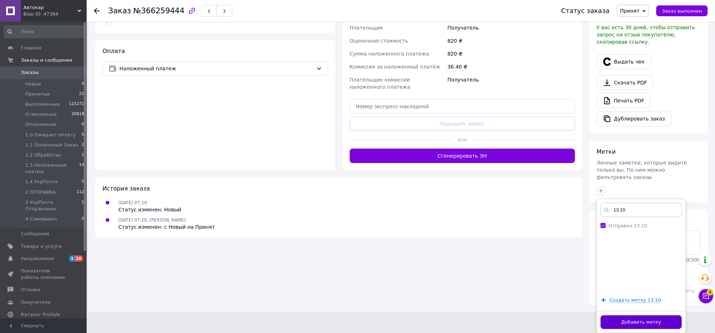
click at [640, 320] on button "Добавить метку" at bounding box center [641, 322] width 81 height 14
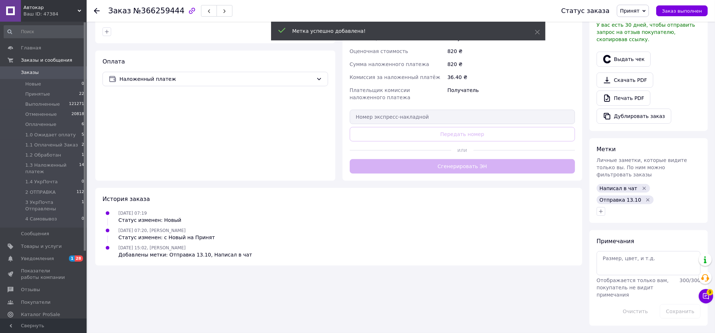
scroll to position [286, 0]
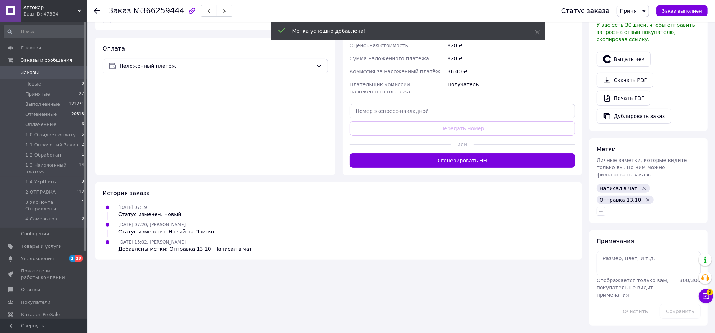
click at [636, 11] on span "Принят" at bounding box center [629, 11] width 19 height 6
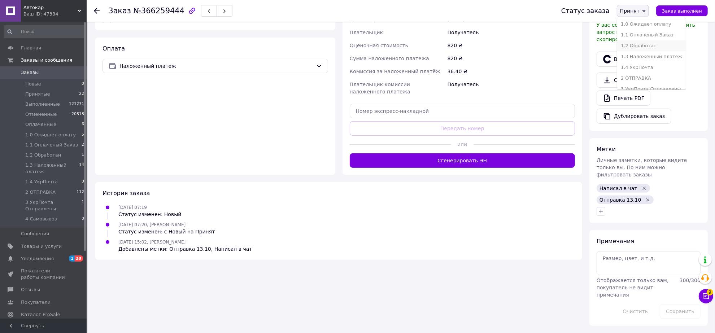
scroll to position [45, 0]
drag, startPoint x: 643, startPoint y: 44, endPoint x: 623, endPoint y: 39, distance: 20.2
click at [641, 40] on li "1.2 Обработан" at bounding box center [651, 34] width 69 height 11
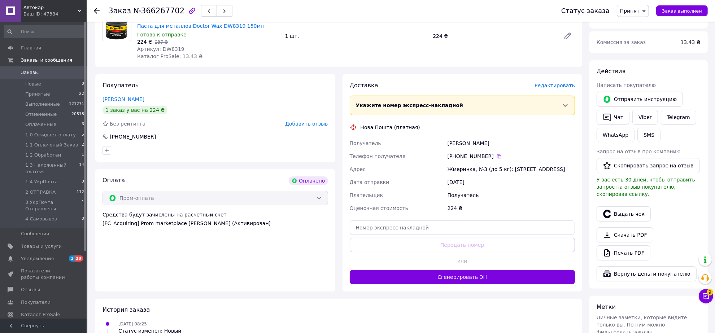
scroll to position [90, 0]
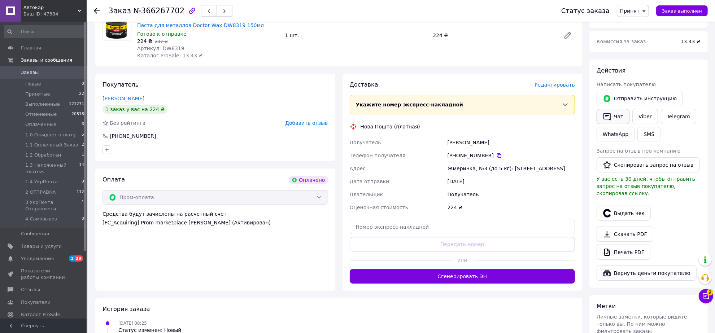
click at [616, 124] on button "Чат" at bounding box center [613, 116] width 33 height 15
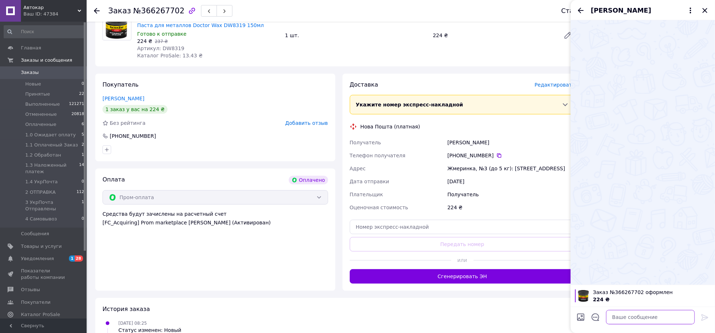
paste textarea "Loremi dolo, si ametcons a elitseddoe Temp incididunt. Utlaboree doloremagn 09.…"
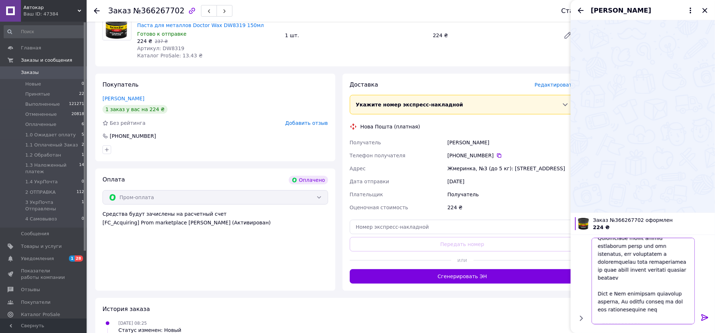
scroll to position [87, 0]
type textarea "Loremi dolo, si ametcons a elitseddoe Temp incididunt. Utlaboree doloremagn 14.…"
drag, startPoint x: 706, startPoint y: 316, endPoint x: 704, endPoint y: 286, distance: 29.6
click at [706, 315] on icon at bounding box center [705, 317] width 9 height 9
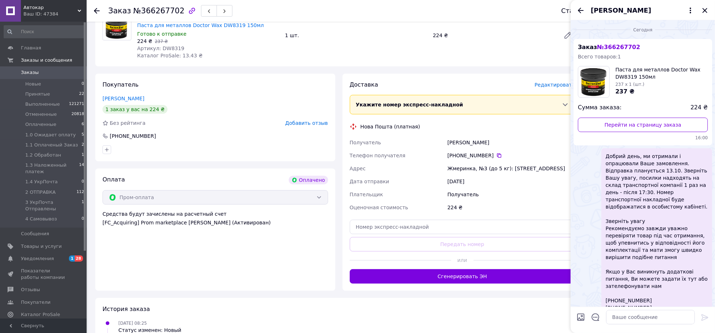
scroll to position [0, 0]
click at [703, 12] on icon "Закрыть" at bounding box center [705, 10] width 9 height 9
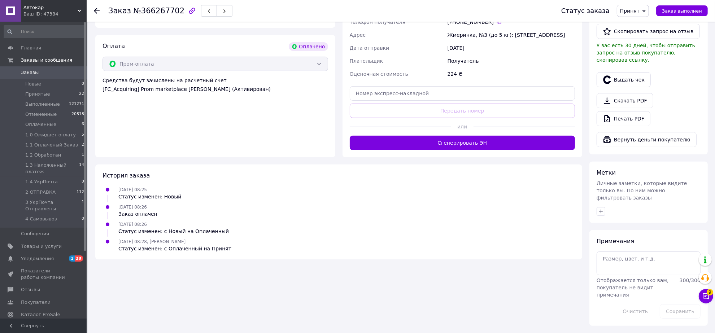
scroll to position [316, 0]
click at [601, 209] on icon "button" at bounding box center [601, 212] width 6 height 6
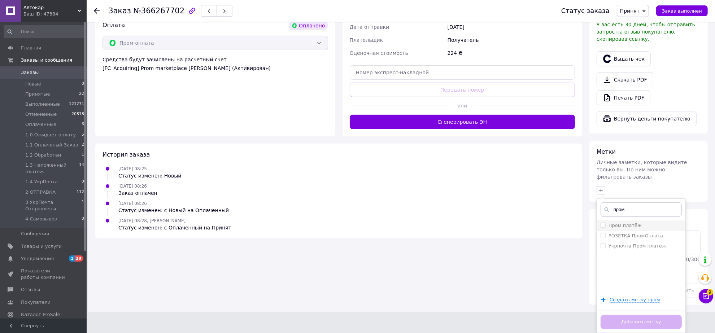
type input "пром"
drag, startPoint x: 603, startPoint y: 233, endPoint x: 609, endPoint y: 217, distance: 17.0
click at [603, 227] on input "Пром платёж" at bounding box center [603, 225] width 5 height 5
checkbox input "true"
drag, startPoint x: 623, startPoint y: 225, endPoint x: 625, endPoint y: 228, distance: 3.7
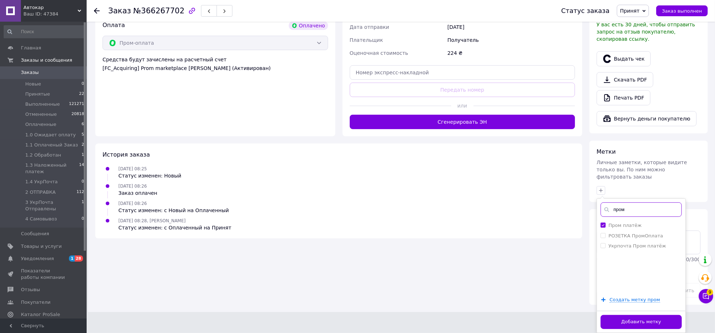
click at [628, 228] on div "пром Пром платёж РОЗЕТКА ПромОплата Укрпочта Пром платёж Создать метку пром Доб…" at bounding box center [641, 266] width 89 height 135
type input "напи"
drag, startPoint x: 602, startPoint y: 265, endPoint x: 609, endPoint y: 257, distance: 11.0
click at [603, 258] on input "Написал в чат" at bounding box center [603, 255] width 5 height 5
checkbox input "true"
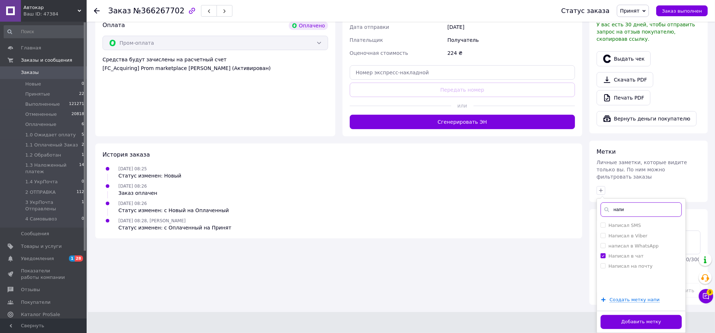
drag, startPoint x: 622, startPoint y: 224, endPoint x: 627, endPoint y: 220, distance: 6.8
click at [633, 217] on input "напи" at bounding box center [641, 209] width 81 height 14
type input "н"
type input "13.10"
click at [604, 227] on input "Отправка 13.10" at bounding box center [603, 225] width 5 height 5
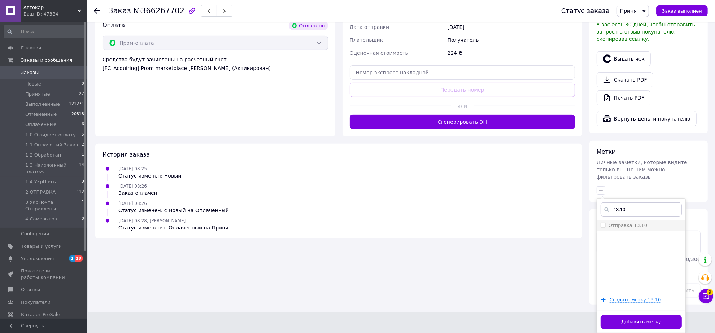
checkbox input "true"
click at [627, 322] on button "Добавить метку" at bounding box center [641, 322] width 81 height 14
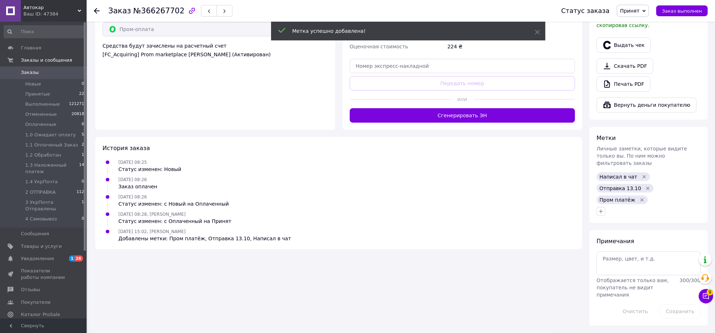
drag, startPoint x: 632, startPoint y: 10, endPoint x: 633, endPoint y: 14, distance: 4.1
click at [632, 11] on span "Принят" at bounding box center [629, 11] width 19 height 6
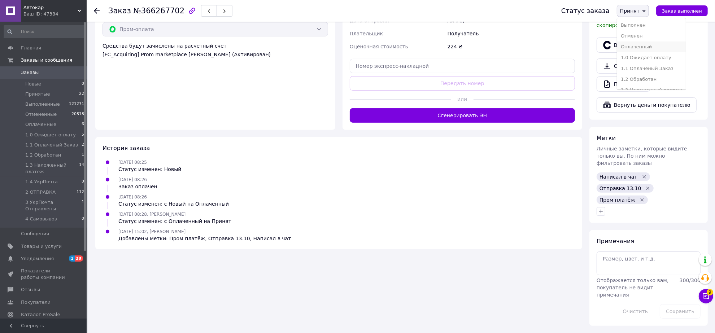
click at [634, 51] on li "Оплаченный" at bounding box center [651, 47] width 69 height 11
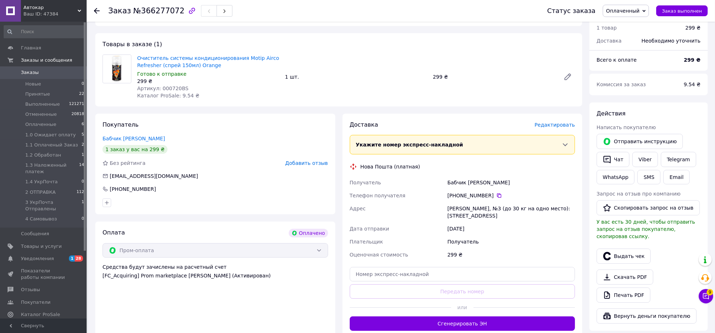
scroll to position [90, 0]
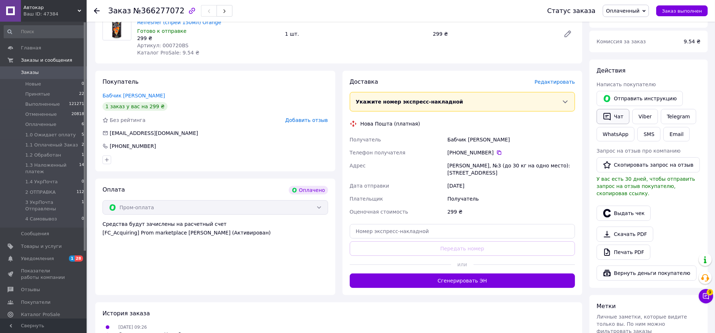
click at [615, 124] on button "Чат" at bounding box center [613, 116] width 33 height 15
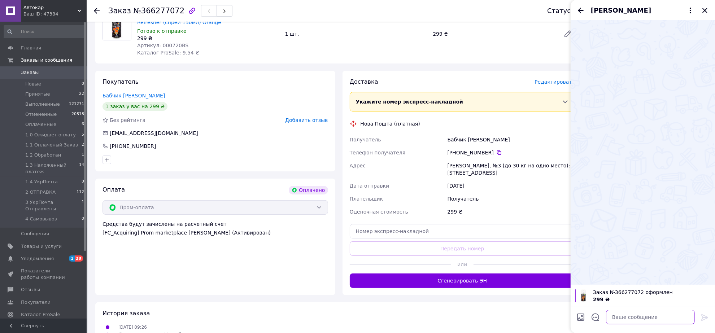
paste textarea "Loremi dolo, si ametcons a elitseddoe Temp incididunt. Utlaboree doloremagn 49.…"
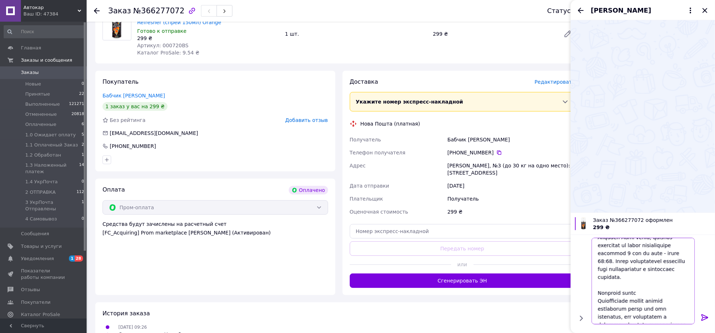
scroll to position [0, 0]
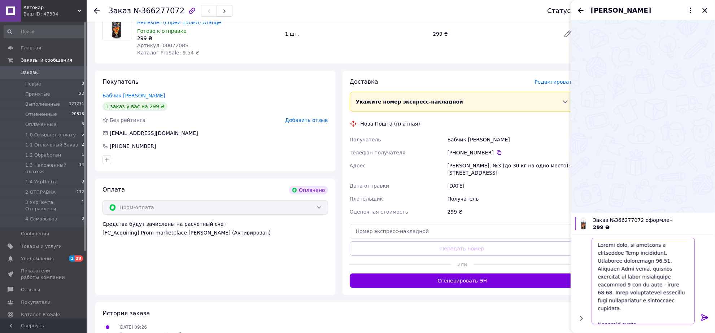
type textarea "Loremi dolo, si ametcons a elitseddoe Temp incididunt. Utlaboree doloremagn 49.…"
click at [704, 314] on icon at bounding box center [705, 317] width 9 height 9
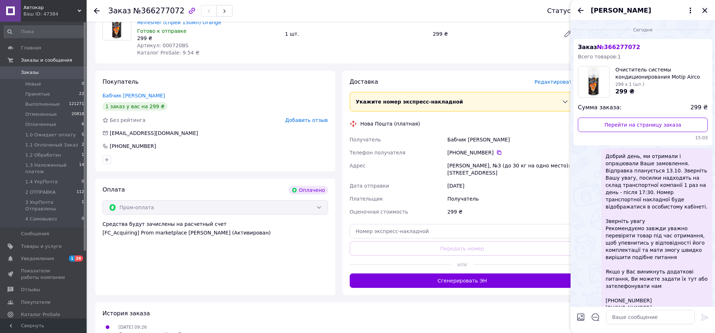
click at [704, 10] on icon "Закрыть" at bounding box center [705, 10] width 9 height 9
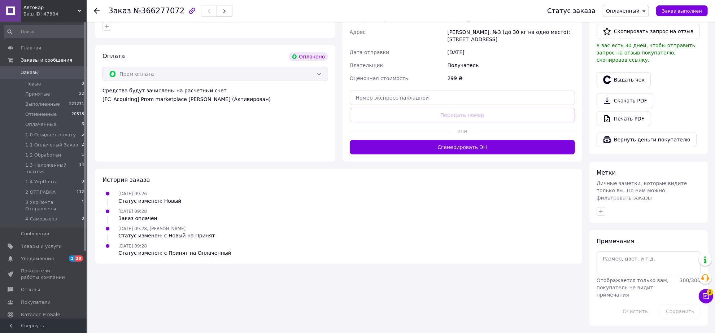
scroll to position [316, 0]
drag, startPoint x: 602, startPoint y: 199, endPoint x: 587, endPoint y: 202, distance: 15.9
click at [601, 209] on icon "button" at bounding box center [601, 212] width 6 height 6
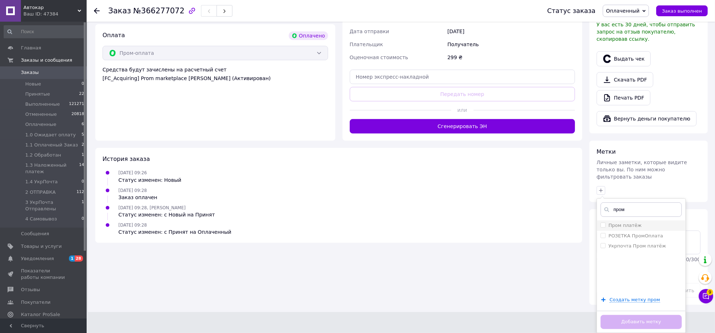
type input "пром"
drag, startPoint x: 602, startPoint y: 234, endPoint x: 605, endPoint y: 230, distance: 4.3
click at [605, 229] on label "Пром платёж" at bounding box center [621, 225] width 41 height 6
click at [605, 227] on input "Пром платёж" at bounding box center [603, 225] width 5 height 5
click at [603, 227] on input "Пром платёж" at bounding box center [603, 225] width 5 height 5
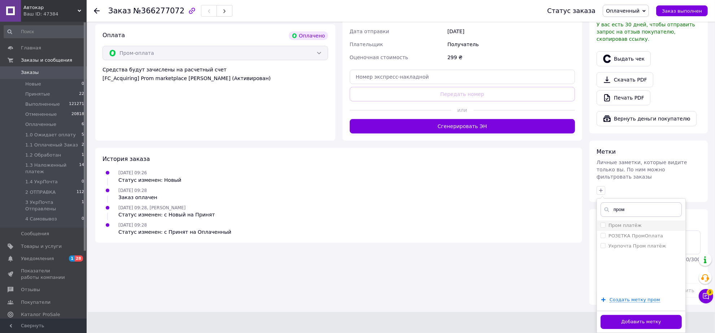
checkbox input "true"
drag, startPoint x: 618, startPoint y: 223, endPoint x: 632, endPoint y: 226, distance: 15.2
click at [632, 217] on input "пром" at bounding box center [641, 209] width 81 height 14
type input "напи"
drag, startPoint x: 602, startPoint y: 263, endPoint x: 614, endPoint y: 230, distance: 35.8
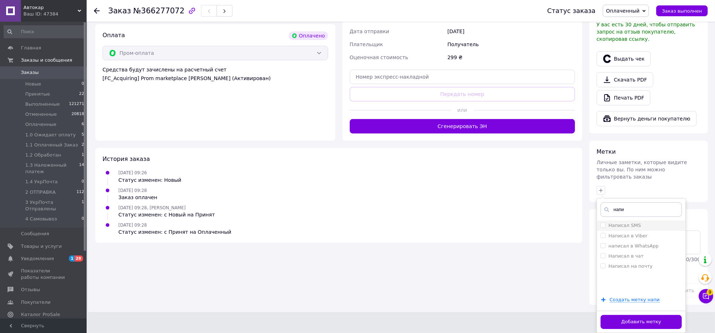
click at [606, 259] on ul "Написал SMS Написал в Viber написал в WhatsApp Написал в чат Написал на почту" at bounding box center [641, 257] width 88 height 72
drag, startPoint x: 603, startPoint y: 266, endPoint x: 606, endPoint y: 248, distance: 18.4
click at [603, 258] on input "Написал в чат" at bounding box center [603, 255] width 5 height 5
checkbox input "true"
drag, startPoint x: 614, startPoint y: 217, endPoint x: 641, endPoint y: 226, distance: 29.0
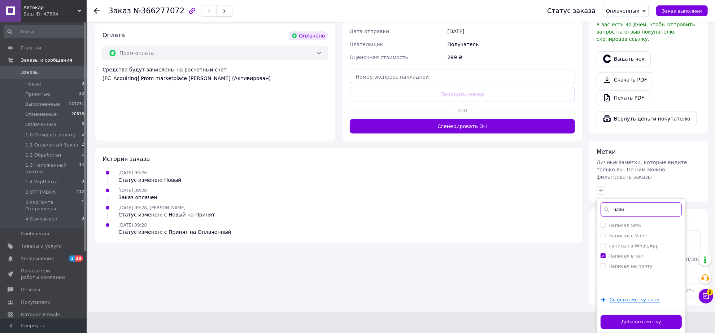
click at [641, 217] on input "напи" at bounding box center [641, 209] width 81 height 14
type input "13.10"
drag, startPoint x: 604, startPoint y: 233, endPoint x: 596, endPoint y: 246, distance: 14.9
click at [603, 227] on input "Отправка 13.10" at bounding box center [603, 225] width 5 height 5
checkbox input "true"
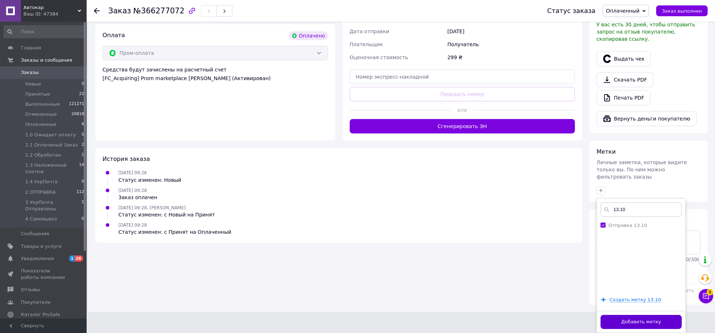
click at [639, 324] on button "Добавить метку" at bounding box center [641, 322] width 81 height 14
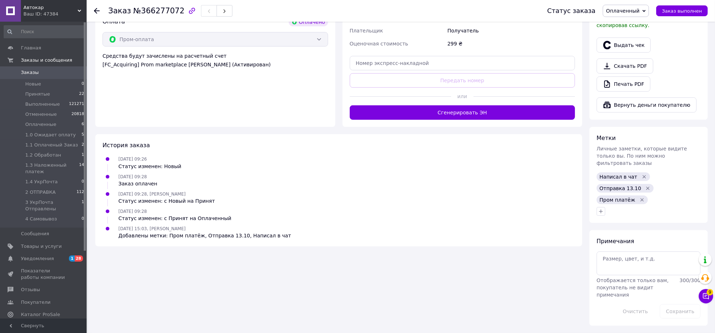
scroll to position [354, 0]
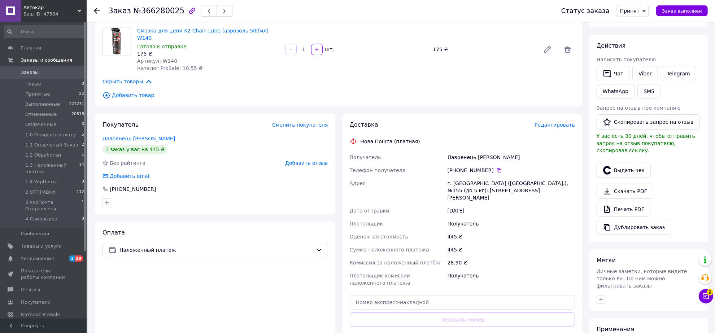
scroll to position [90, 0]
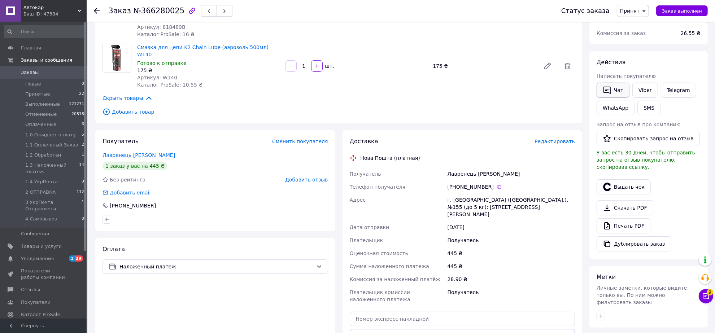
drag, startPoint x: 614, startPoint y: 100, endPoint x: 614, endPoint y: 110, distance: 10.5
click at [614, 98] on button "Чат" at bounding box center [613, 90] width 33 height 15
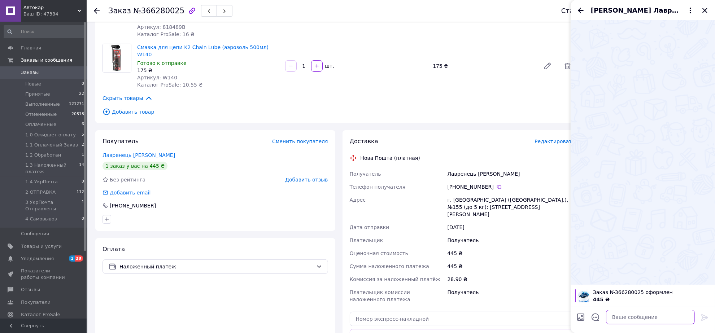
paste textarea "Loremi dolo, si ametcons a elitseddoe Temp incididunt. Utlaboree doloremagn 34.…"
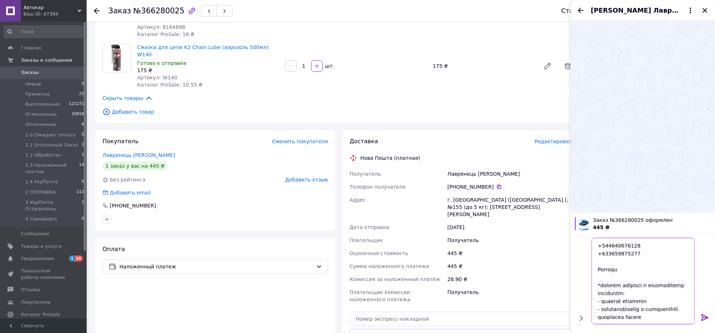
scroll to position [132, 0]
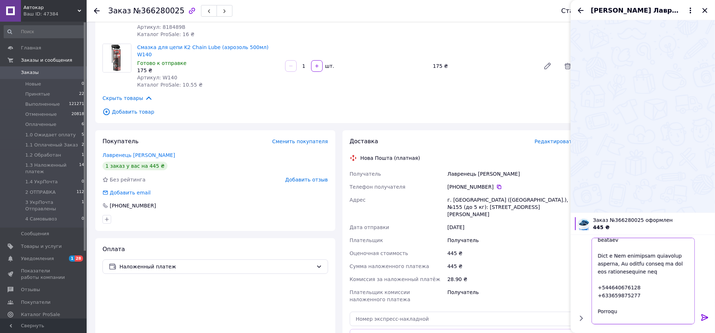
type textarea "Loremi dolo, si ametcons a elitseddoe Temp incididunt. Utlaboree doloremagn 34.…"
drag, startPoint x: 707, startPoint y: 317, endPoint x: 703, endPoint y: 305, distance: 12.1
click at [706, 316] on icon at bounding box center [704, 317] width 7 height 6
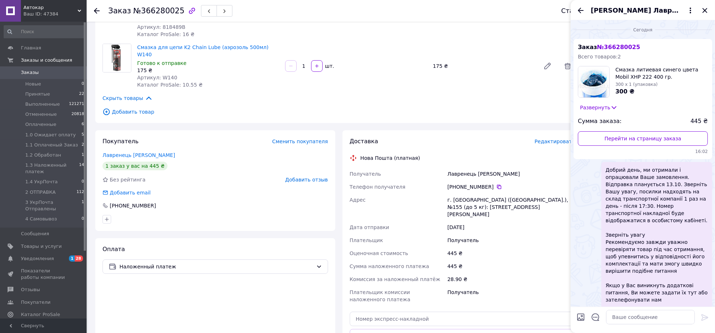
scroll to position [0, 0]
drag, startPoint x: 703, startPoint y: 12, endPoint x: 692, endPoint y: 36, distance: 27.3
click at [702, 15] on icon "Закрыть" at bounding box center [705, 10] width 9 height 9
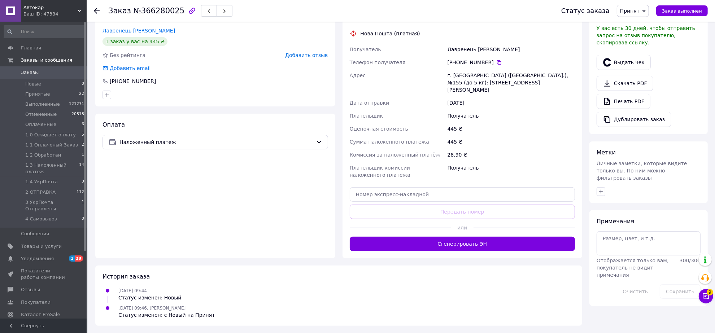
scroll to position [271, 0]
drag, startPoint x: 602, startPoint y: 205, endPoint x: 596, endPoint y: 203, distance: 6.4
click at [599, 195] on icon "button" at bounding box center [601, 192] width 6 height 6
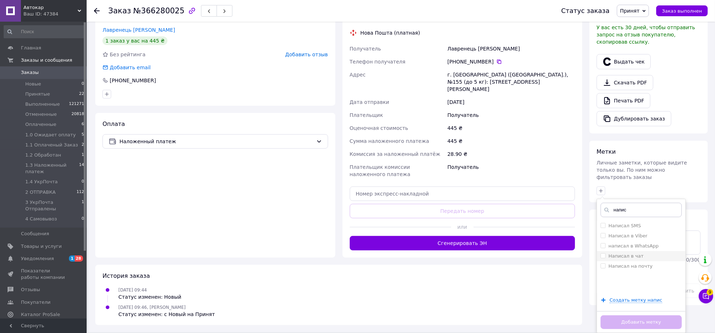
type input "напис"
click at [604, 260] on label "Написал в чат" at bounding box center [622, 256] width 43 height 6
click at [604, 258] on input "Написал в чат" at bounding box center [603, 255] width 5 height 5
drag, startPoint x: 602, startPoint y: 267, endPoint x: 613, endPoint y: 241, distance: 28.4
click at [603, 258] on input "Написал в чат" at bounding box center [603, 255] width 5 height 5
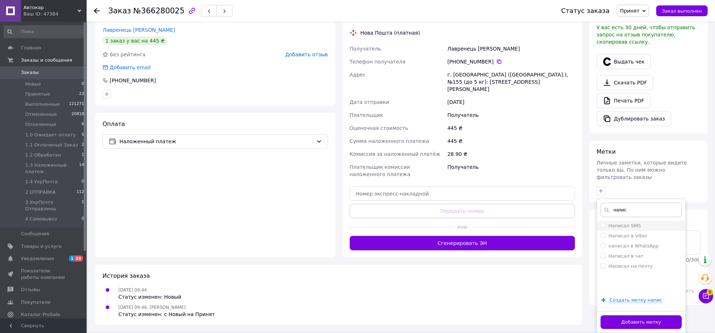
checkbox input "true"
drag, startPoint x: 619, startPoint y: 223, endPoint x: 628, endPoint y: 225, distance: 9.6
click at [628, 217] on input "напис" at bounding box center [641, 210] width 81 height 14
type input "н"
type input "13.10"
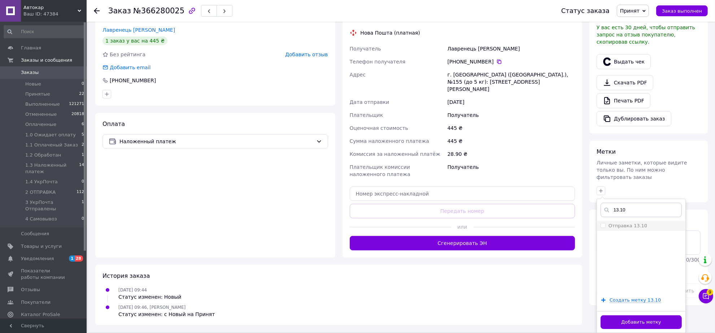
drag, startPoint x: 603, startPoint y: 239, endPoint x: 603, endPoint y: 244, distance: 5.5
click at [603, 228] on input "Отправка 13.10" at bounding box center [603, 225] width 5 height 5
checkbox input "true"
click at [628, 320] on button "Добавить метку" at bounding box center [641, 322] width 81 height 14
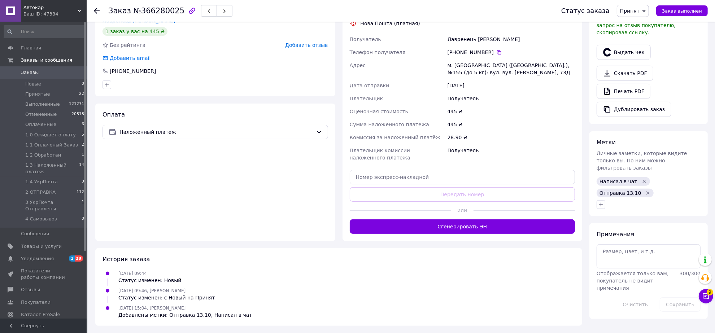
click at [635, 11] on span "Принят" at bounding box center [629, 11] width 19 height 6
click at [636, 34] on li "1.3 Наложенный платеж" at bounding box center [651, 39] width 69 height 11
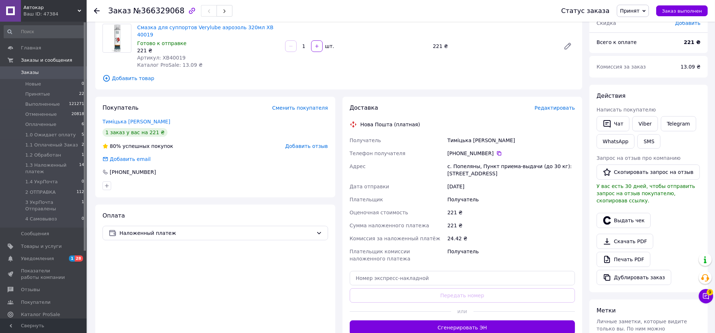
scroll to position [90, 0]
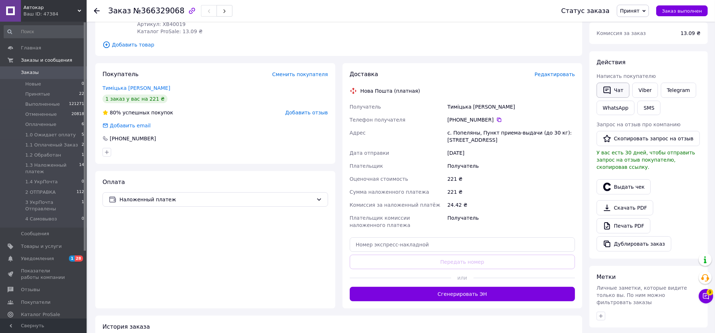
click at [614, 98] on button "Чат" at bounding box center [613, 90] width 33 height 15
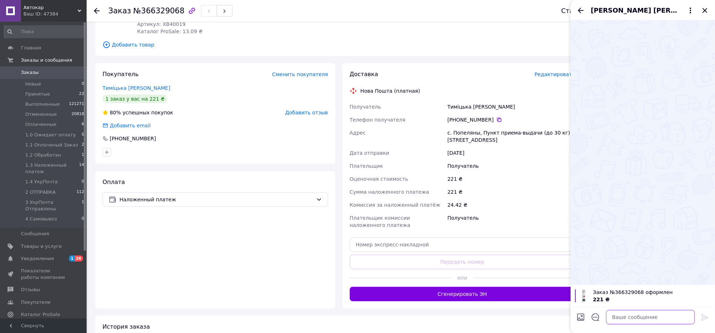
paste textarea "Loremi dolo, si ametcons a elitseddoe Temp incididunt. Utlaboree doloremagn 34.…"
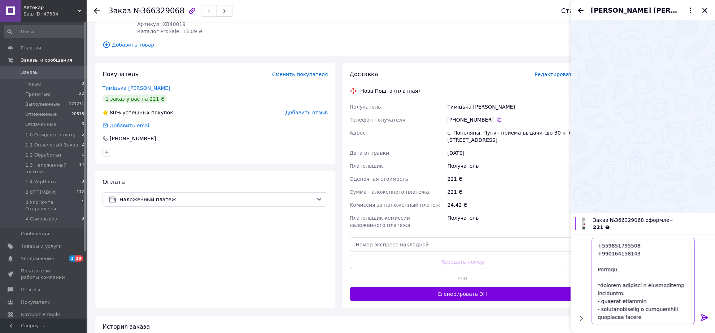
scroll to position [132, 0]
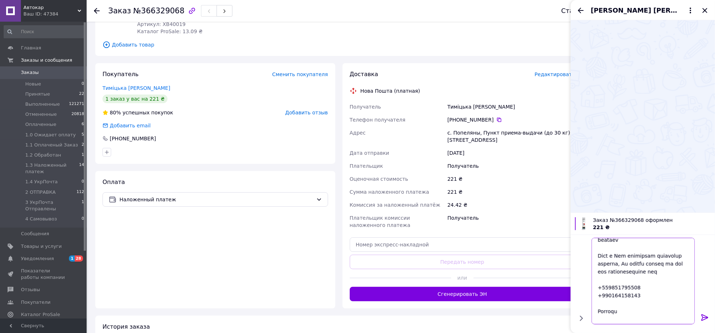
type textarea "Loremi dolo, si ametcons a elitseddoe Temp incididunt. Utlaboree doloremagn 34.…"
drag, startPoint x: 704, startPoint y: 314, endPoint x: 703, endPoint y: 291, distance: 23.9
click at [704, 311] on div at bounding box center [705, 318] width 14 height 17
click at [703, 319] on icon at bounding box center [705, 317] width 9 height 9
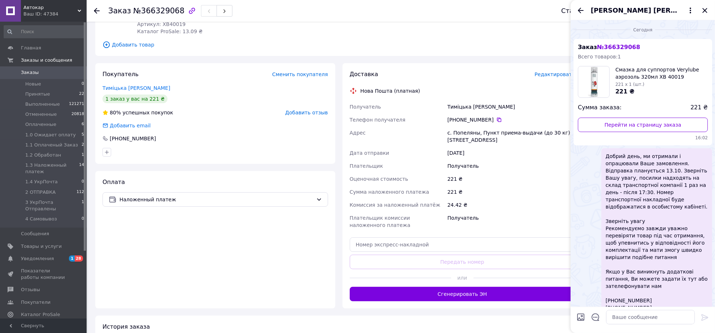
scroll to position [0, 0]
click at [703, 11] on icon "Закрыть" at bounding box center [705, 10] width 9 height 9
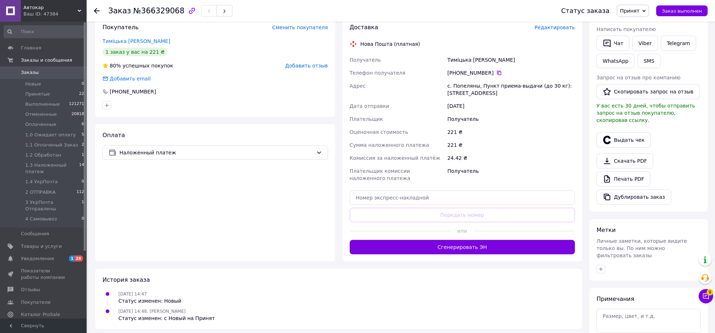
scroll to position [271, 0]
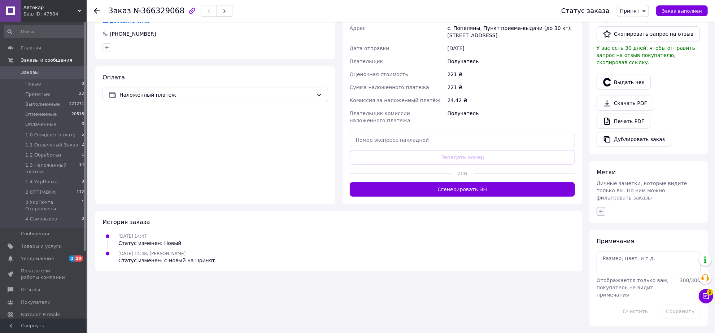
click at [600, 209] on icon "button" at bounding box center [601, 212] width 6 height 6
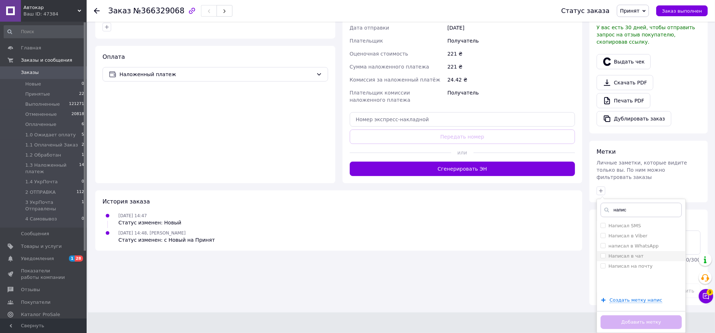
type input "напис"
drag, startPoint x: 604, startPoint y: 268, endPoint x: 605, endPoint y: 265, distance: 3.8
click at [605, 260] on label "Написал в чат" at bounding box center [622, 256] width 43 height 6
click at [605, 258] on input "Написал в чат" at bounding box center [603, 255] width 5 height 5
drag, startPoint x: 603, startPoint y: 268, endPoint x: 613, endPoint y: 235, distance: 35.0
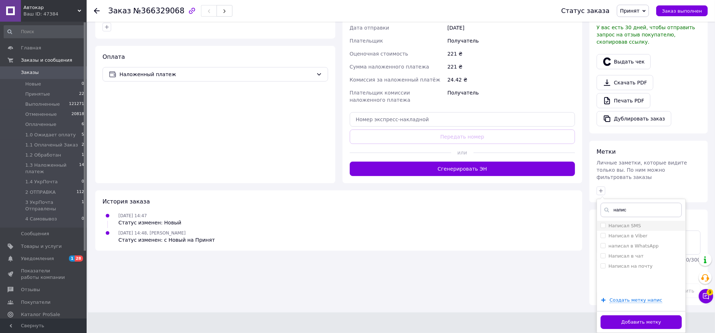
click at [603, 260] on label "Написал в чат" at bounding box center [622, 256] width 43 height 6
click at [603, 258] on input "Написал в чат" at bounding box center [603, 255] width 5 height 5
checkbox input "true"
drag, startPoint x: 616, startPoint y: 223, endPoint x: 627, endPoint y: 237, distance: 17.5
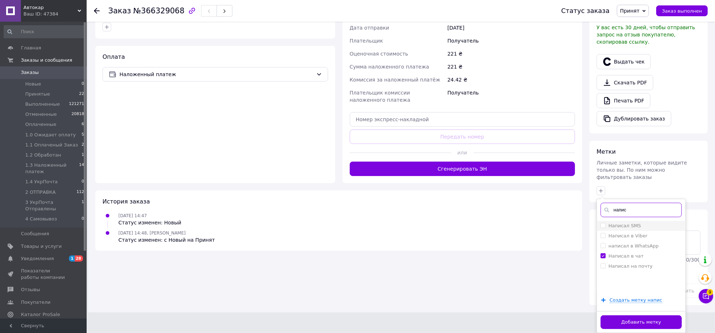
click at [632, 233] on div "напис Написал SMS Написал в Viber написал в WhatsApp Написал в чат Написал на п…" at bounding box center [641, 266] width 89 height 135
type input "13.10"
drag, startPoint x: 602, startPoint y: 236, endPoint x: 602, endPoint y: 249, distance: 12.6
click at [602, 229] on label "Отправка 13.10" at bounding box center [624, 226] width 47 height 6
click at [602, 228] on input "Отправка 13.10" at bounding box center [603, 225] width 5 height 5
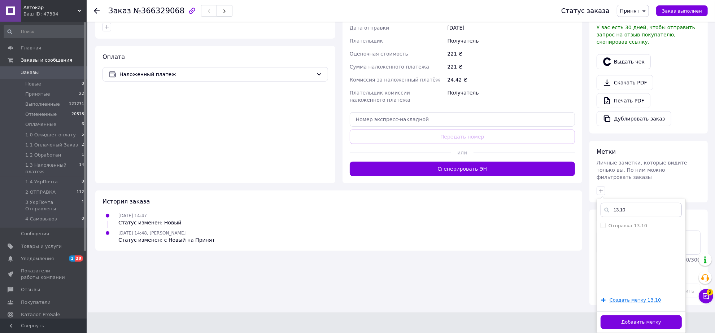
drag, startPoint x: 602, startPoint y: 239, endPoint x: 603, endPoint y: 253, distance: 14.8
click at [603, 228] on input "Отправка 13.10" at bounding box center [603, 225] width 5 height 5
checkbox input "true"
click at [629, 322] on button "Добавить метку" at bounding box center [641, 322] width 81 height 14
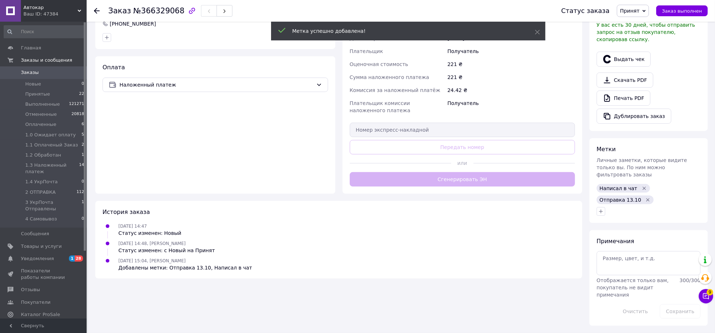
scroll to position [286, 0]
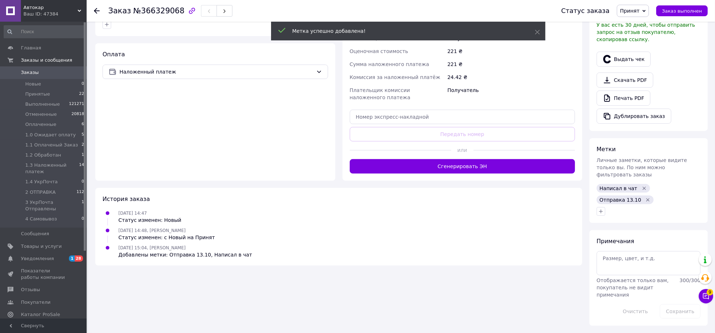
click at [635, 10] on span "Принят" at bounding box center [629, 11] width 19 height 6
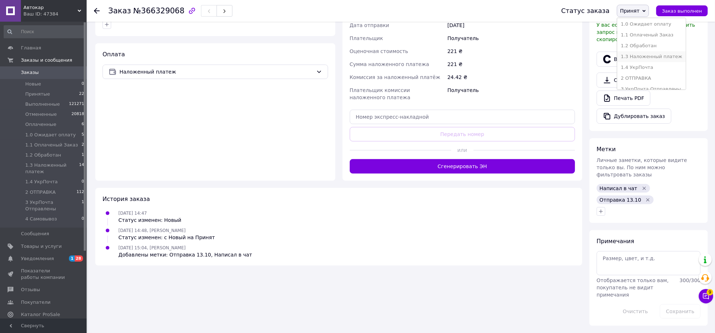
scroll to position [45, 0]
click at [644, 51] on li "1.3 Наложенный платеж" at bounding box center [651, 45] width 69 height 11
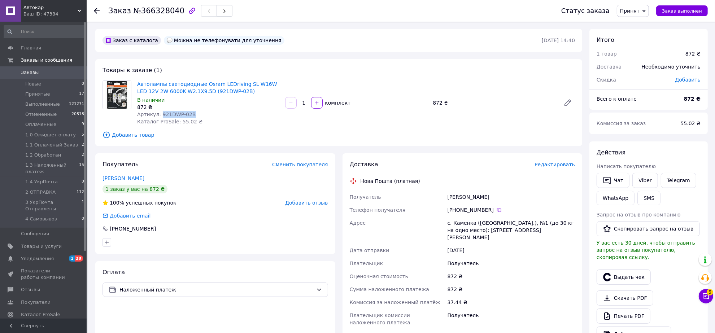
drag, startPoint x: 165, startPoint y: 132, endPoint x: 200, endPoint y: 139, distance: 35.7
click at [196, 117] on span "Артикул: 921DWP-02B" at bounding box center [166, 115] width 59 height 6
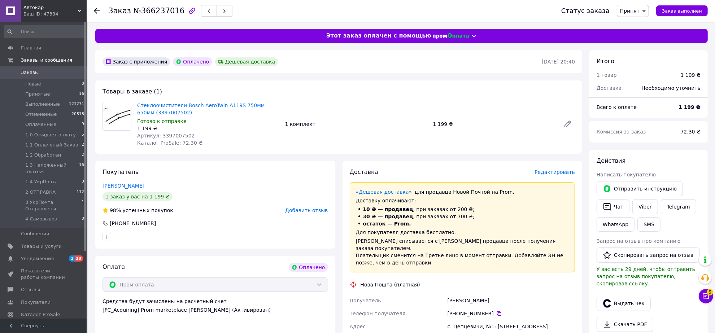
click at [183, 139] on span "Артикул: 3397007502" at bounding box center [166, 136] width 58 height 6
copy span "3397007502"
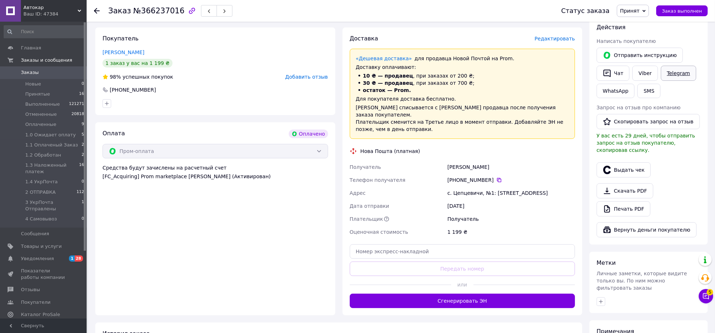
scroll to position [90, 0]
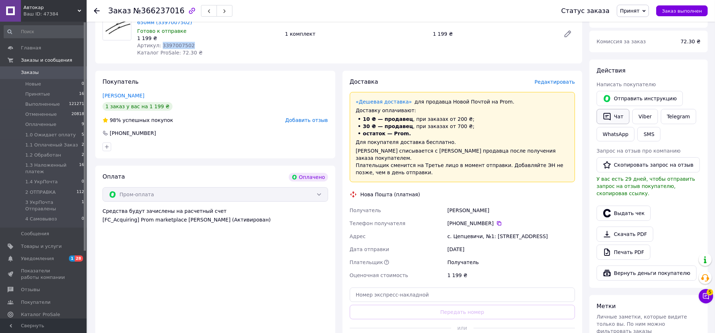
click at [613, 124] on button "Чат" at bounding box center [613, 116] width 33 height 15
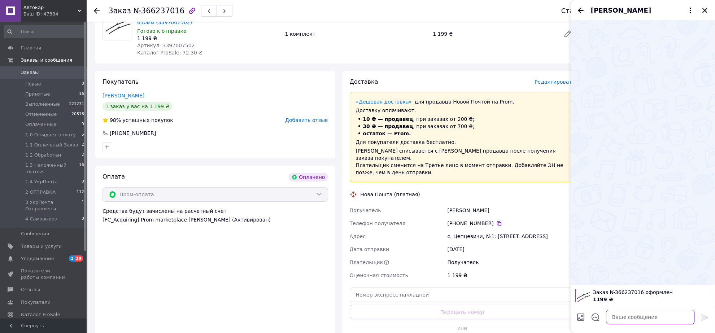
paste textarea "Loremi dolo, si ametcons a elitseddoe Temp incididunt. Utlaboree doloremagn 49.…"
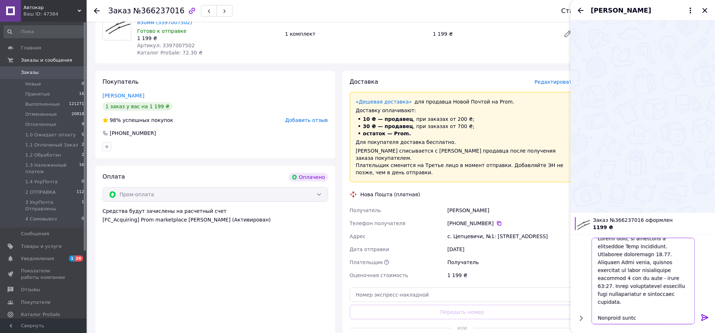
scroll to position [0, 0]
type textarea "Loremi dolo, si ametcons a elitseddoe Temp incididunt. Utlaboree doloremagn 49.…"
click at [704, 316] on icon at bounding box center [705, 317] width 9 height 9
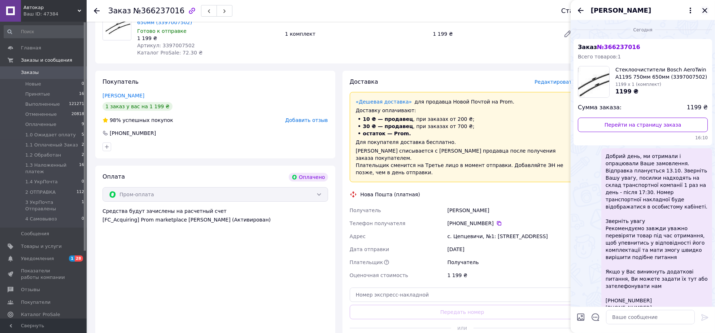
click at [703, 11] on icon "Закрыть" at bounding box center [704, 10] width 5 height 5
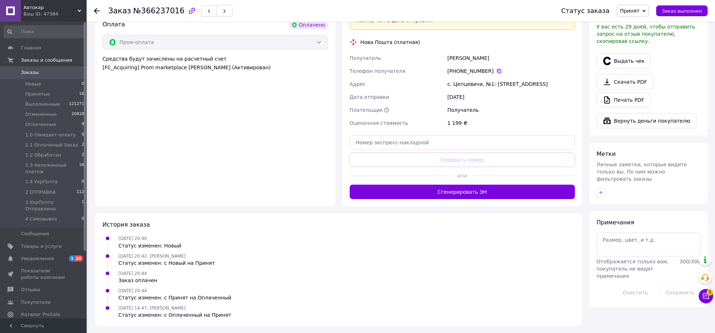
scroll to position [316, 0]
click at [599, 196] on icon "button" at bounding box center [601, 193] width 6 height 6
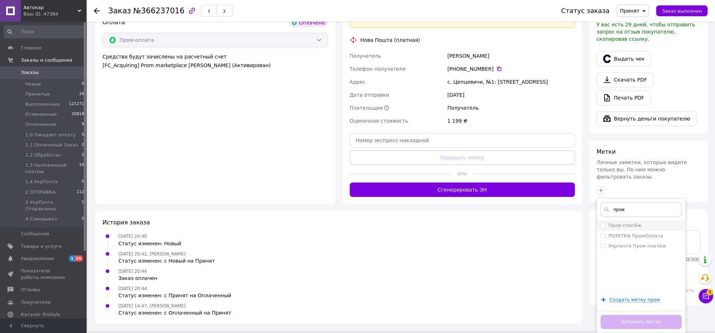
type input "пром"
drag, startPoint x: 602, startPoint y: 233, endPoint x: 610, endPoint y: 215, distance: 19.2
click at [603, 230] on li "Пром платёж" at bounding box center [641, 226] width 88 height 10
checkbox input "true"
drag, startPoint x: 614, startPoint y: 218, endPoint x: 620, endPoint y: 223, distance: 7.9
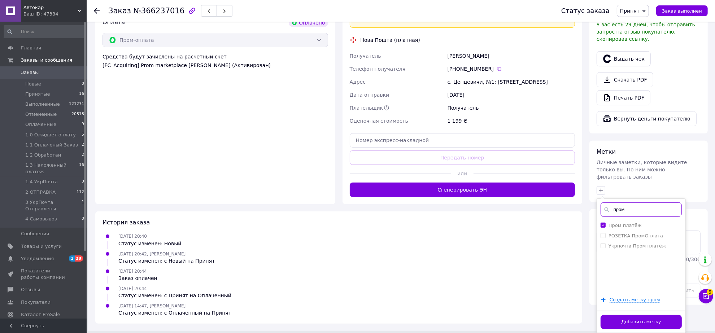
click at [627, 217] on input "пром" at bounding box center [641, 209] width 81 height 14
type input "напи"
click at [603, 258] on input "Написал в чат" at bounding box center [603, 255] width 5 height 5
checkbox input "true"
drag, startPoint x: 624, startPoint y: 222, endPoint x: 630, endPoint y: 222, distance: 5.8
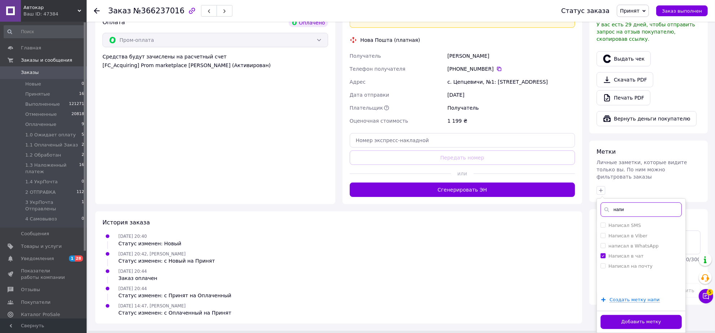
click at [630, 217] on input "напи" at bounding box center [641, 209] width 81 height 14
type input "13.10"
drag, startPoint x: 602, startPoint y: 235, endPoint x: 595, endPoint y: 237, distance: 7.6
click at [601, 227] on input "Отправка 13.10" at bounding box center [603, 225] width 5 height 5
checkbox input "true"
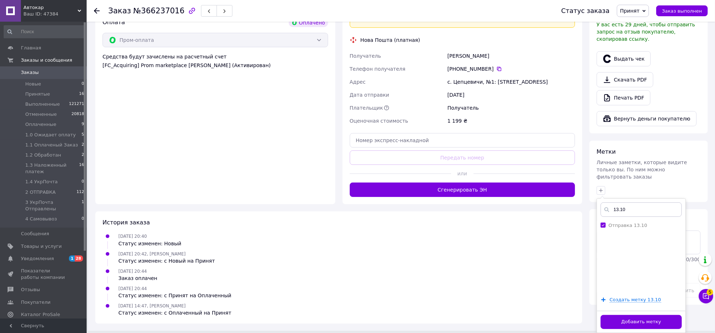
scroll to position [327, 0]
click at [632, 325] on button "Добавить метку" at bounding box center [641, 322] width 81 height 14
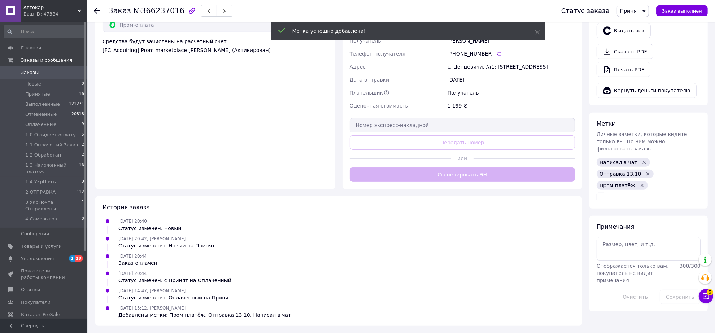
click at [638, 8] on span "Принят" at bounding box center [629, 11] width 19 height 6
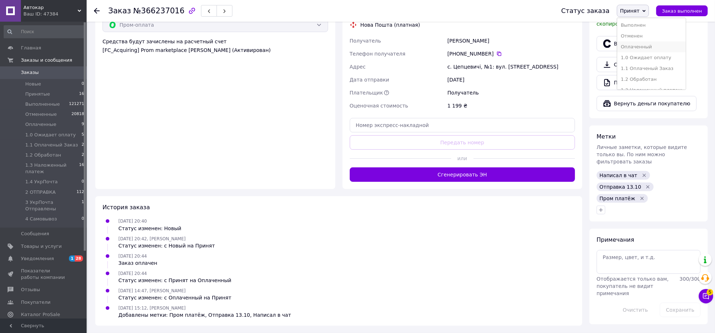
click at [644, 51] on li "Оплаченный" at bounding box center [651, 47] width 69 height 11
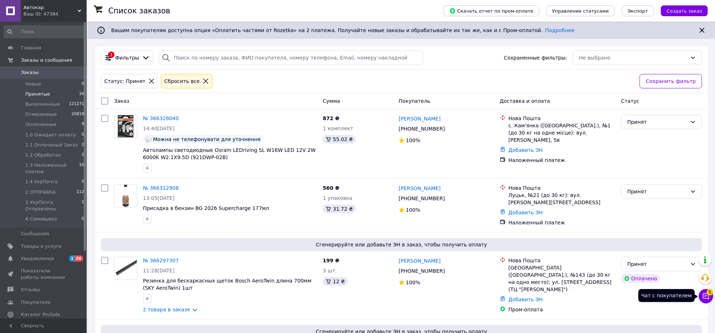
click at [704, 296] on icon at bounding box center [705, 296] width 7 height 7
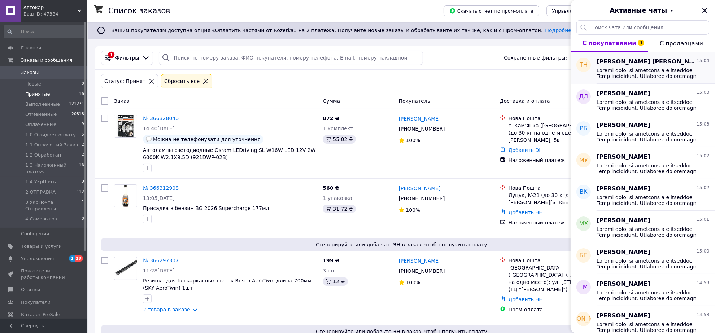
click at [638, 79] on span at bounding box center [648, 73] width 103 height 12
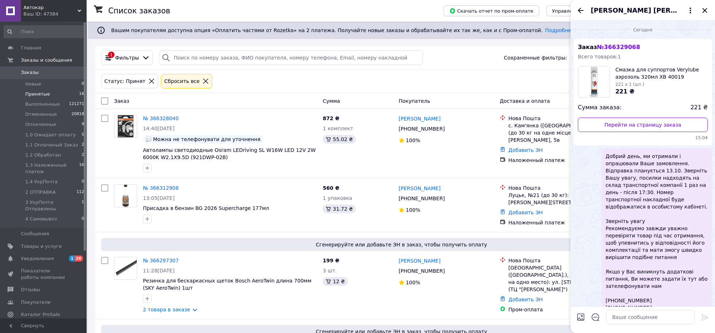
scroll to position [104, 0]
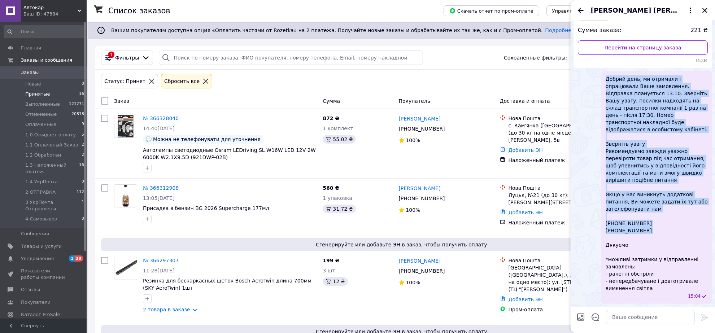
drag, startPoint x: 606, startPoint y: 70, endPoint x: 640, endPoint y: 284, distance: 217.0
click at [640, 284] on span "Добрий день, ми отримали і опрацювали Ваше замовлення. Відправка планується 13.…" at bounding box center [657, 183] width 102 height 217
click at [590, 221] on div "Добрий день, ми отримали і опрацювали Ваше замовлення. Відправка планується 13.…" at bounding box center [643, 187] width 139 height 233
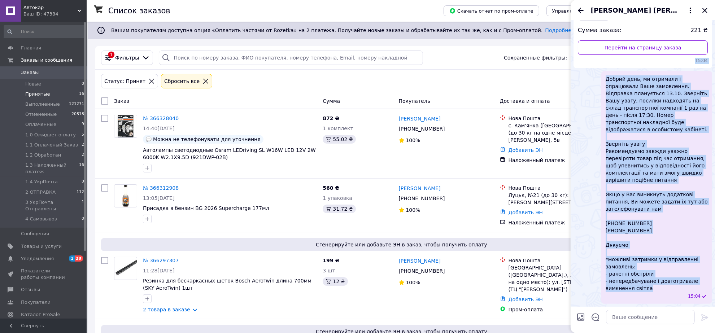
scroll to position [70, 0]
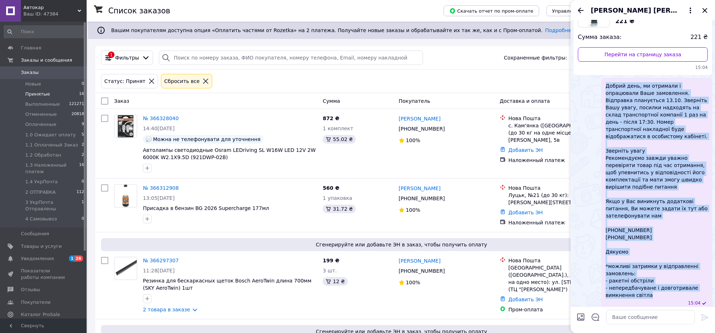
drag, startPoint x: 656, startPoint y: 287, endPoint x: 602, endPoint y: 105, distance: 189.8
click at [602, 104] on div "Добрий день, ми отримали і опрацювали Ваше замовлення. Відправка планується 13.…" at bounding box center [656, 194] width 111 height 233
click at [704, 12] on icon "Закрыть" at bounding box center [704, 10] width 5 height 5
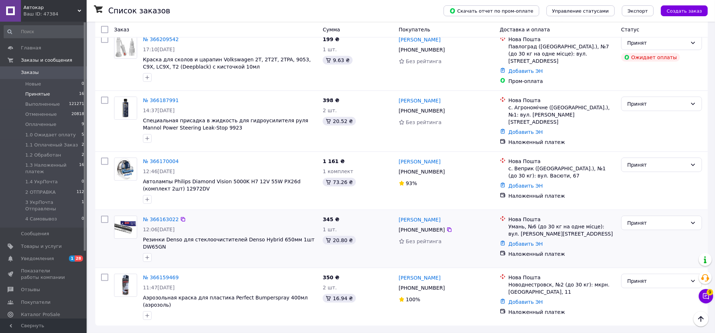
scroll to position [1007, 0]
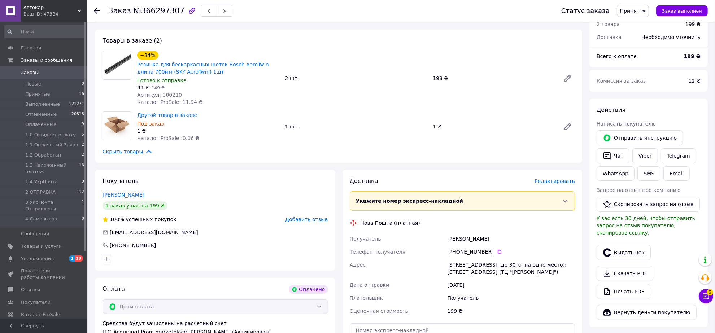
scroll to position [90, 0]
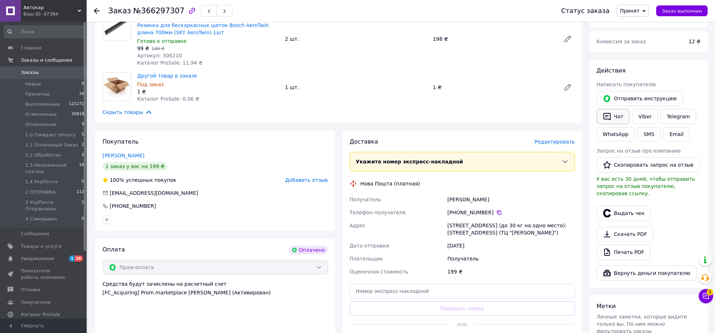
click at [612, 124] on button "Чат" at bounding box center [613, 116] width 33 height 15
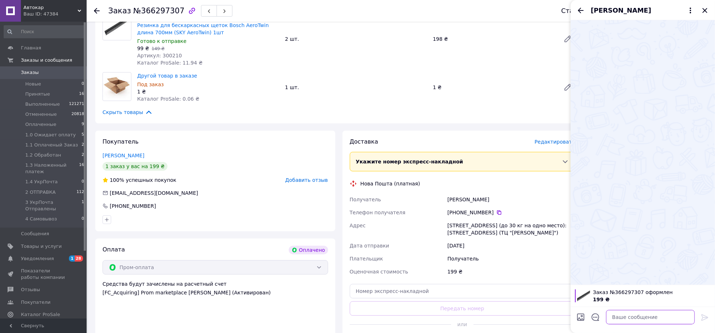
paste textarea "Loremi dolo, si ametcons a elitseddoe Temp incididunt. Utlaboree doloremagn 89.…"
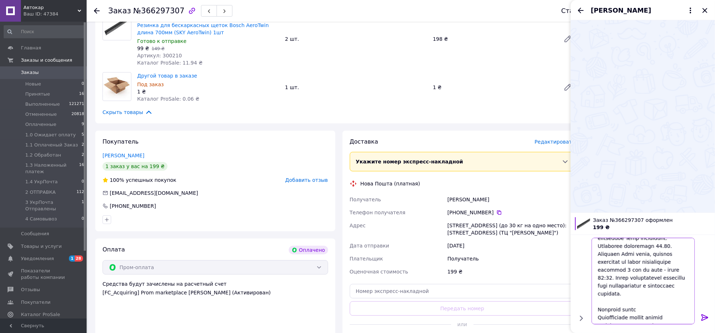
scroll to position [0, 0]
type textarea "Loremi dolo, si ametcons a elitseddoe Temp incididunt. Utlaboree doloremagn 89.…"
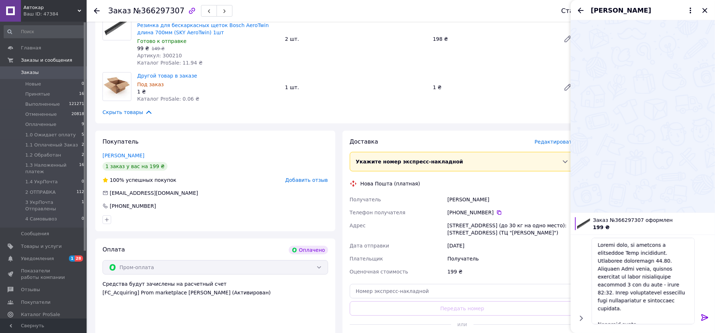
click at [704, 317] on icon at bounding box center [705, 317] width 9 height 9
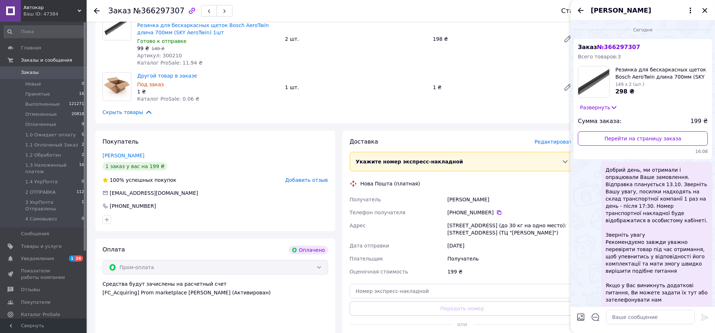
drag, startPoint x: 705, startPoint y: 10, endPoint x: 674, endPoint y: 46, distance: 47.4
click at [702, 13] on icon "Закрыть" at bounding box center [705, 10] width 9 height 9
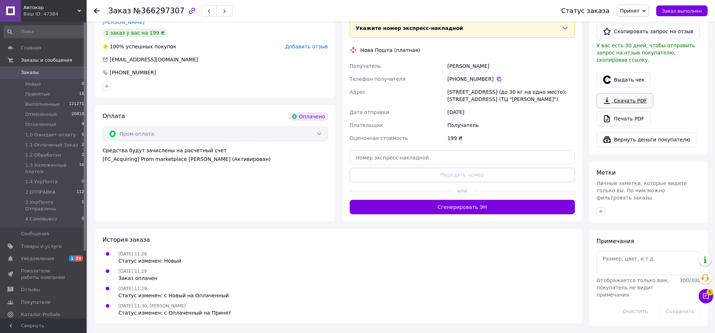
scroll to position [316, 0]
click at [598, 209] on icon "button" at bounding box center [601, 212] width 6 height 6
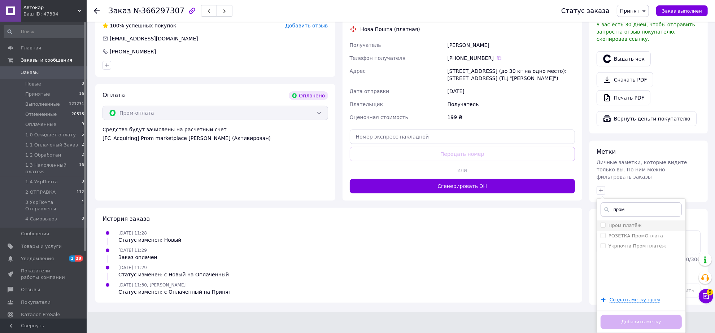
type input "пром"
drag, startPoint x: 602, startPoint y: 234, endPoint x: 609, endPoint y: 225, distance: 11.8
click at [603, 227] on input "Пром платёж" at bounding box center [603, 225] width 5 height 5
checkbox input "true"
drag, startPoint x: 612, startPoint y: 219, endPoint x: 626, endPoint y: 221, distance: 13.9
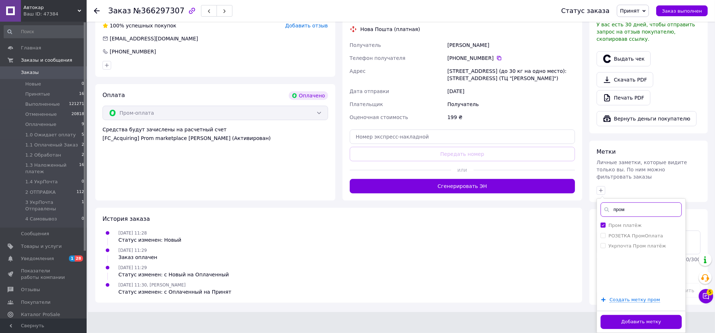
click at [626, 217] on input "пром" at bounding box center [641, 209] width 81 height 14
type input "напи"
click at [604, 258] on input "Написал в чат" at bounding box center [603, 255] width 5 height 5
checkbox input "true"
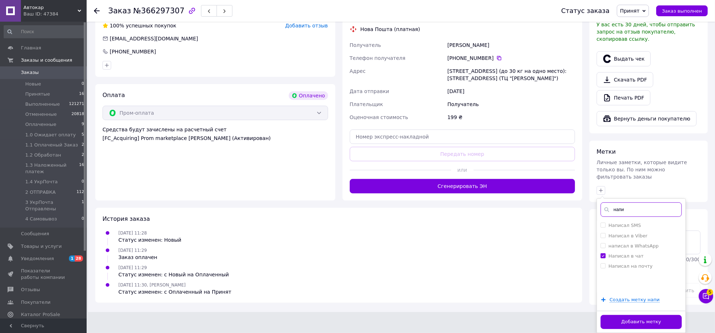
drag, startPoint x: 615, startPoint y: 209, endPoint x: 612, endPoint y: 187, distance: 23.0
click at [647, 217] on div "напи Написал SMS Написал в Viber написал в WhatsApp Написал в чат Написал на по…" at bounding box center [641, 266] width 89 height 135
type input "13.10"
click at [603, 223] on input "Отправка 13.10" at bounding box center [603, 225] width 5 height 5
checkbox input "true"
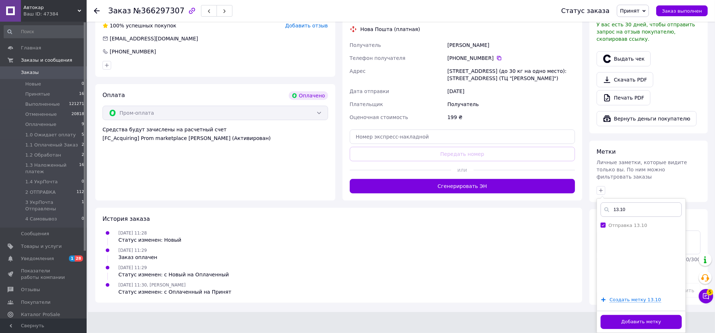
drag, startPoint x: 626, startPoint y: 318, endPoint x: 626, endPoint y: 308, distance: 10.5
click at [626, 313] on div "Добавить метку" at bounding box center [641, 322] width 88 height 22
click at [640, 317] on button "Добавить метку" at bounding box center [641, 322] width 81 height 14
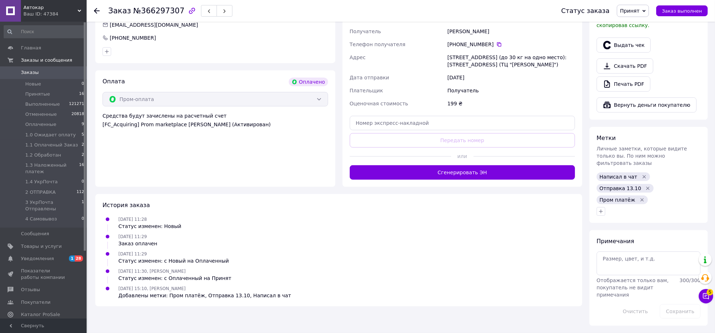
click at [639, 11] on span "Принят" at bounding box center [629, 11] width 19 height 6
click at [643, 52] on li "Оплаченный" at bounding box center [651, 47] width 69 height 11
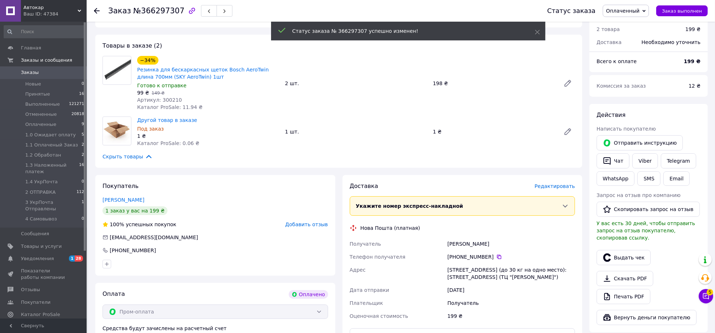
scroll to position [0, 0]
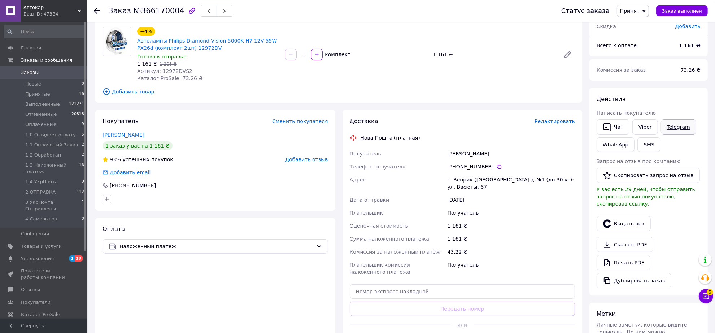
scroll to position [90, 0]
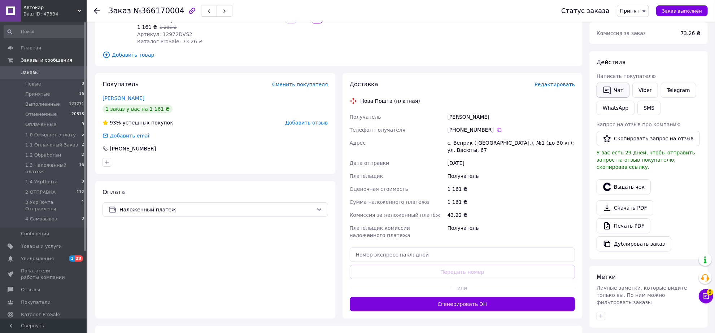
click at [616, 98] on button "Чат" at bounding box center [613, 90] width 33 height 15
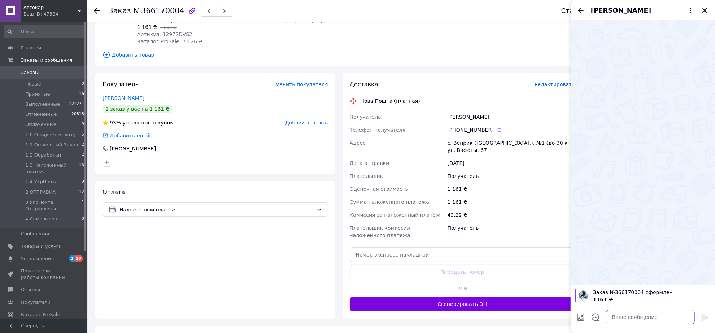
paste textarea "Loremi dolo, si ametcons a elitseddoe Temp incididunt. Utlaboree doloremagn 61.…"
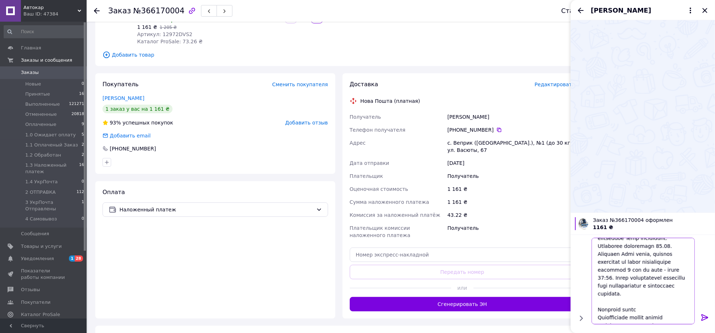
scroll to position [0, 0]
type textarea "Loremi dolo, si ametcons a elitseddoe Temp incididunt. Utlaboree doloremagn 61.…"
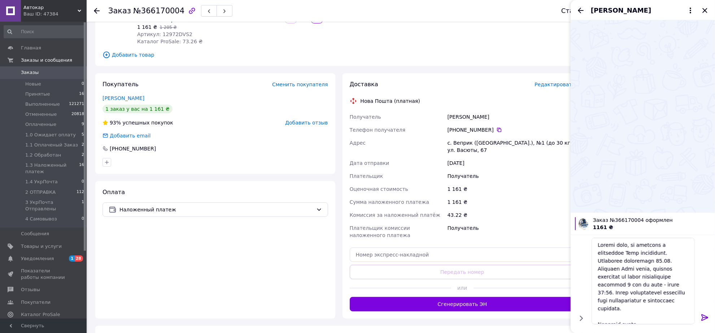
drag, startPoint x: 703, startPoint y: 317, endPoint x: 703, endPoint y: 302, distance: 14.4
click at [703, 317] on icon at bounding box center [705, 317] width 9 height 9
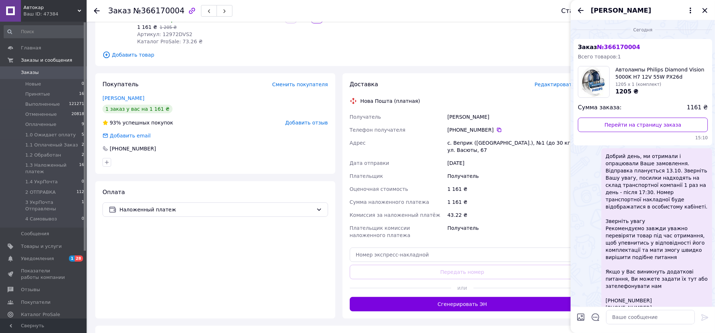
drag, startPoint x: 705, startPoint y: 10, endPoint x: 701, endPoint y: 19, distance: 9.5
click at [705, 11] on icon "Закрыть" at bounding box center [705, 10] width 9 height 9
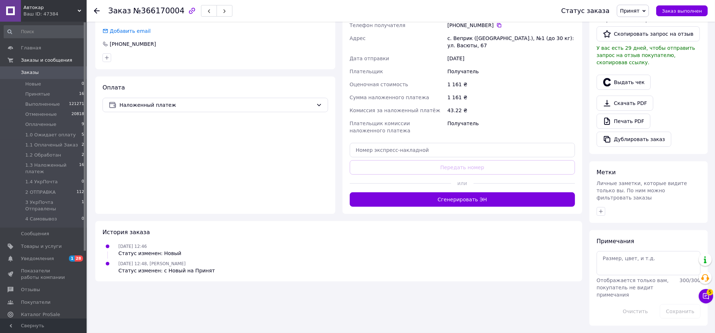
scroll to position [275, 0]
drag, startPoint x: 602, startPoint y: 201, endPoint x: 596, endPoint y: 198, distance: 6.5
click at [601, 209] on icon "button" at bounding box center [601, 212] width 6 height 6
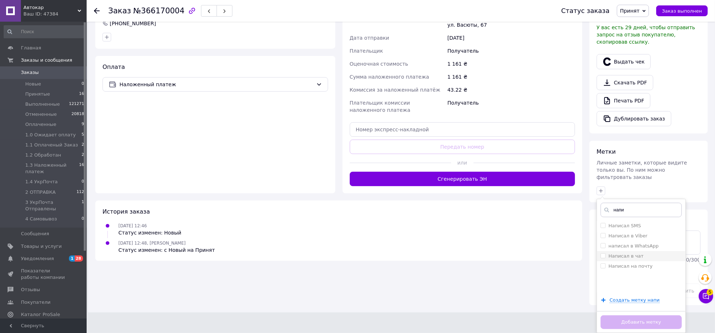
type input "напи"
click at [605, 258] on input "Написал в чат" at bounding box center [603, 255] width 5 height 5
checkbox input "true"
drag, startPoint x: 614, startPoint y: 215, endPoint x: 623, endPoint y: 220, distance: 10.7
click at [632, 217] on input "напи" at bounding box center [641, 210] width 81 height 14
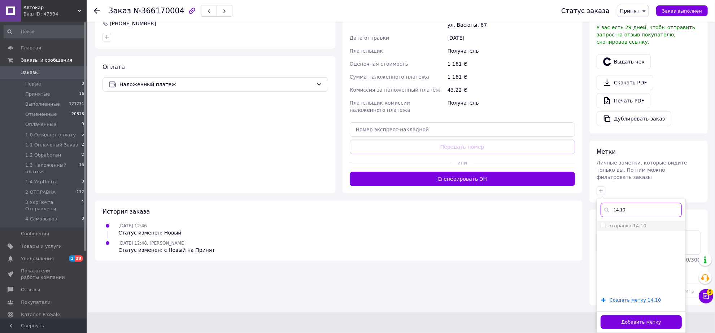
type input "14.10"
click at [604, 228] on input "отправка 14.10" at bounding box center [603, 225] width 5 height 5
checkbox input "true"
click at [634, 323] on button "Добавить метку" at bounding box center [641, 322] width 81 height 14
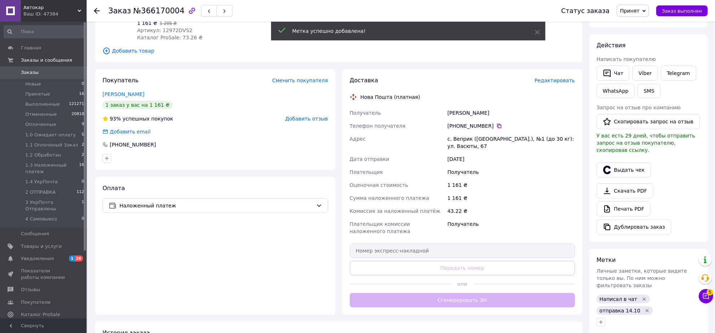
scroll to position [4, 0]
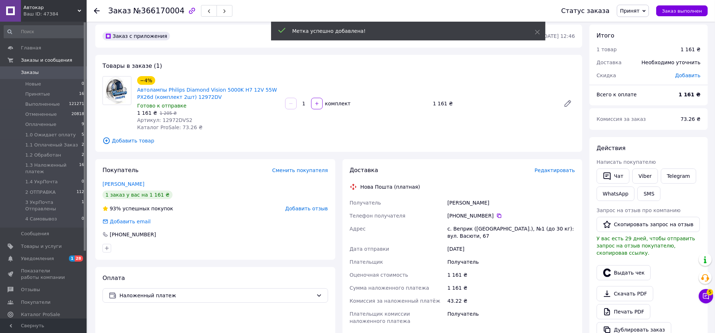
click at [618, 165] on span "Написать покупателю" at bounding box center [626, 162] width 59 height 6
click at [617, 184] on button "Чат" at bounding box center [613, 176] width 33 height 15
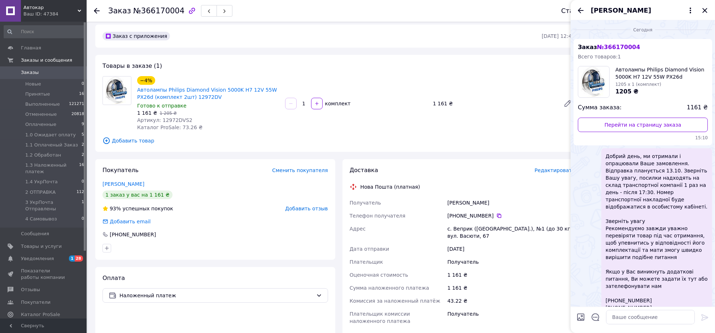
scroll to position [104, 0]
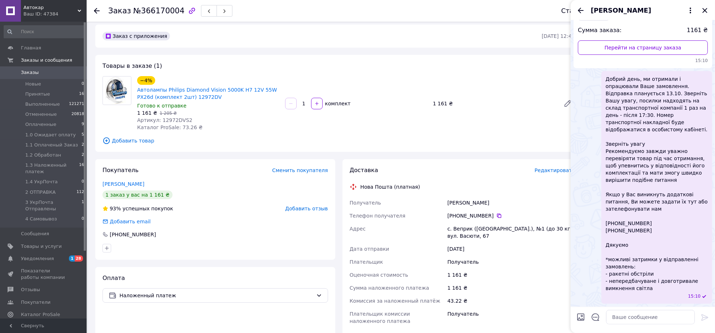
click at [630, 100] on span "Добрий день, ми отримали і опрацювали Ваше замовлення. Відправка планується 13.…" at bounding box center [657, 183] width 102 height 217
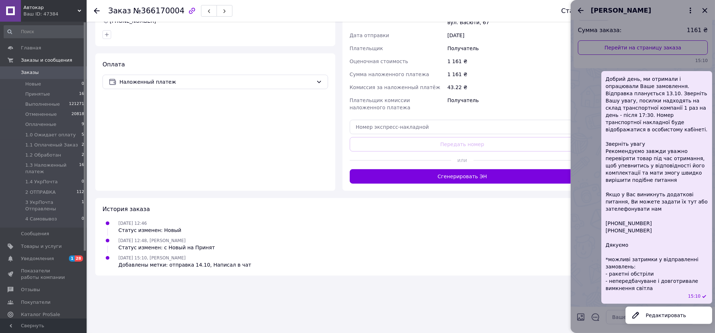
scroll to position [301, 0]
click at [587, 264] on div at bounding box center [643, 166] width 144 height 333
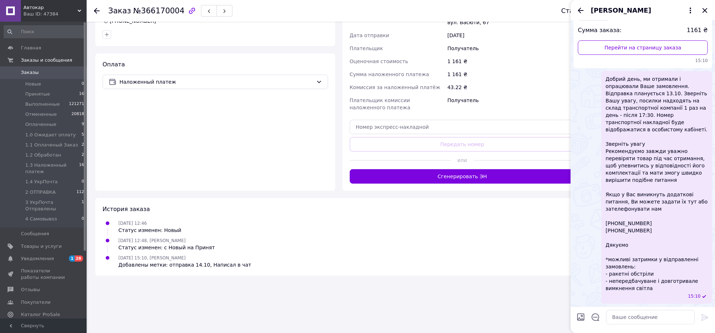
scroll to position [168, 0]
click at [630, 212] on span "Добрий день, ми отримали і опрацювали Ваше замовлення. Відправка планується 13.…" at bounding box center [657, 183] width 102 height 217
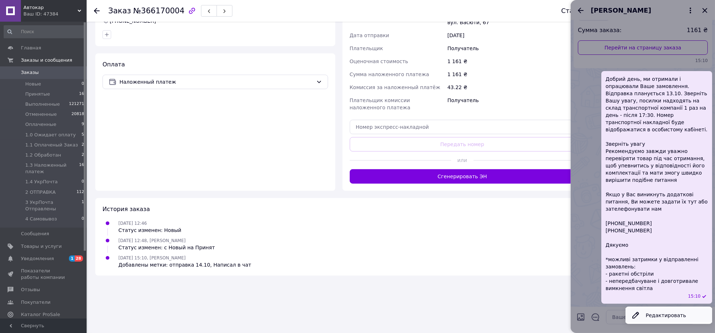
click at [662, 314] on button "Редактировать" at bounding box center [669, 315] width 87 height 14
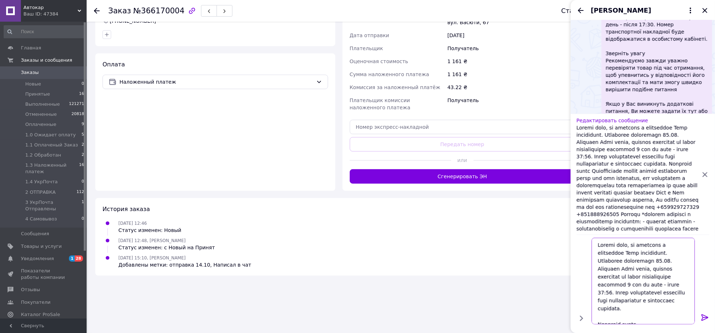
click at [639, 276] on textarea at bounding box center [643, 281] width 103 height 87
type textarea "Добрий день, ми отримали і опрацювали Ваше замовлення. Відправка планується 13-…"
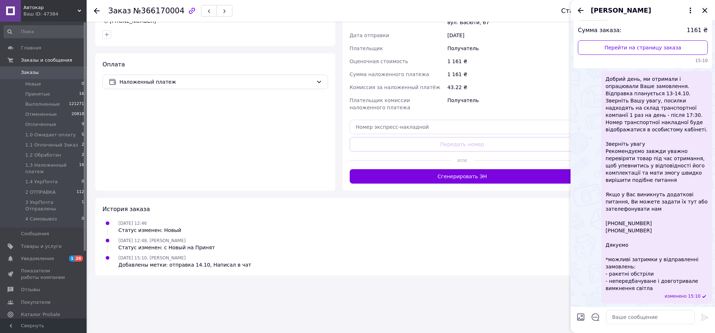
click at [702, 12] on icon "Закрыть" at bounding box center [705, 10] width 9 height 9
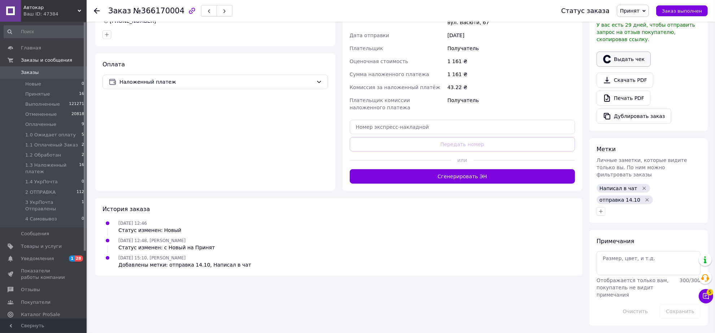
scroll to position [256, 0]
drag, startPoint x: 601, startPoint y: 244, endPoint x: 590, endPoint y: 250, distance: 12.3
click at [592, 223] on div "Метки Личные заметки, которые видите только вы. По ним можно фильтровать заказы…" at bounding box center [648, 180] width 118 height 85
click at [599, 214] on icon "button" at bounding box center [601, 212] width 6 height 6
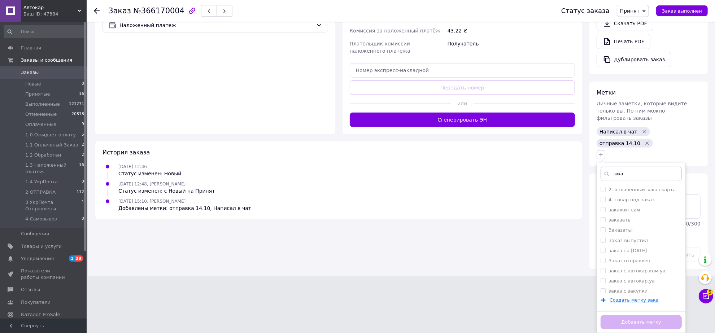
scroll to position [346, 0]
type input "зака"
click at [603, 228] on input "Заказать!" at bounding box center [603, 229] width 5 height 5
checkbox input "true"
click at [641, 323] on button "Добавить метку" at bounding box center [641, 322] width 81 height 14
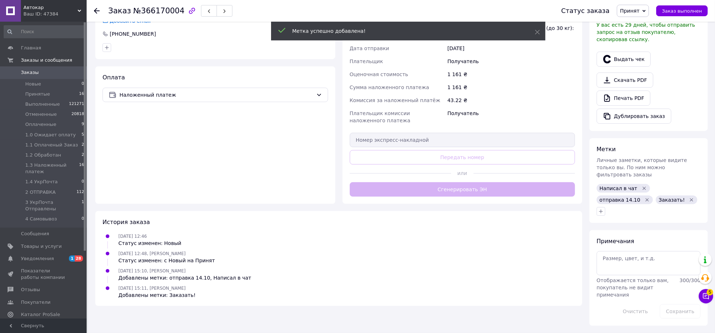
scroll to position [314, 0]
drag, startPoint x: 636, startPoint y: 12, endPoint x: 653, endPoint y: 87, distance: 77.7
click at [636, 12] on span "Принят" at bounding box center [629, 11] width 19 height 6
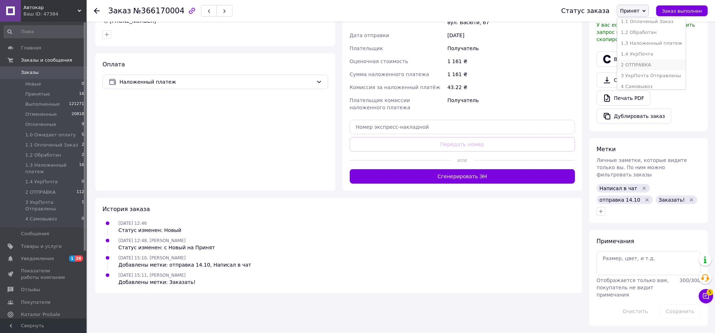
scroll to position [71, 0]
click at [644, 34] on li "1.3 Наложенный платеж" at bounding box center [651, 39] width 69 height 11
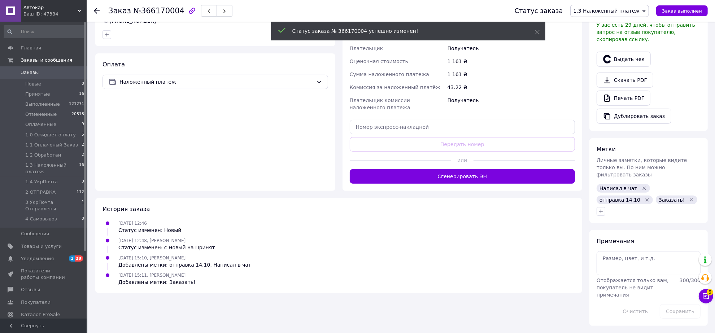
scroll to position [314, 0]
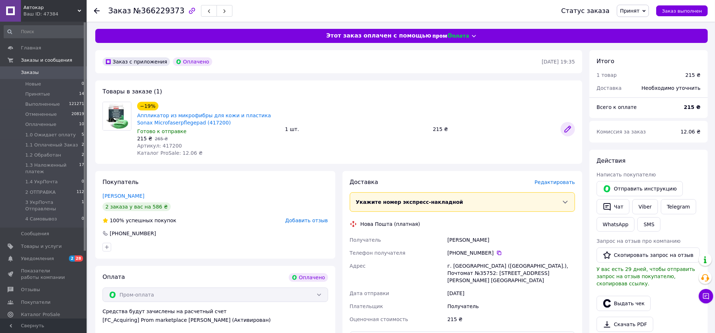
click at [568, 132] on icon at bounding box center [568, 129] width 6 height 6
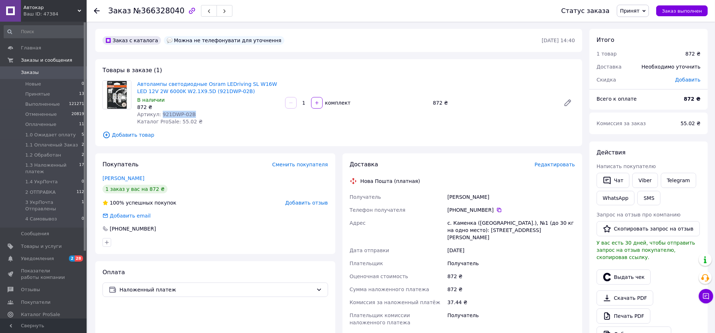
drag, startPoint x: 167, startPoint y: 134, endPoint x: 199, endPoint y: 136, distance: 32.2
click at [203, 118] on div "Артикул: 921DWP-02B" at bounding box center [208, 114] width 142 height 7
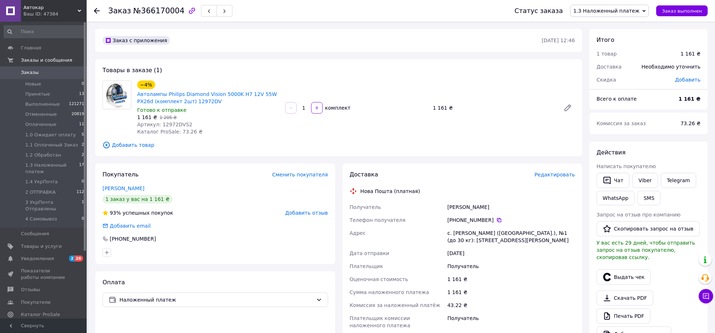
click at [171, 127] on span "Артикул: 12972DVS2" at bounding box center [164, 125] width 55 height 6
copy span "12972DVS2"
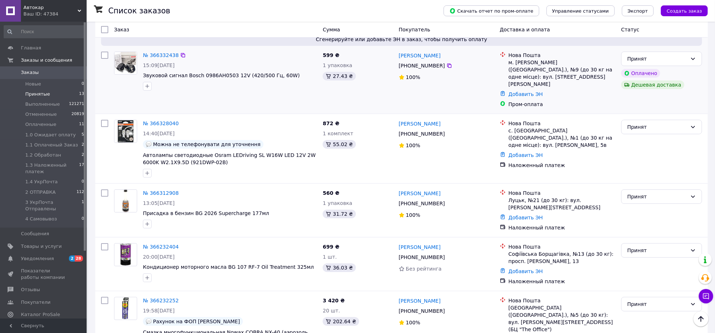
scroll to position [60, 0]
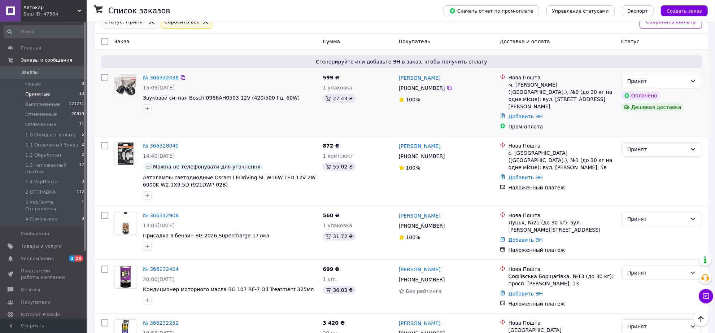
drag, startPoint x: 168, startPoint y: 85, endPoint x: 183, endPoint y: 92, distance: 16.6
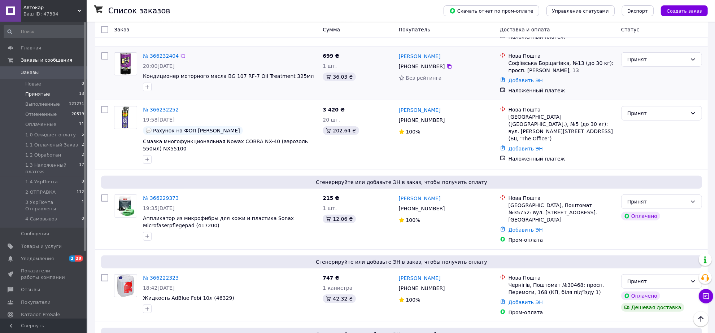
scroll to position [240, 0]
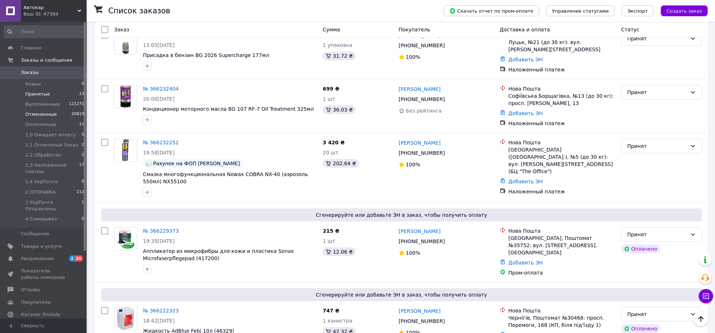
click at [42, 116] on span "Отмененные" at bounding box center [40, 114] width 31 height 6
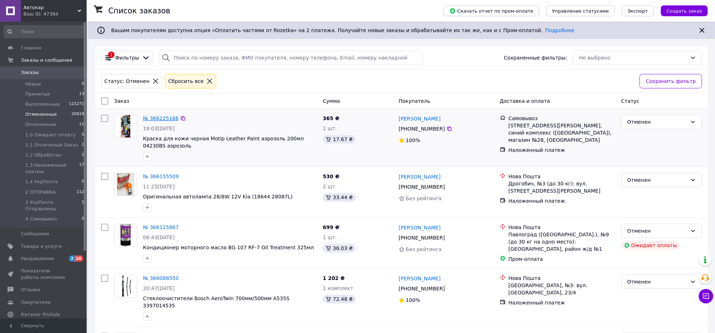
click at [161, 121] on link "№ 366225166" at bounding box center [161, 118] width 36 height 6
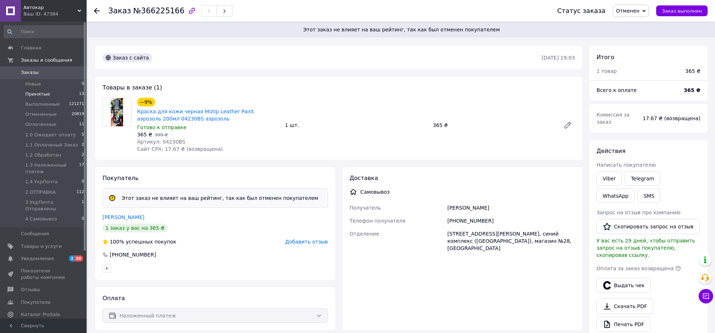
click at [37, 95] on span "Принятые" at bounding box center [37, 94] width 25 height 6
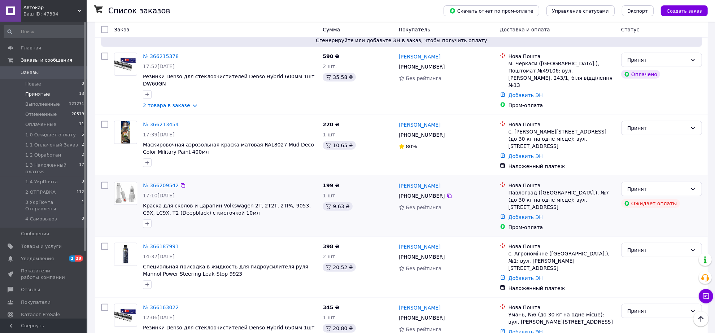
scroll to position [556, 0]
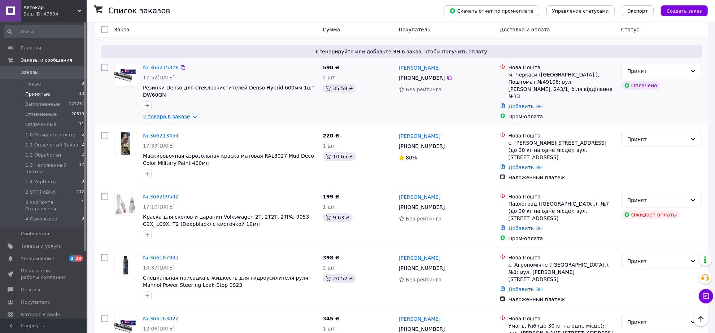
click at [190, 119] on link "2 товара в заказе" at bounding box center [166, 117] width 47 height 6
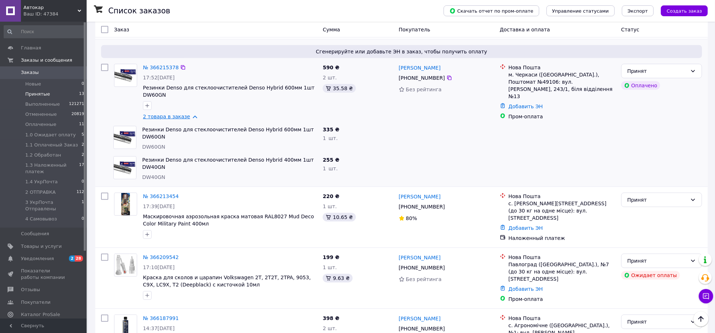
click at [190, 119] on link "2 товара в заказе" at bounding box center [166, 117] width 47 height 6
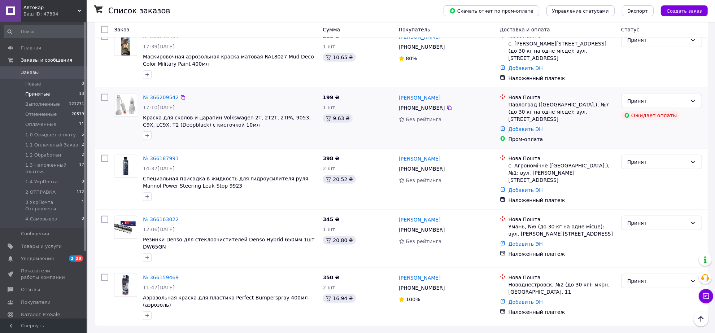
scroll to position [781, 0]
click at [52, 152] on span "1.2 Обработан" at bounding box center [43, 155] width 36 height 6
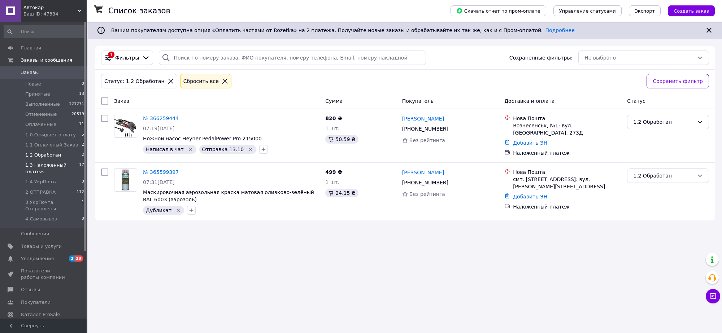
click at [49, 166] on span "1.3 Наложенный платеж" at bounding box center [52, 168] width 54 height 13
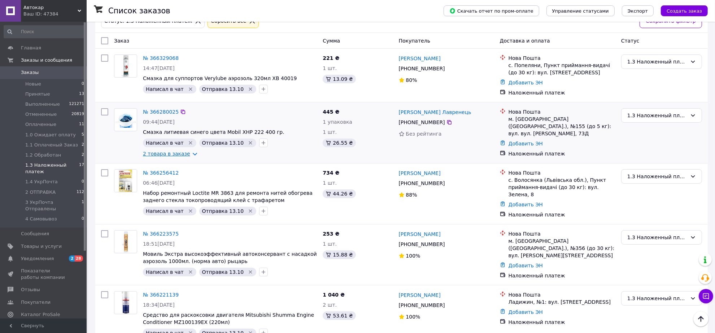
scroll to position [90, 0]
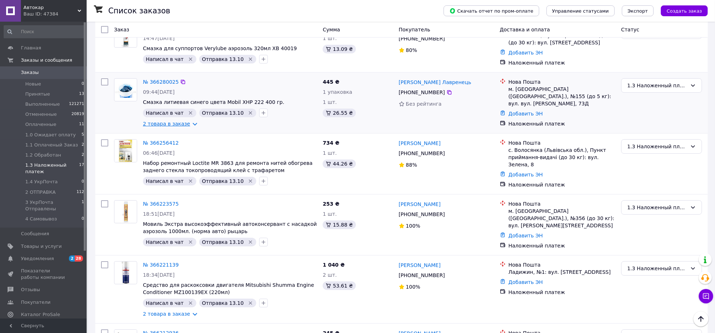
click at [190, 127] on link "2 товара в заказе" at bounding box center [166, 124] width 47 height 6
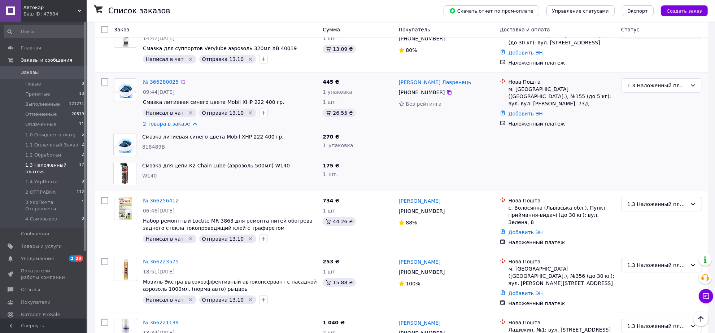
click at [190, 127] on link "2 товара в заказе" at bounding box center [166, 124] width 47 height 6
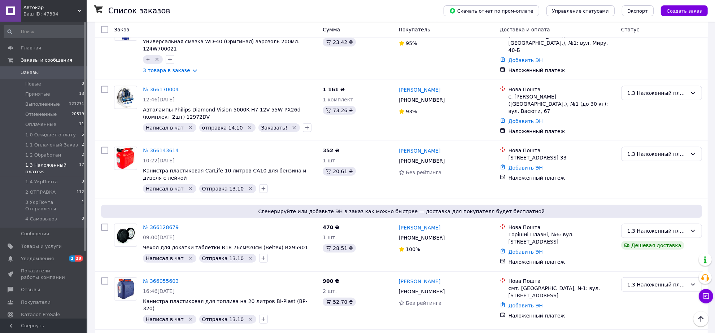
scroll to position [722, 0]
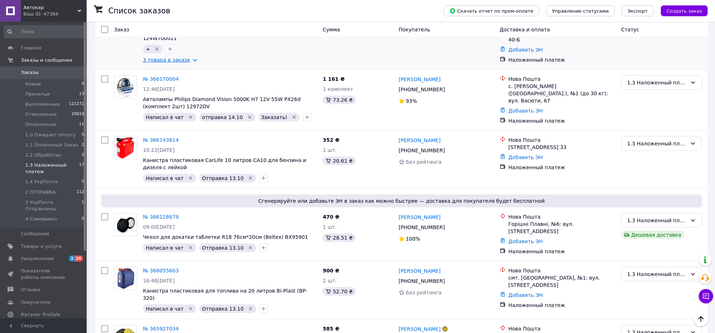
click at [190, 63] on link "3 товара в заказе" at bounding box center [166, 60] width 47 height 6
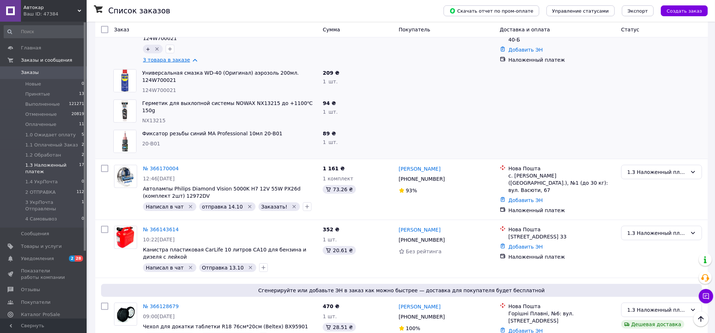
click at [190, 63] on link "3 товара в заказе" at bounding box center [166, 60] width 47 height 6
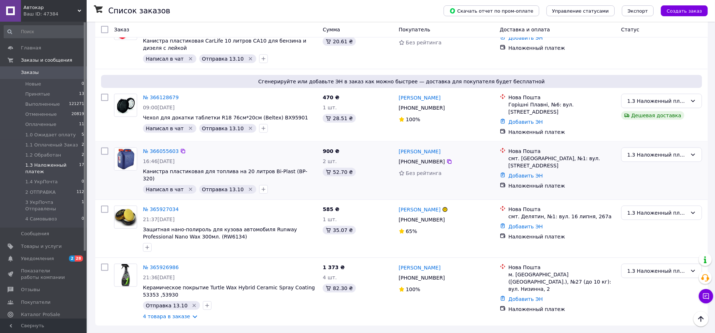
scroll to position [1017, 0]
click at [47, 145] on span "1.1 Оплаченый Заказ" at bounding box center [51, 145] width 53 height 6
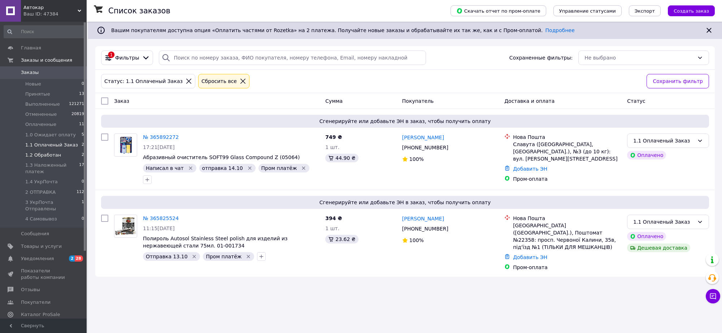
click at [44, 154] on span "1.2 Обработан" at bounding box center [43, 155] width 36 height 6
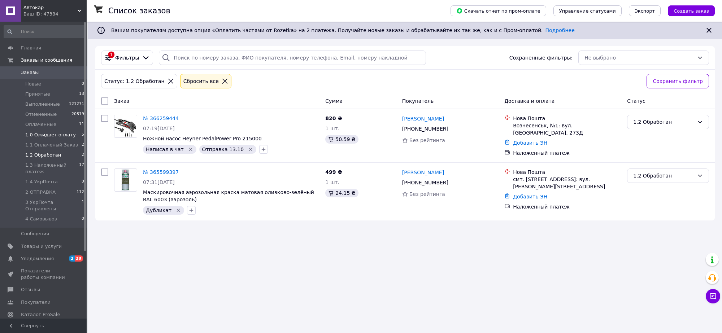
click at [46, 135] on span "1.0 Ожидает оплату" at bounding box center [50, 135] width 51 height 6
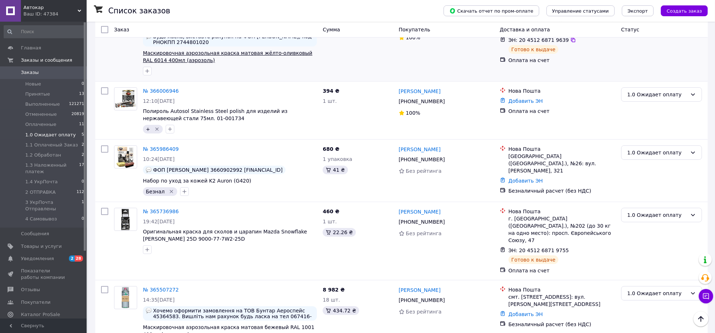
scroll to position [19, 0]
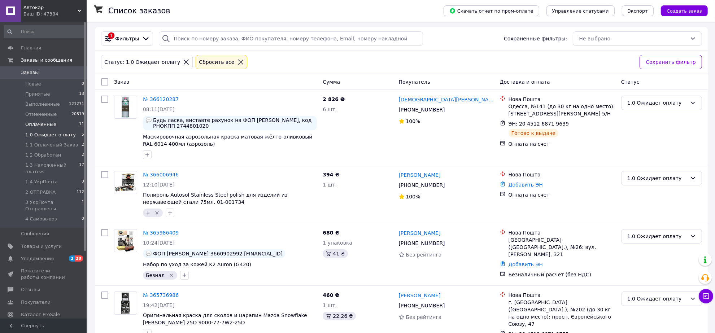
click at [42, 123] on span "Оплаченные" at bounding box center [40, 124] width 31 height 6
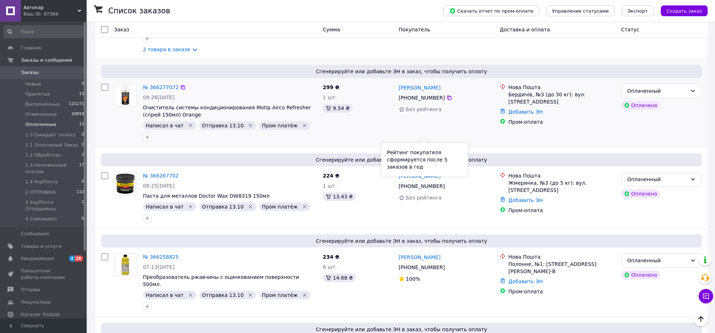
scroll to position [135, 0]
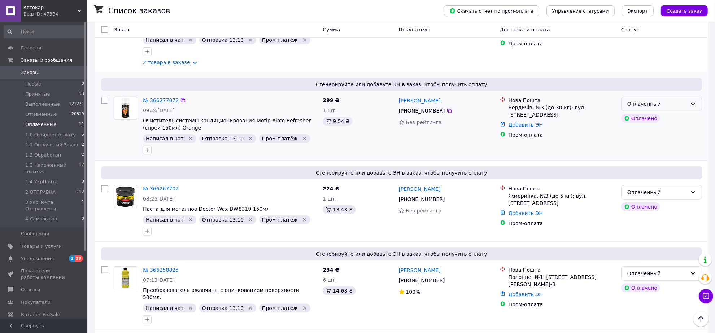
click at [686, 111] on div "Оплаченный" at bounding box center [661, 104] width 81 height 14
drag, startPoint x: 649, startPoint y: 157, endPoint x: 590, endPoint y: 156, distance: 58.8
click at [649, 155] on li "1.1 Оплаченый Заказ" at bounding box center [662, 148] width 80 height 13
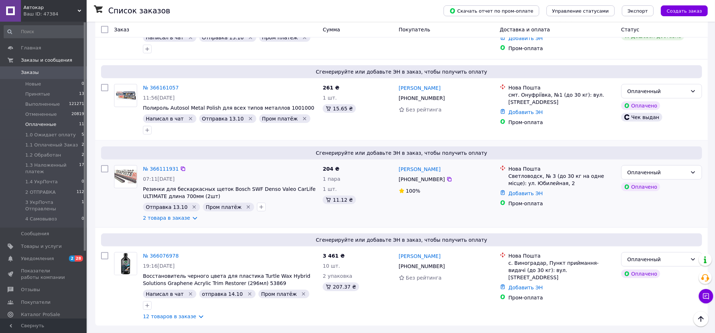
scroll to position [921, 0]
drag, startPoint x: 204, startPoint y: 318, endPoint x: 256, endPoint y: 284, distance: 61.3
click at [196, 318] on link "12 товаров в заказе" at bounding box center [169, 317] width 53 height 6
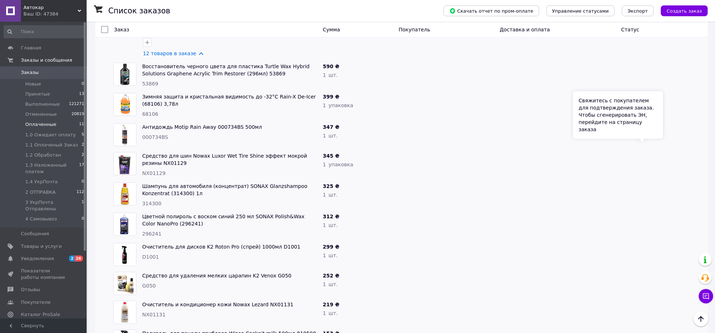
scroll to position [1038, 0]
drag, startPoint x: 695, startPoint y: 136, endPoint x: 692, endPoint y: 140, distance: 4.9
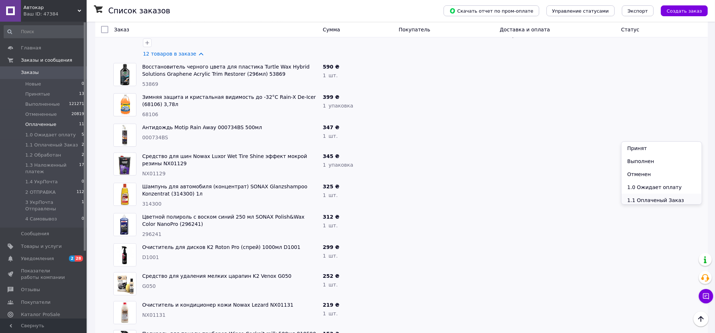
click at [649, 207] on li "1.1 Оплаченый Заказ" at bounding box center [662, 200] width 80 height 13
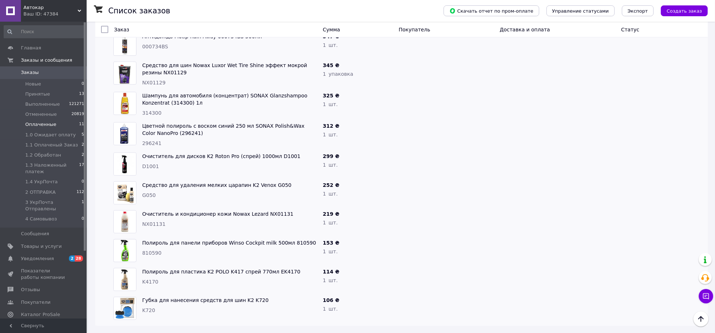
scroll to position [1219, 0]
click at [45, 189] on span "2 ОТПРАВКА" at bounding box center [40, 192] width 30 height 6
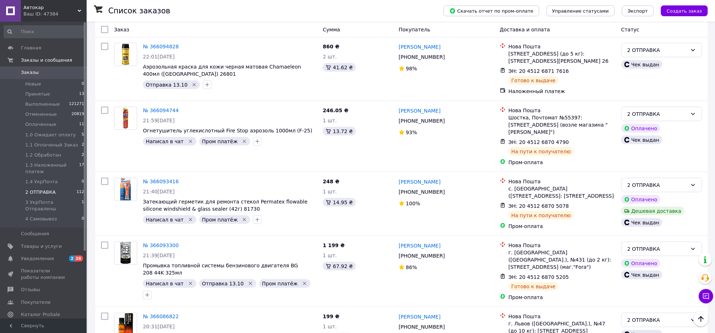
scroll to position [1038, 0]
checkbox input "true"
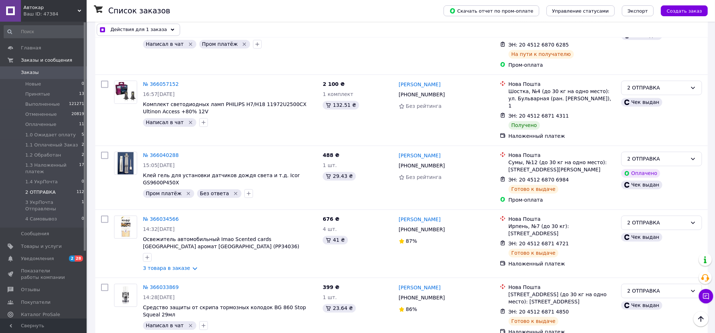
scroll to position [1489, 0]
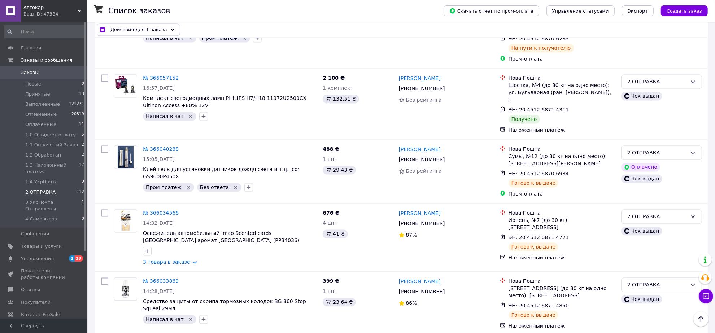
checkbox input "true"
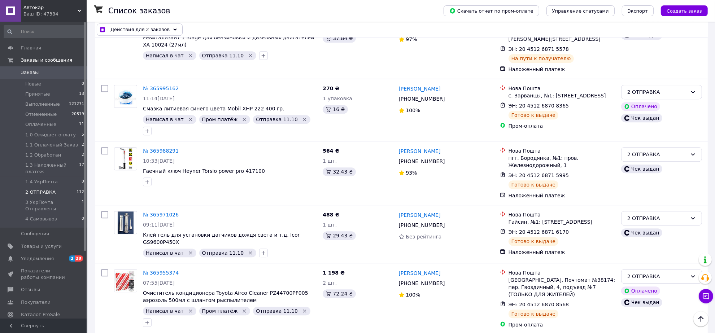
scroll to position [2211, 0]
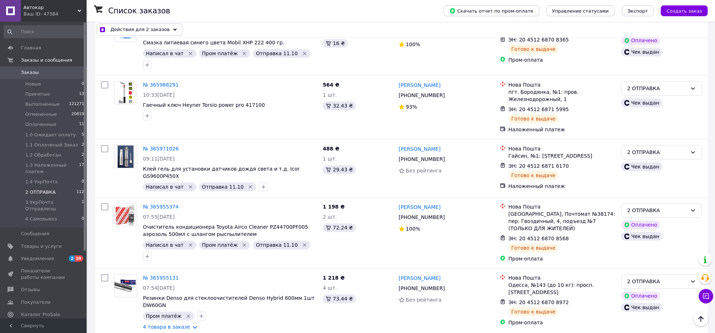
drag, startPoint x: 103, startPoint y: 161, endPoint x: 112, endPoint y: 177, distance: 18.7
checkbox input "true"
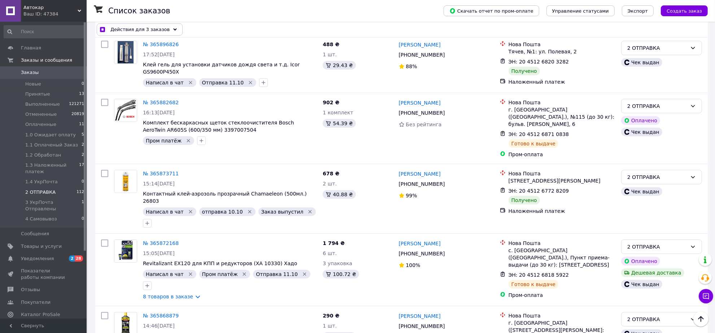
scroll to position [3248, 0]
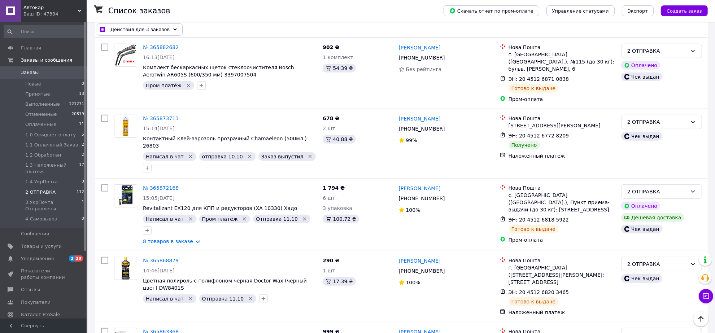
checkbox input "true"
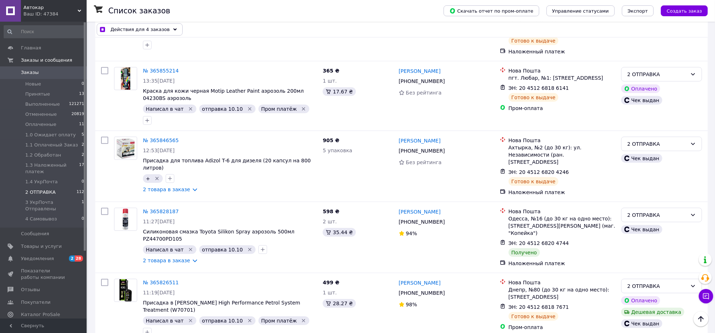
scroll to position [3609, 0]
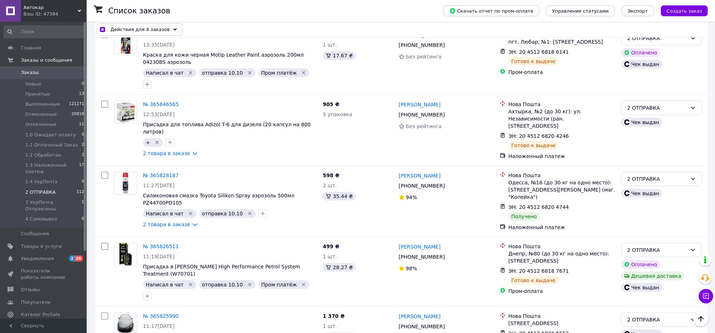
checkbox input "true"
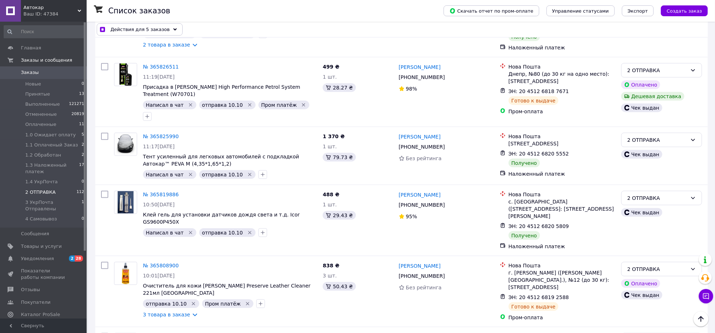
scroll to position [3790, 0]
checkbox input "true"
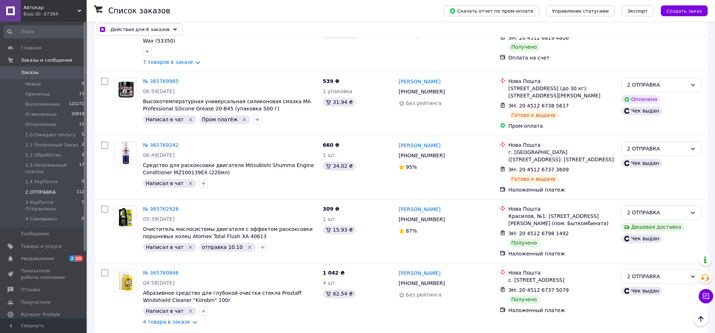
scroll to position [4286, 0]
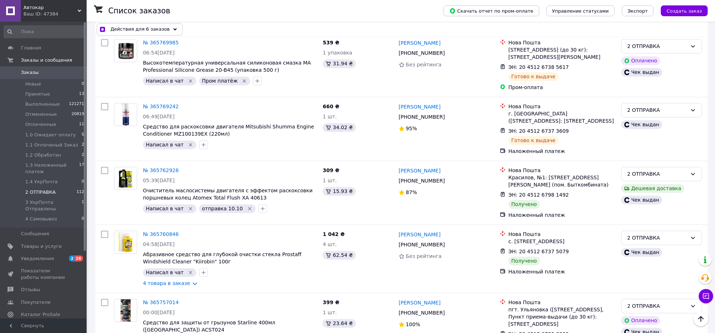
checkbox input "true"
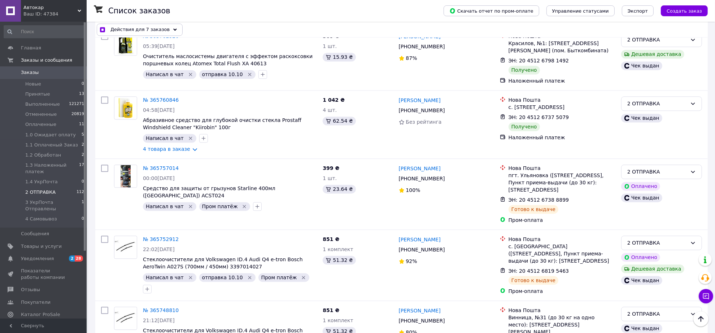
scroll to position [4421, 0]
checkbox input "true"
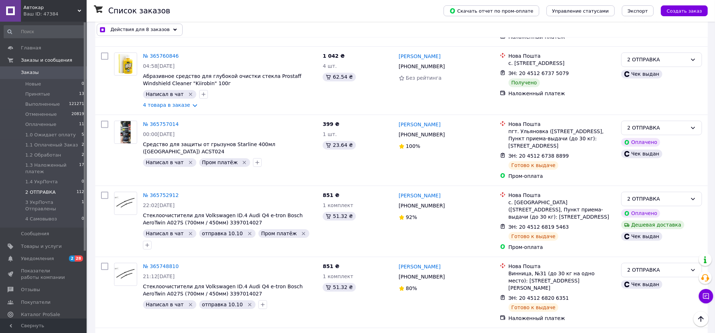
scroll to position [4512, 0]
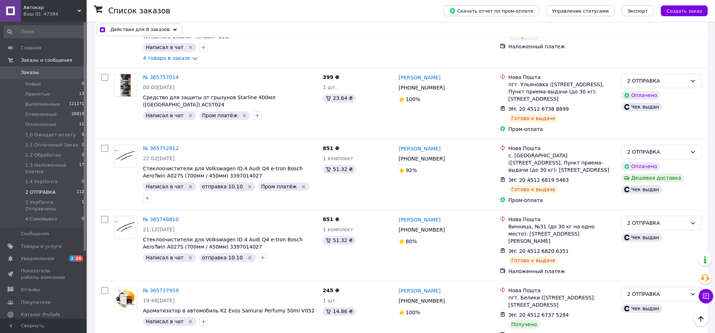
drag, startPoint x: 105, startPoint y: 161, endPoint x: 104, endPoint y: 178, distance: 17.3
checkbox input "true"
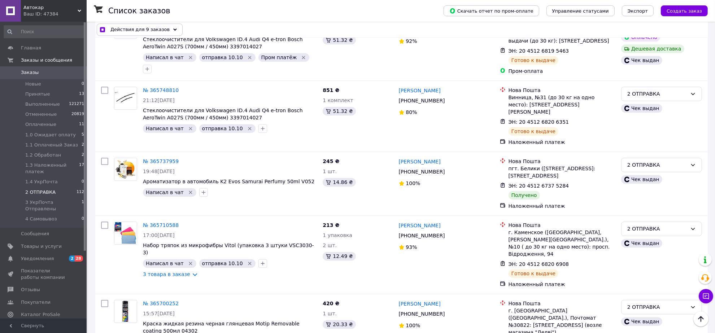
scroll to position [4647, 0]
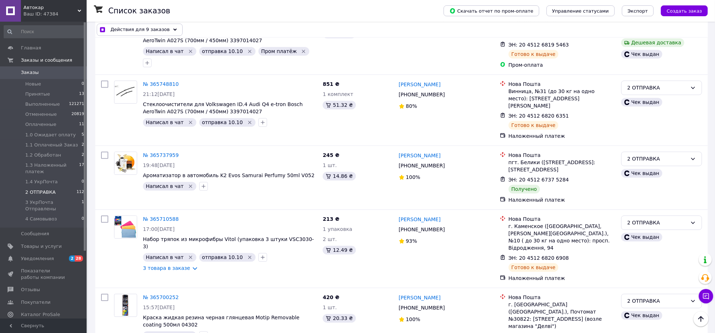
checkbox input "true"
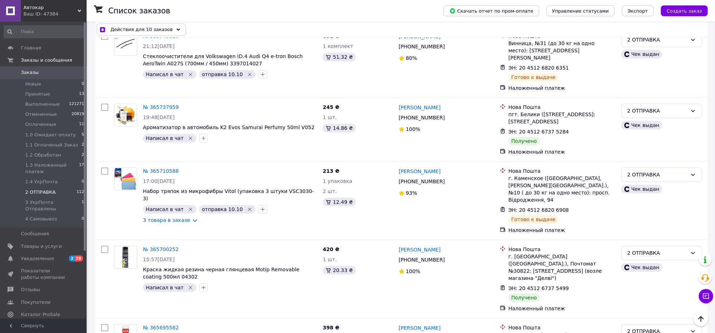
scroll to position [4737, 0]
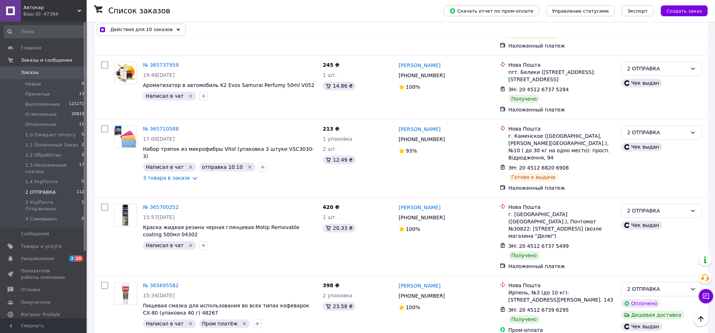
checkbox input "true"
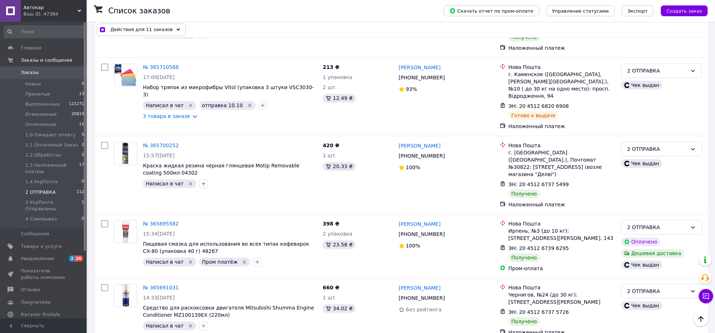
scroll to position [4828, 0]
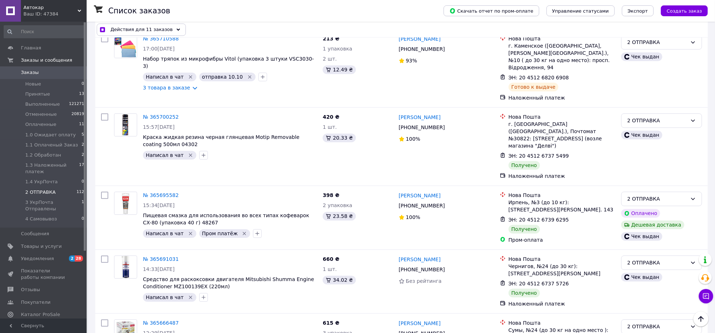
checkbox input "true"
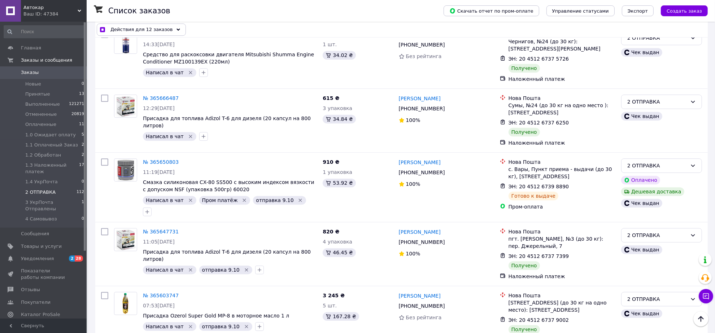
scroll to position [5053, 0]
checkbox input "true"
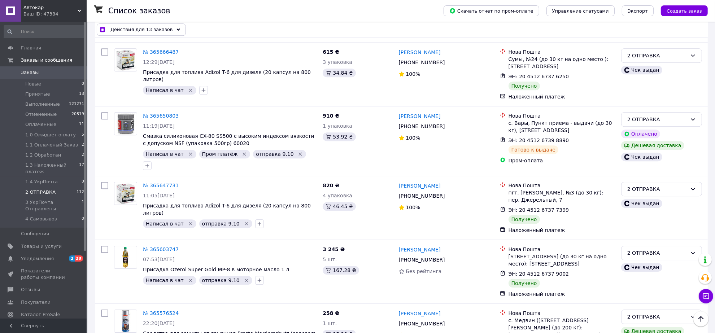
scroll to position [5143, 0]
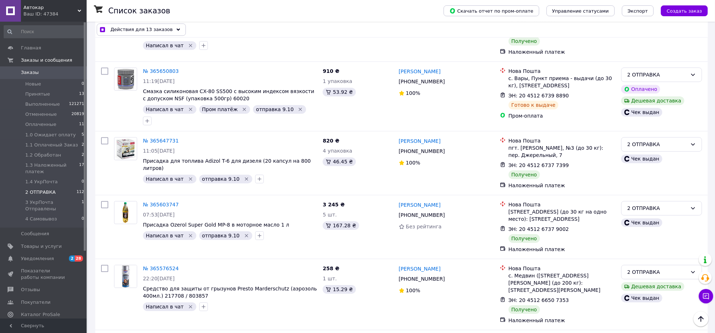
checkbox input "true"
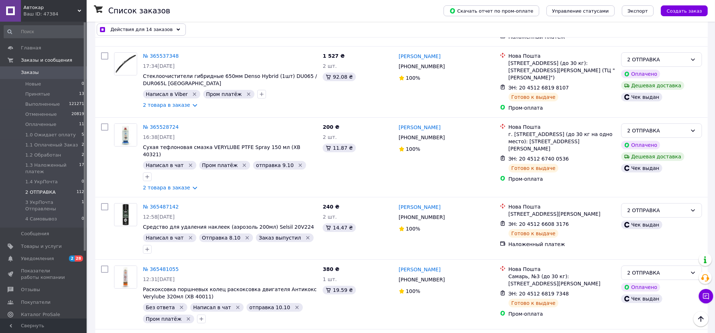
scroll to position [5504, 0]
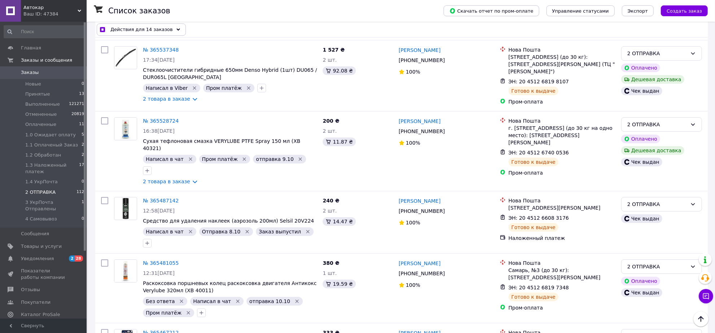
checkbox input "true"
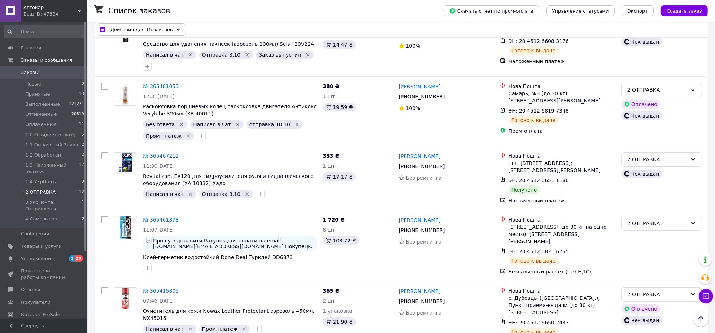
scroll to position [5685, 0]
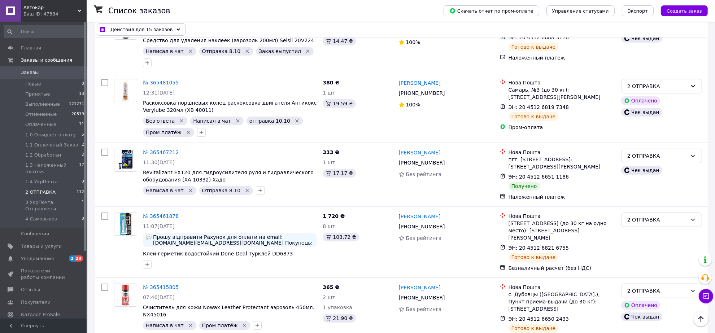
checkbox input "true"
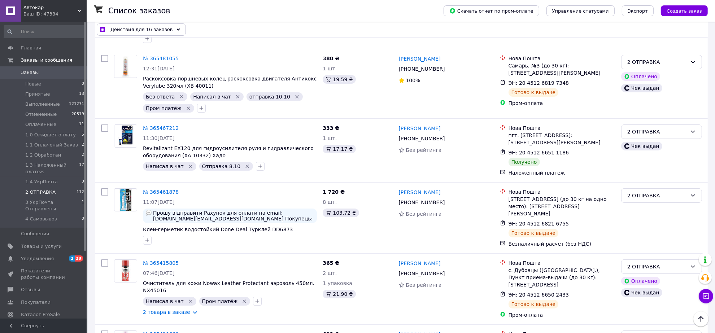
scroll to position [5730, 0]
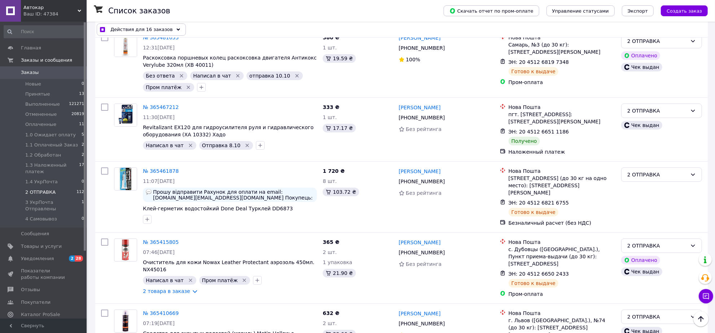
checkbox input "true"
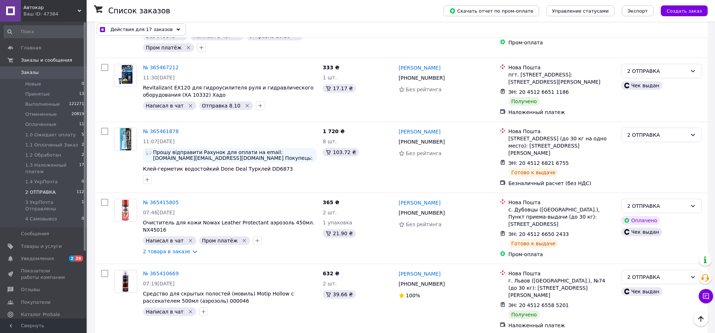
scroll to position [5775, 0]
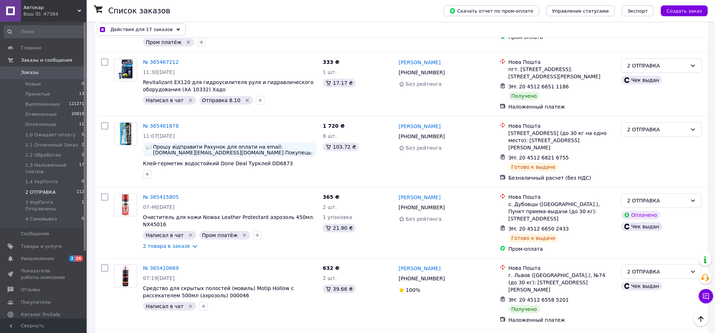
checkbox input "true"
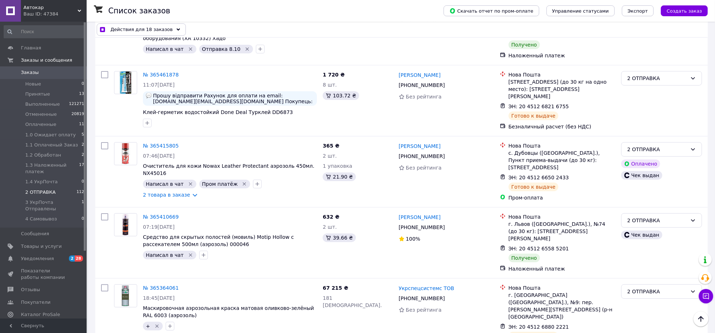
scroll to position [5865, 0]
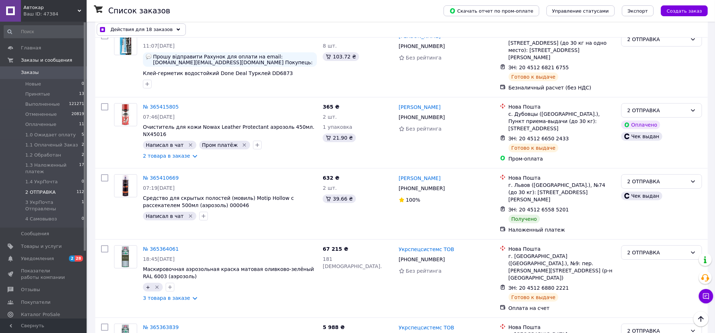
checkbox input "true"
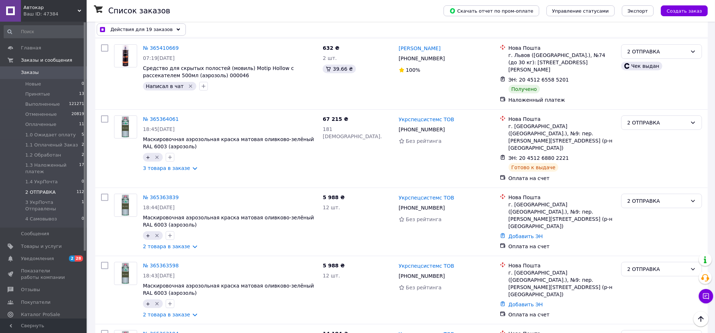
scroll to position [6001, 0]
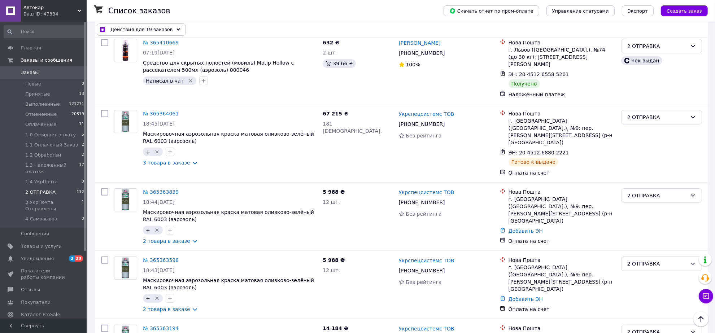
checkbox input "true"
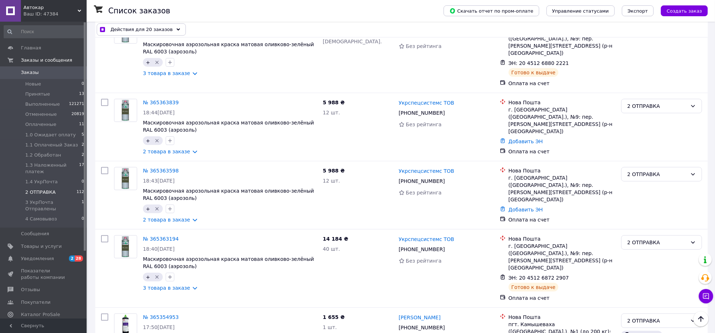
scroll to position [6091, 0]
checkbox input "true"
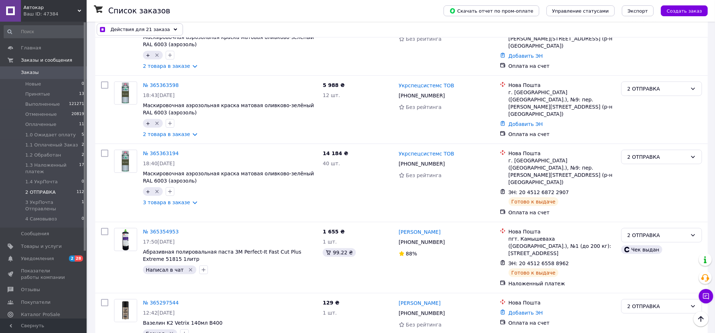
scroll to position [6181, 0]
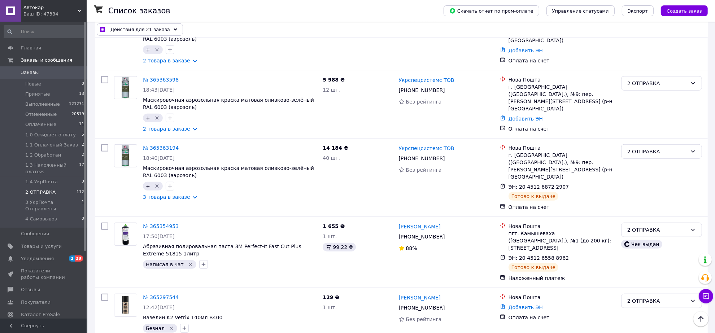
checkbox input "true"
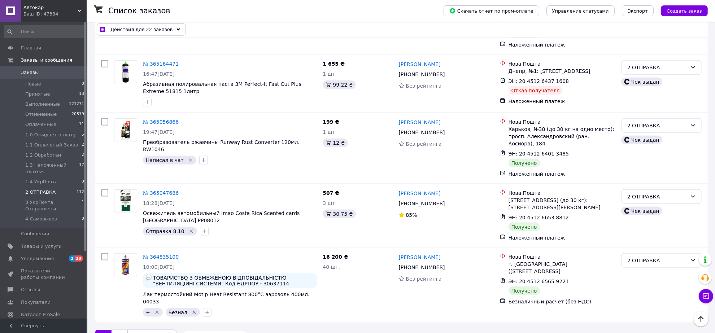
scroll to position [6632, 0]
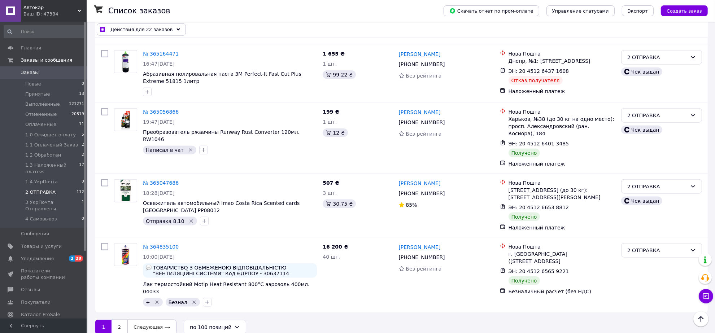
checkbox input "true"
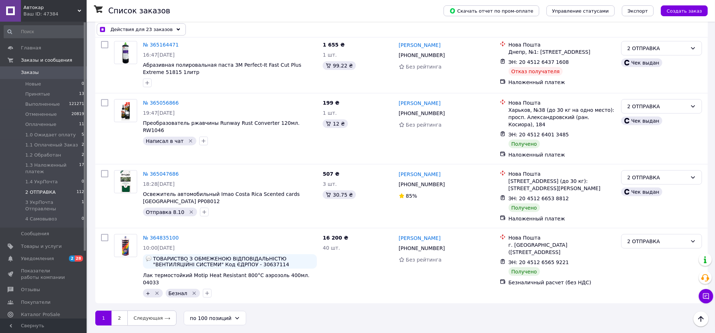
scroll to position [6948, 0]
drag, startPoint x: 103, startPoint y: 138, endPoint x: 105, endPoint y: 166, distance: 28.2
checkbox input "true"
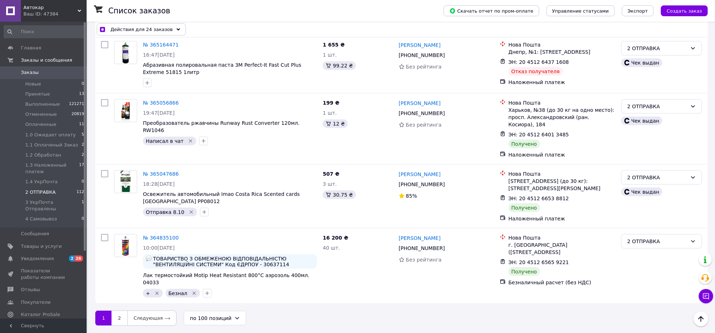
scroll to position [7535, 0]
checkbox input "true"
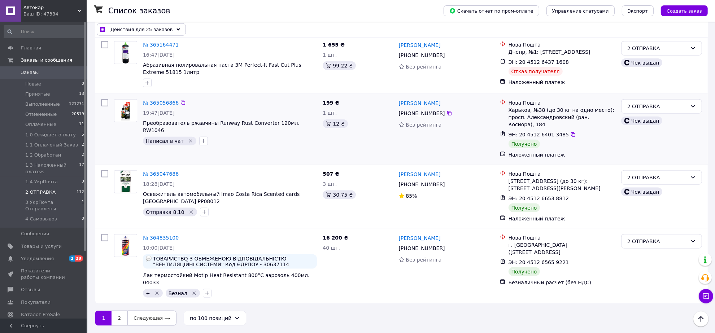
click at [105, 106] on input "checkbox" at bounding box center [104, 102] width 7 height 7
checkbox input "true"
click at [104, 178] on input "checkbox" at bounding box center [104, 173] width 7 height 7
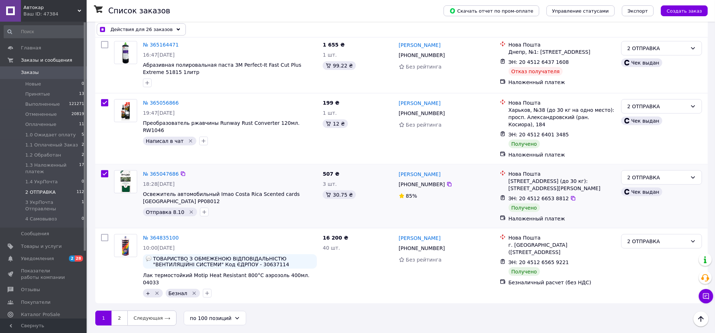
checkbox input "true"
click at [105, 234] on input "checkbox" at bounding box center [104, 237] width 7 height 7
checkbox input "true"
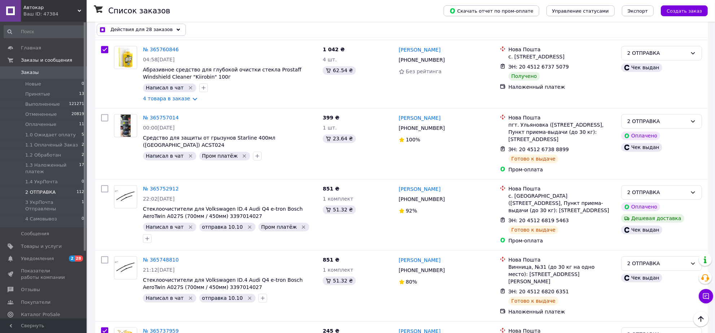
scroll to position [4246, 0]
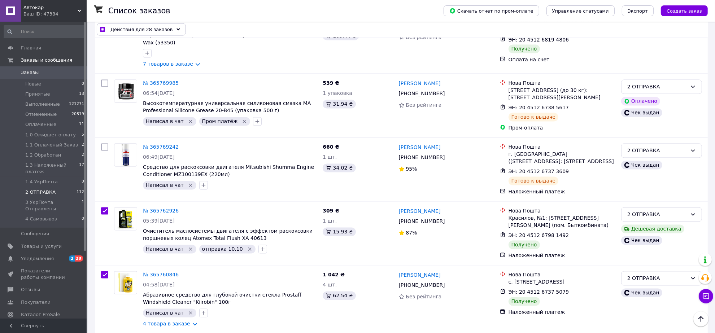
click at [176, 29] on use at bounding box center [178, 29] width 4 height 2
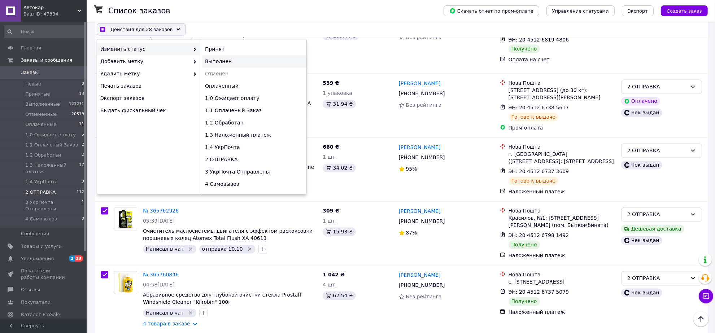
checkbox input "true"
click at [209, 63] on div "Выполнен" at bounding box center [254, 62] width 105 height 12
checkbox input "false"
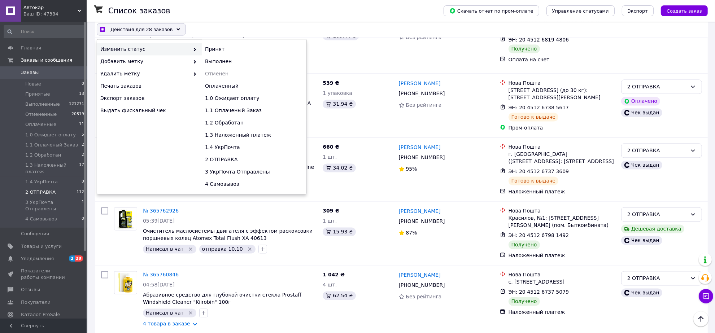
checkbox input "false"
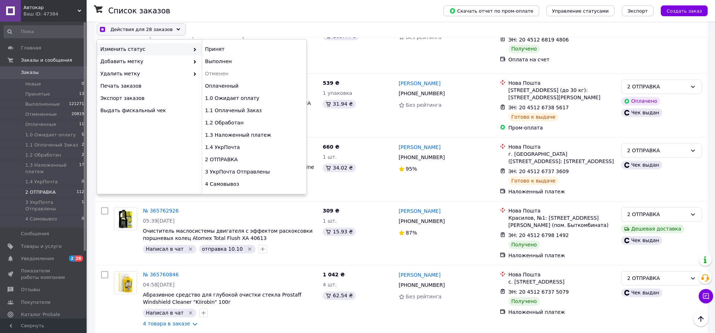
checkbox input "false"
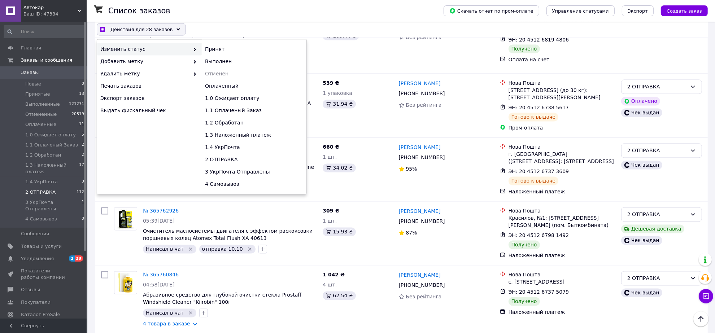
checkbox input "false"
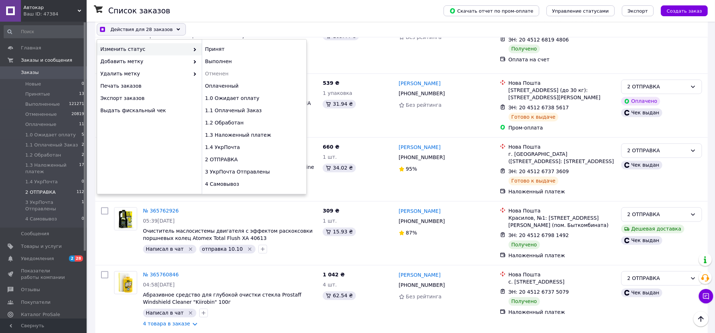
checkbox input "false"
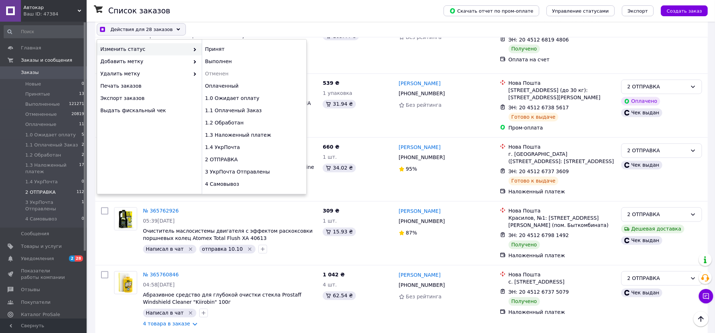
checkbox input "false"
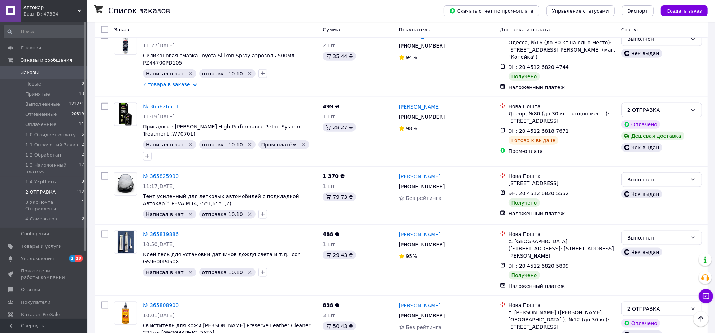
scroll to position [3524, 0]
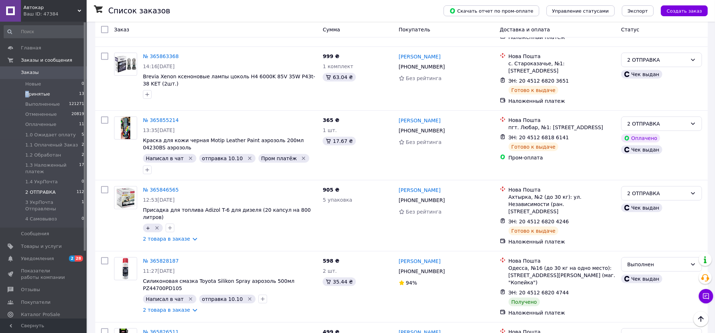
click at [27, 94] on span "Принятые" at bounding box center [37, 94] width 25 height 6
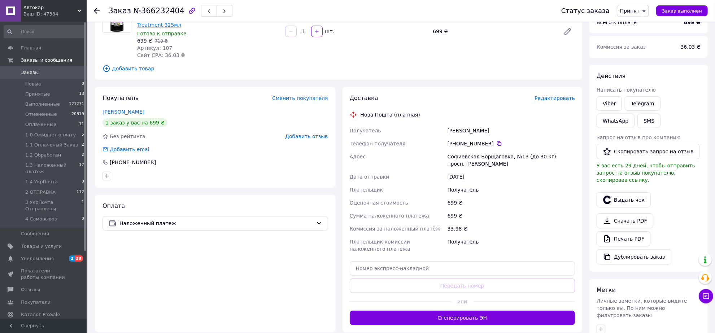
scroll to position [90, 0]
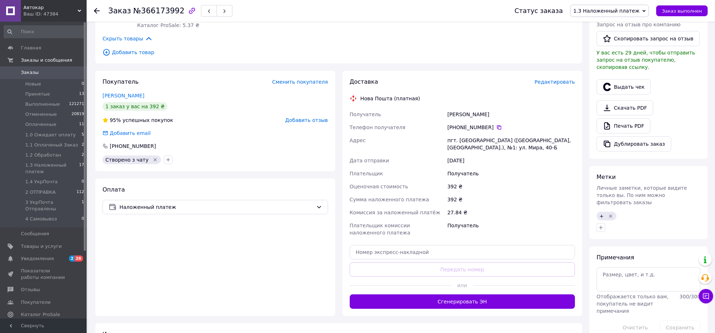
scroll to position [187, 0]
